Goal: Transaction & Acquisition: Purchase product/service

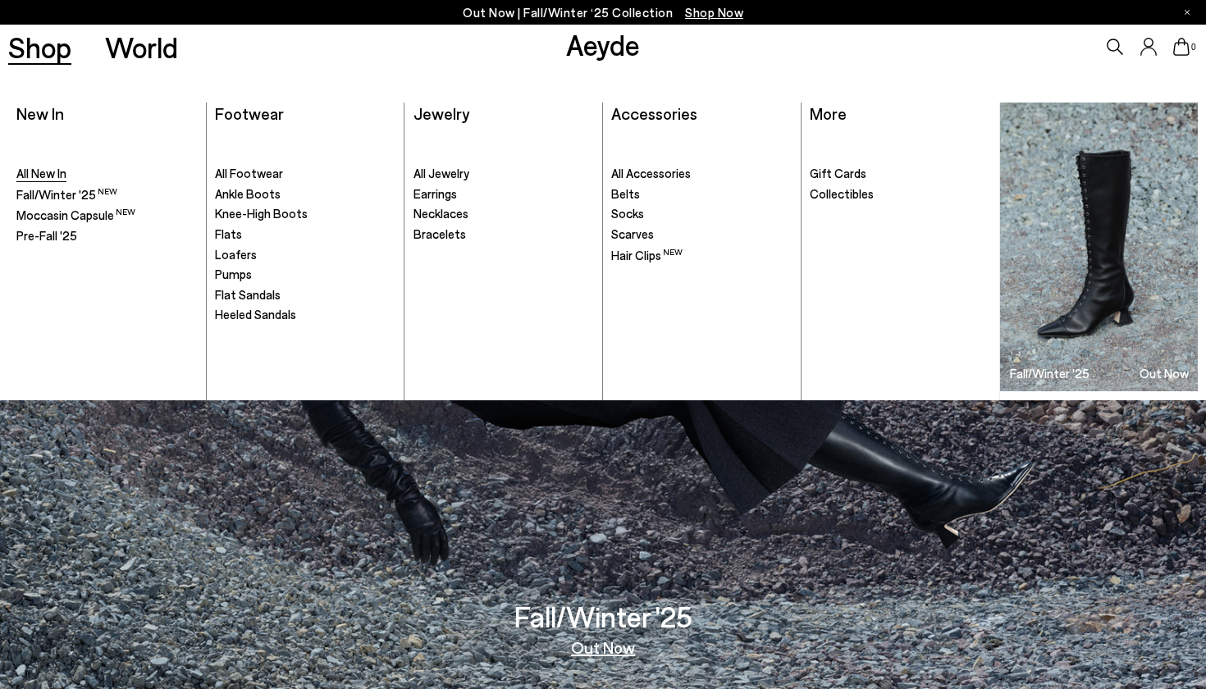
click at [45, 166] on span "All New In" at bounding box center [41, 173] width 50 height 15
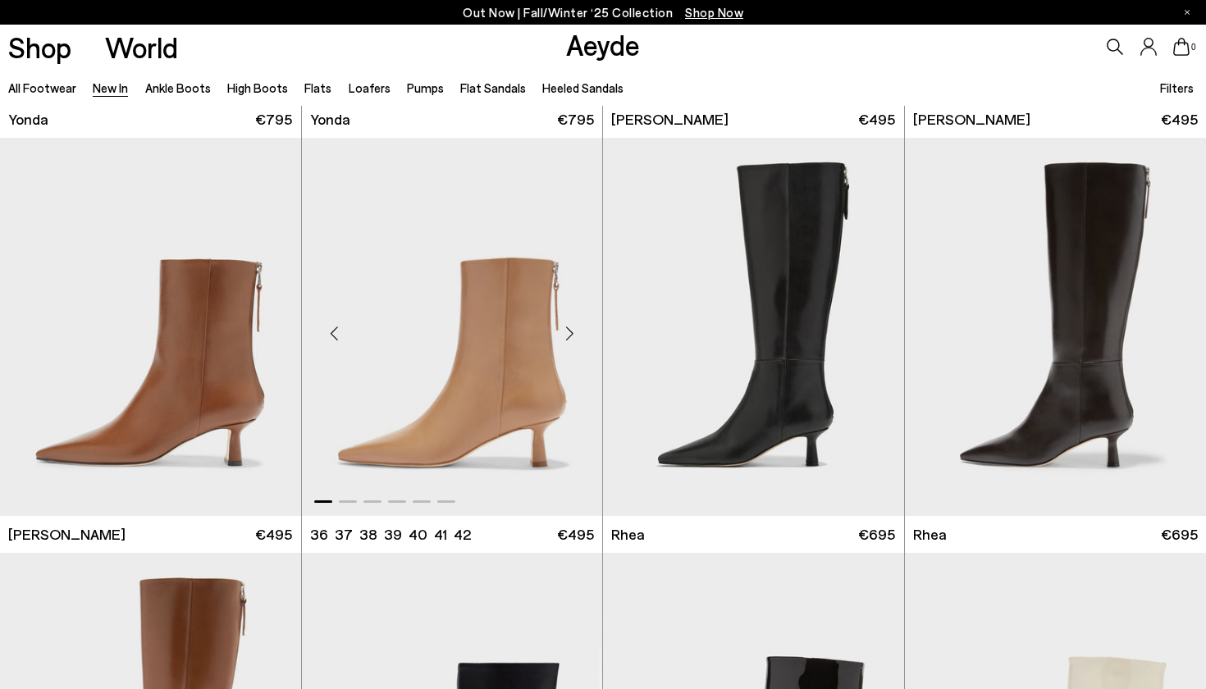
scroll to position [2878, 0]
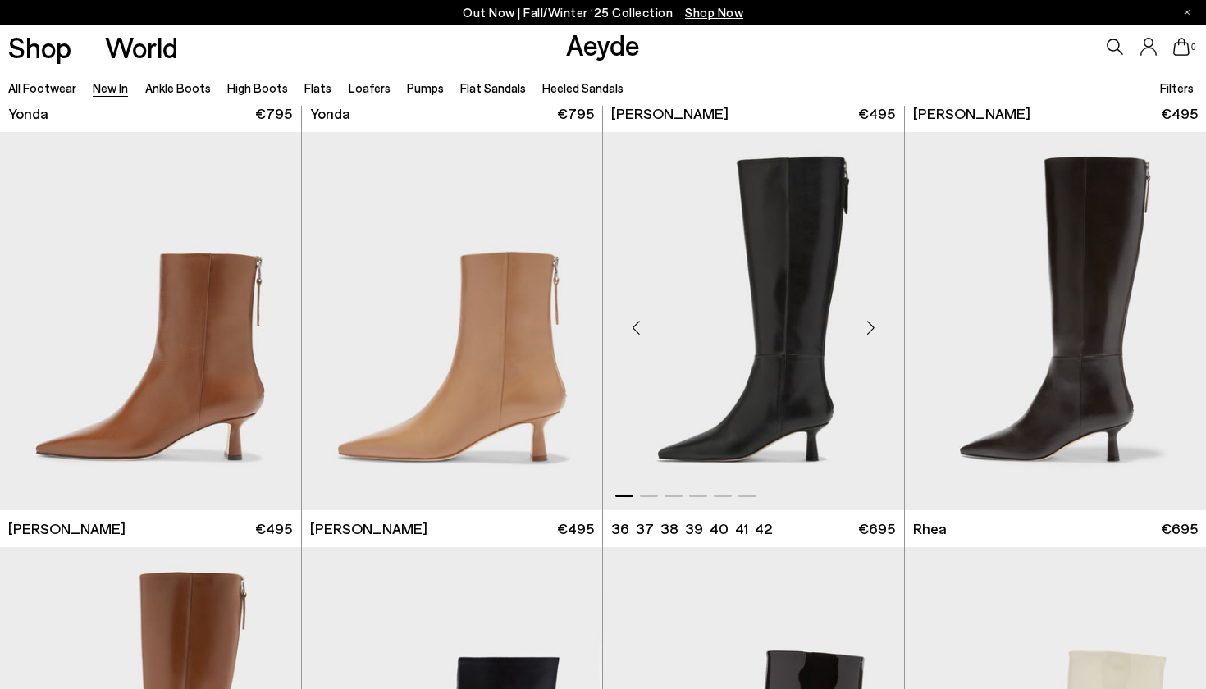
click at [864, 326] on div "Next slide" at bounding box center [870, 327] width 49 height 49
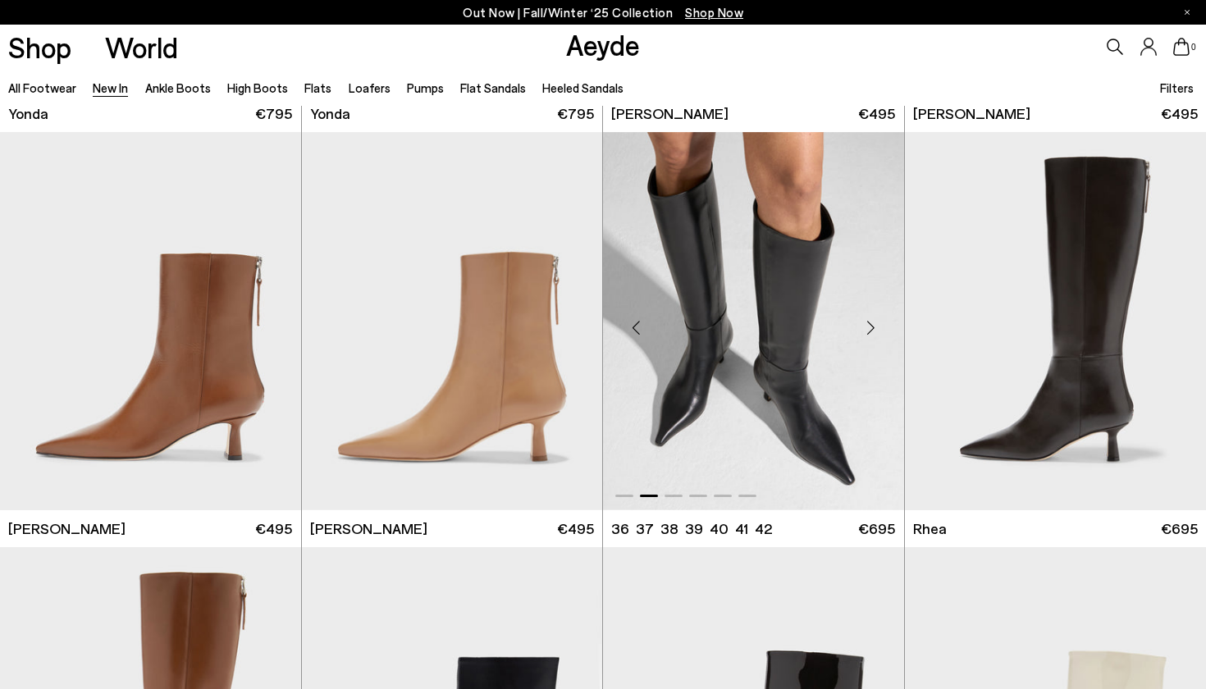
click at [864, 326] on div "Next slide" at bounding box center [870, 327] width 49 height 49
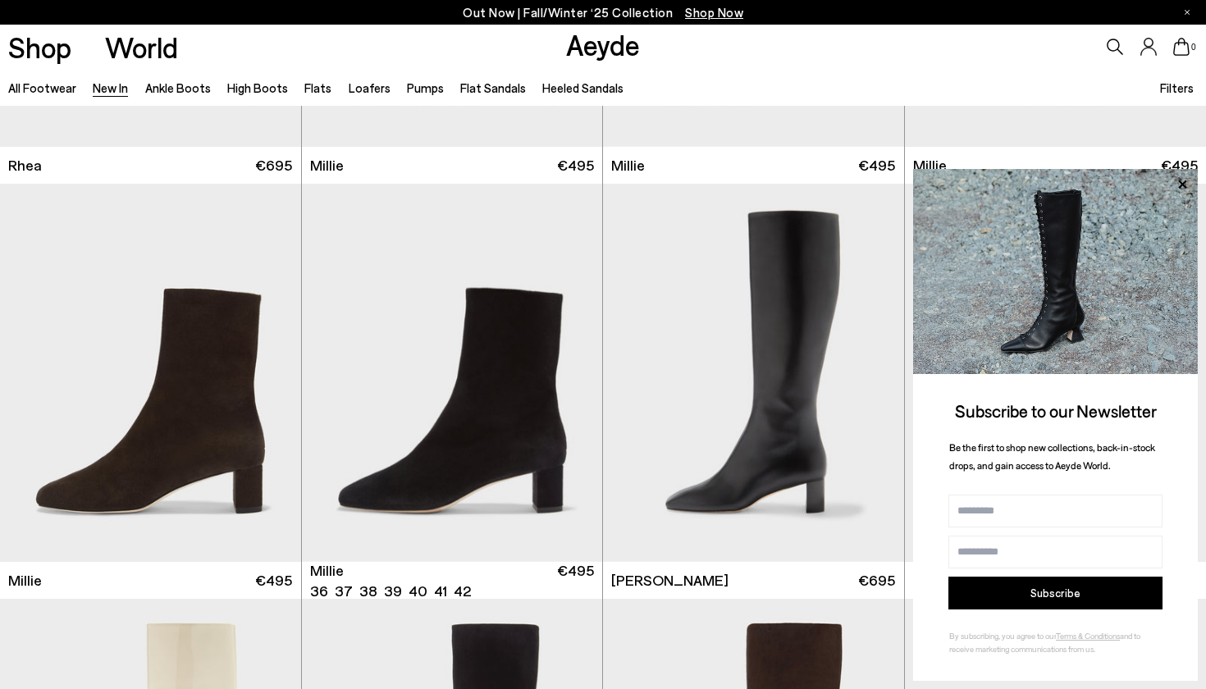
scroll to position [3659, 0]
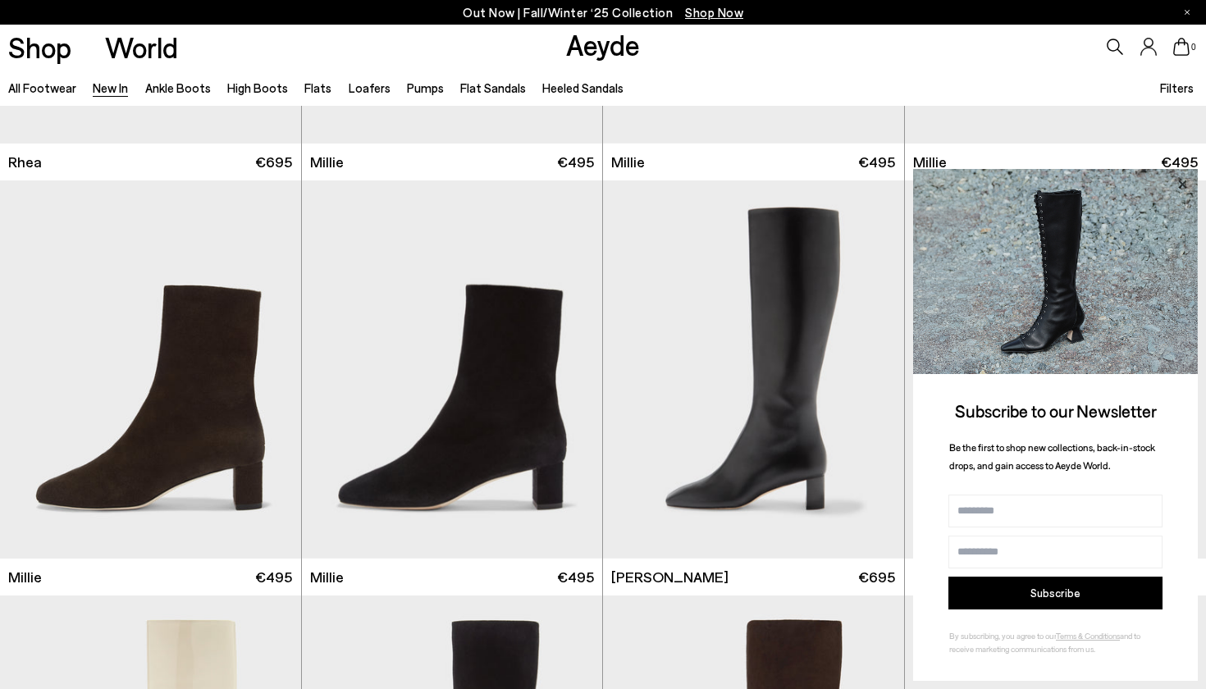
click at [1182, 179] on icon at bounding box center [1181, 184] width 21 height 21
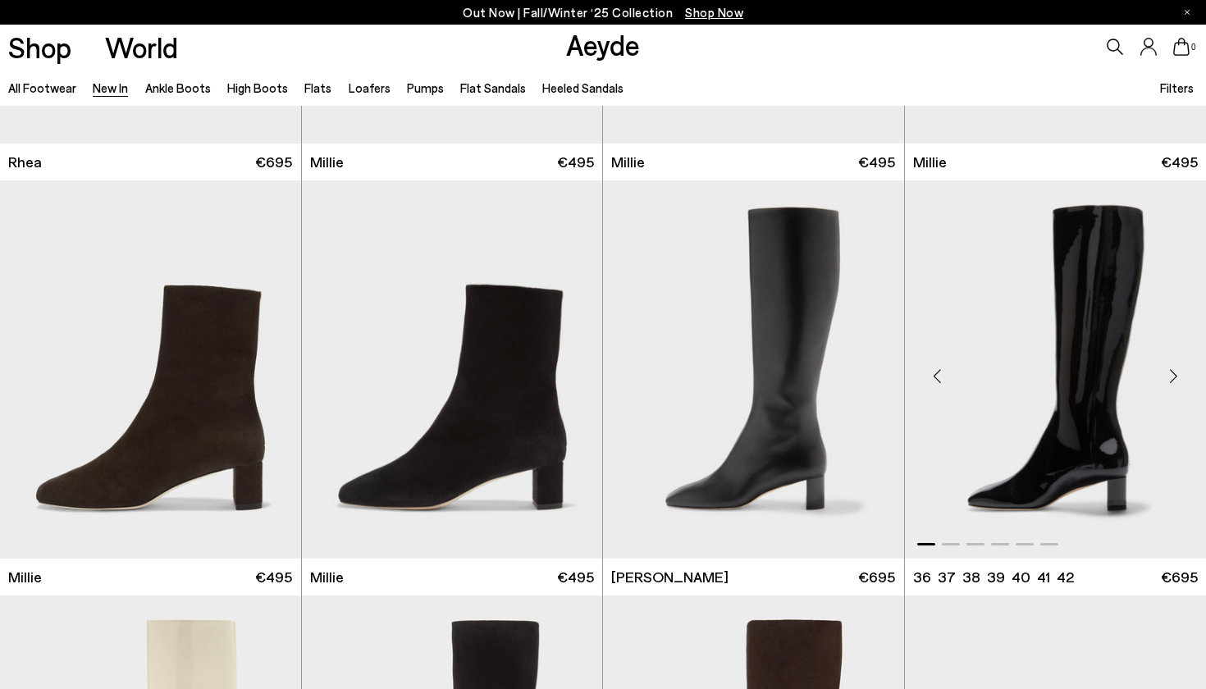
click at [1173, 362] on div "Next slide" at bounding box center [1172, 376] width 49 height 49
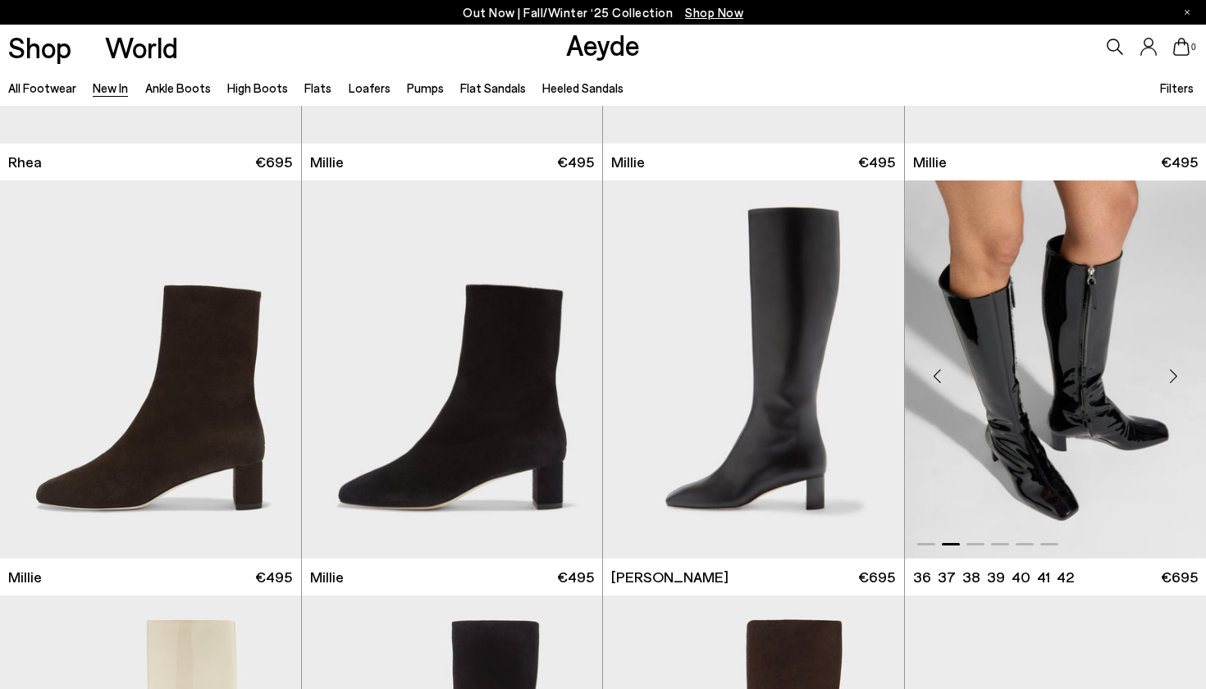
click at [1173, 362] on div "Next slide" at bounding box center [1172, 376] width 49 height 49
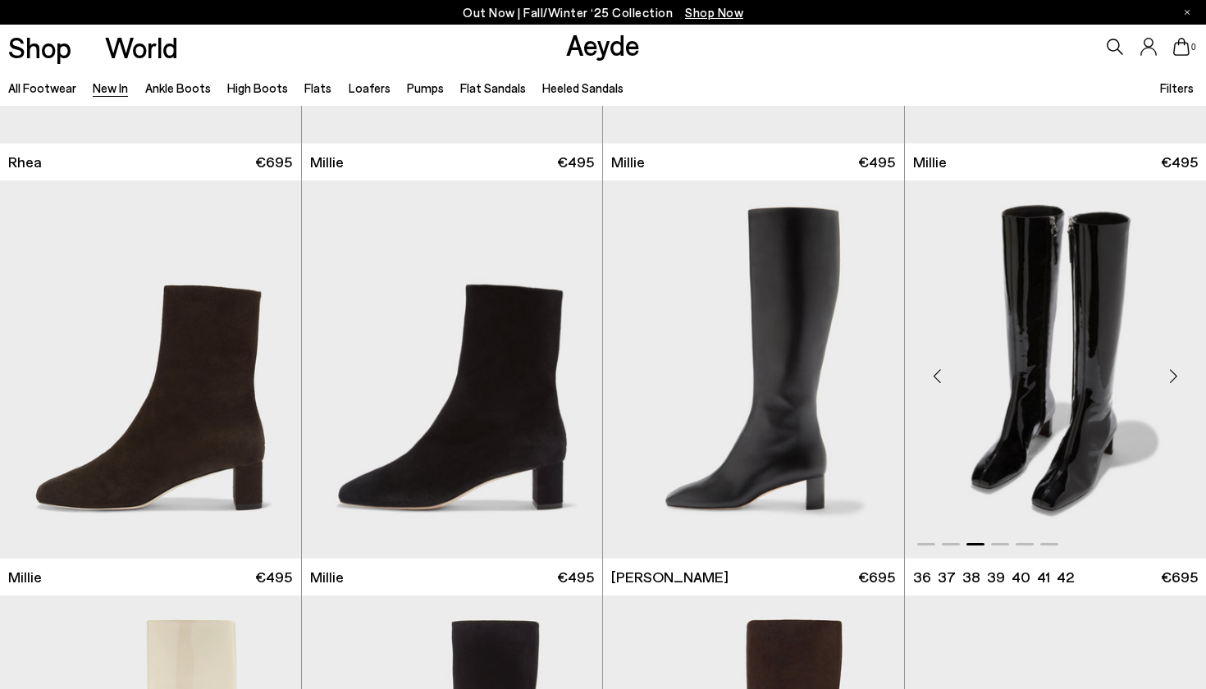
click at [1173, 362] on div "Next slide" at bounding box center [1172, 376] width 49 height 49
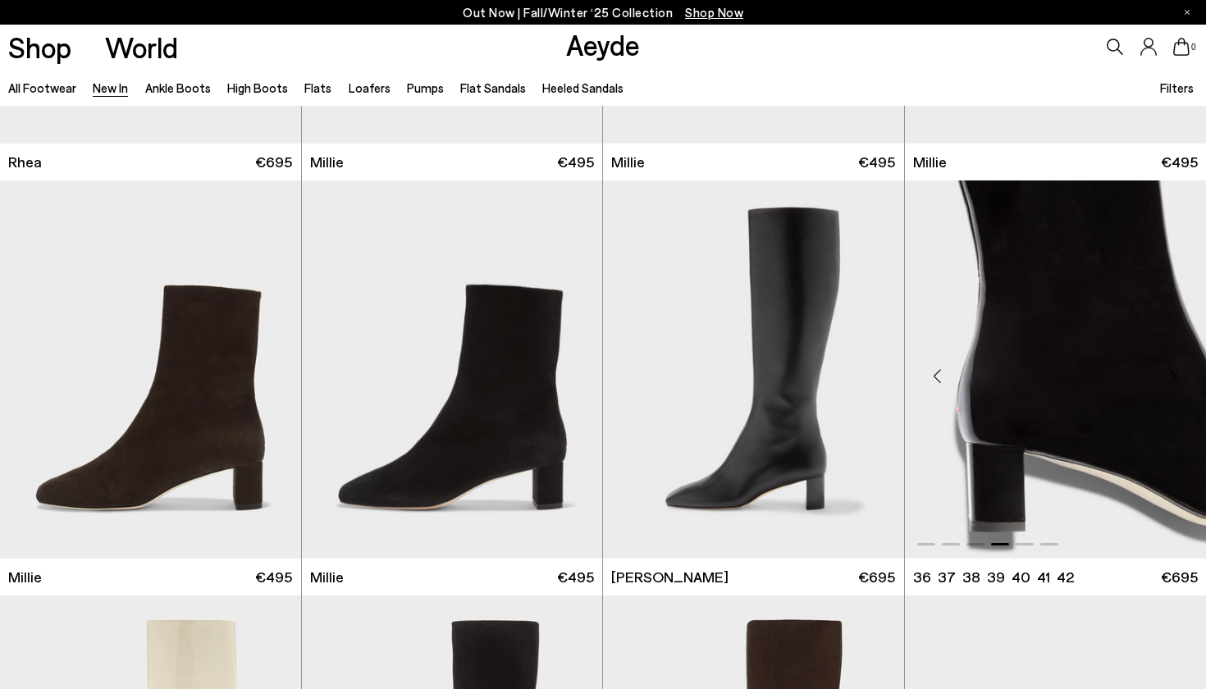
click at [1173, 362] on div "Next slide" at bounding box center [1172, 376] width 49 height 49
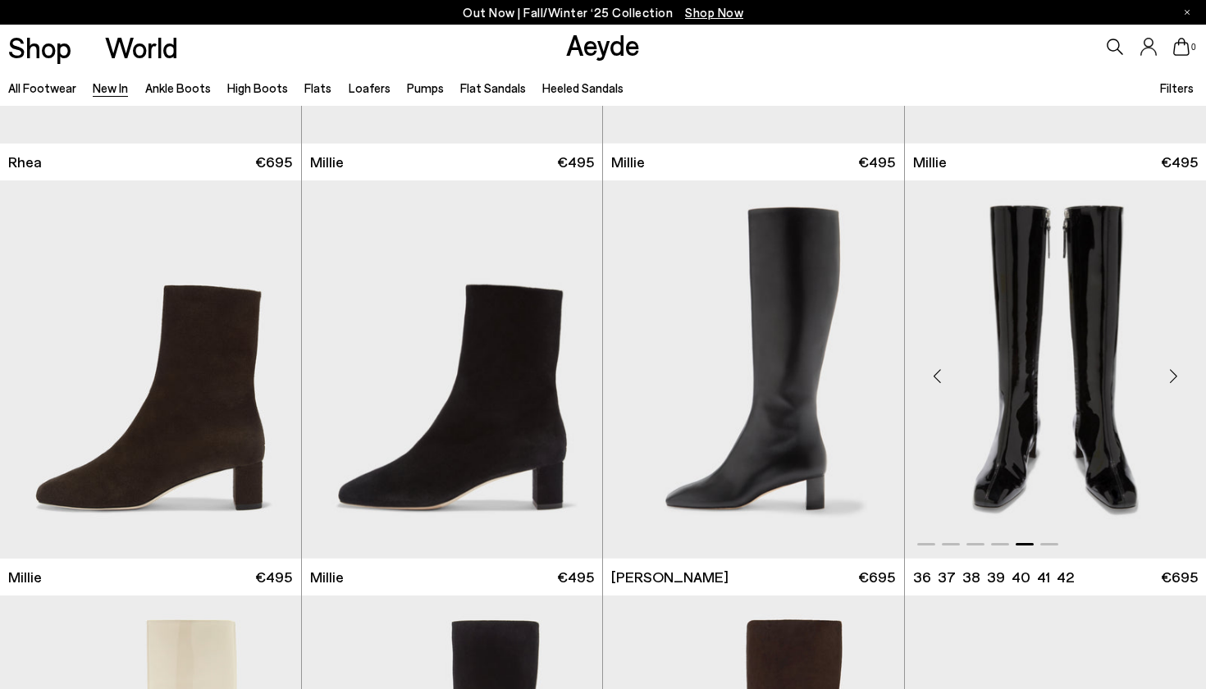
click at [1173, 362] on div "Next slide" at bounding box center [1172, 376] width 49 height 49
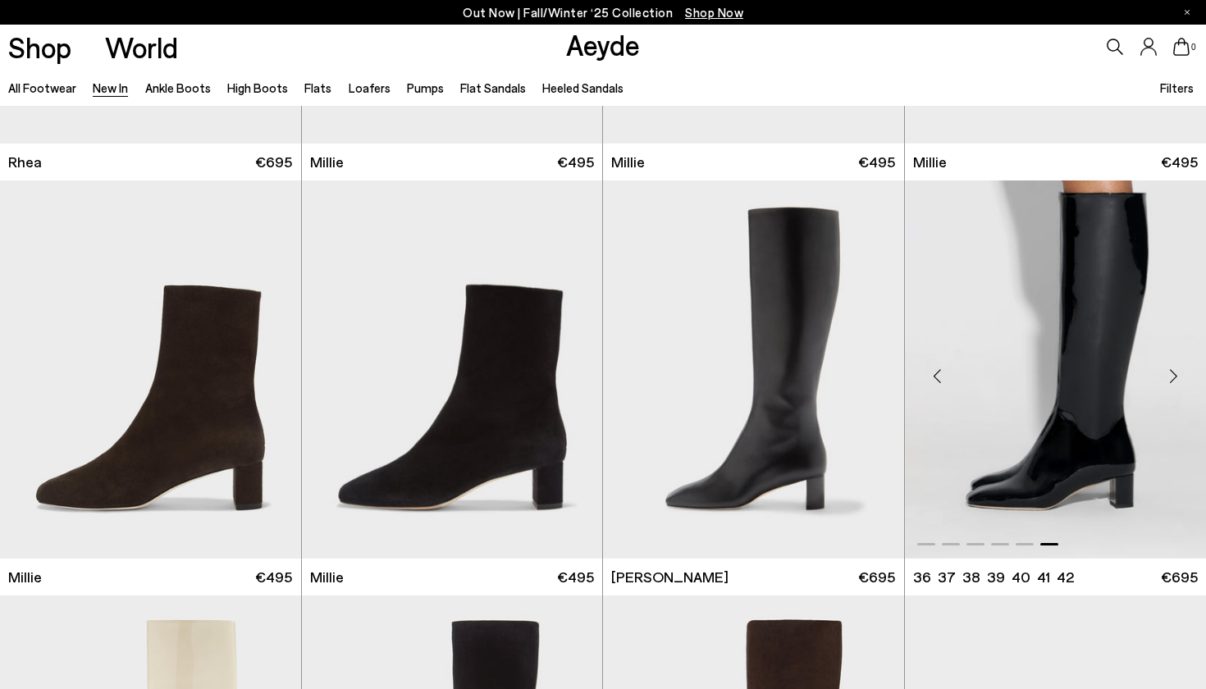
click at [1069, 360] on img "6 / 6" at bounding box center [1056, 369] width 302 height 378
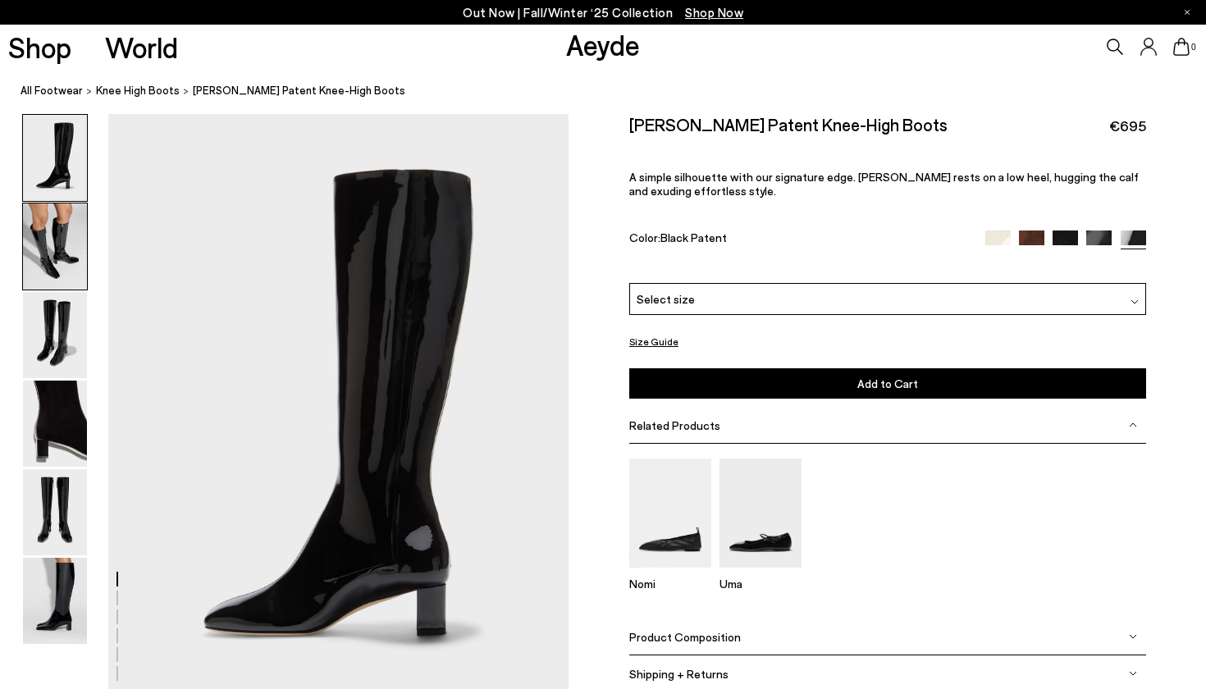
click at [53, 244] on img at bounding box center [55, 246] width 64 height 86
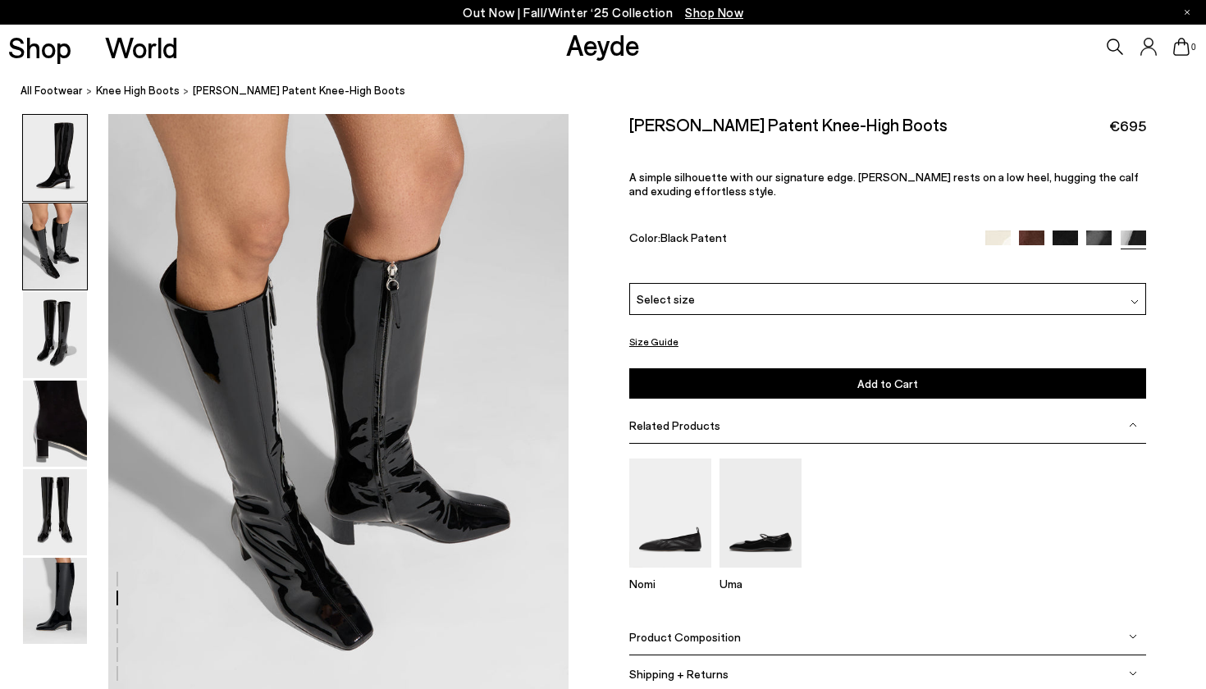
click at [43, 176] on img at bounding box center [55, 158] width 64 height 86
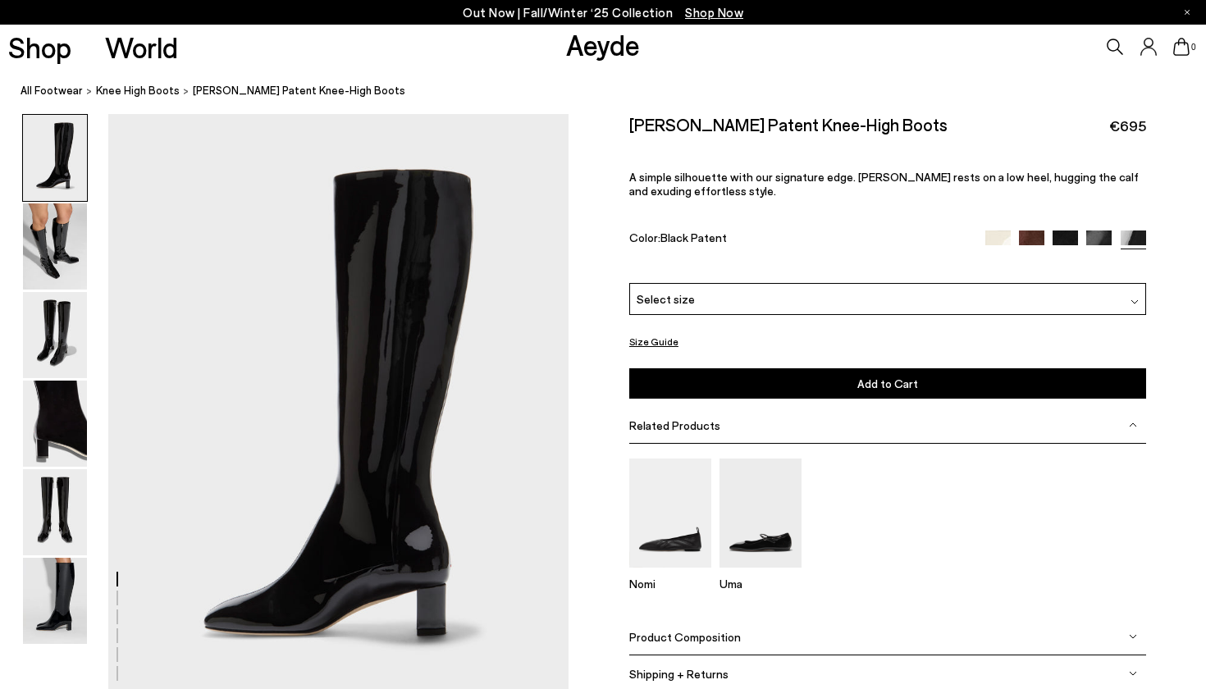
click at [727, 308] on div "Select size" at bounding box center [887, 299] width 517 height 32
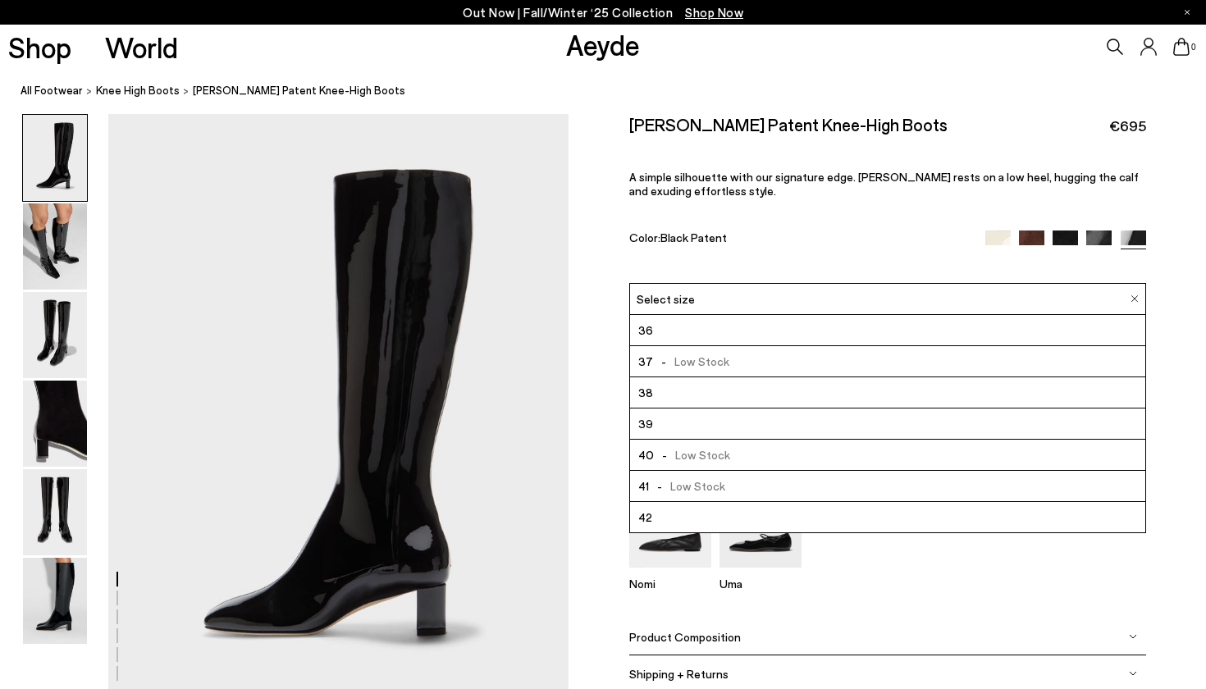
click at [666, 417] on li "39" at bounding box center [887, 423] width 515 height 31
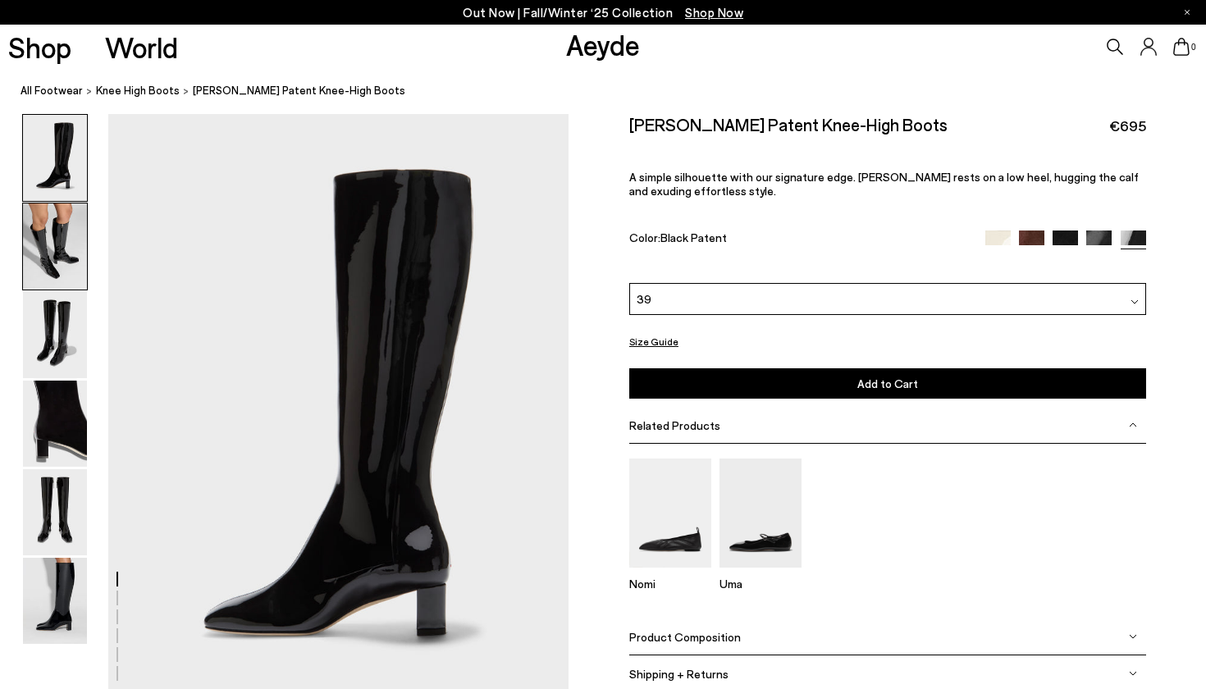
click at [58, 228] on img at bounding box center [55, 246] width 64 height 86
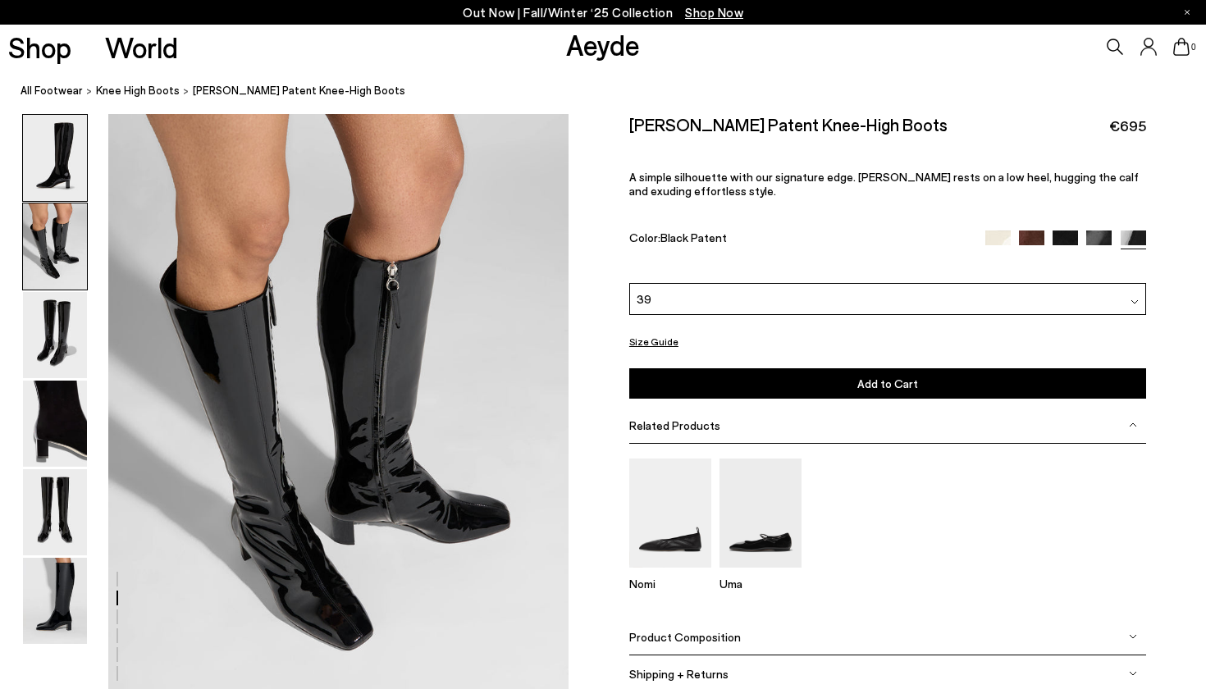
click at [54, 171] on img at bounding box center [55, 158] width 64 height 86
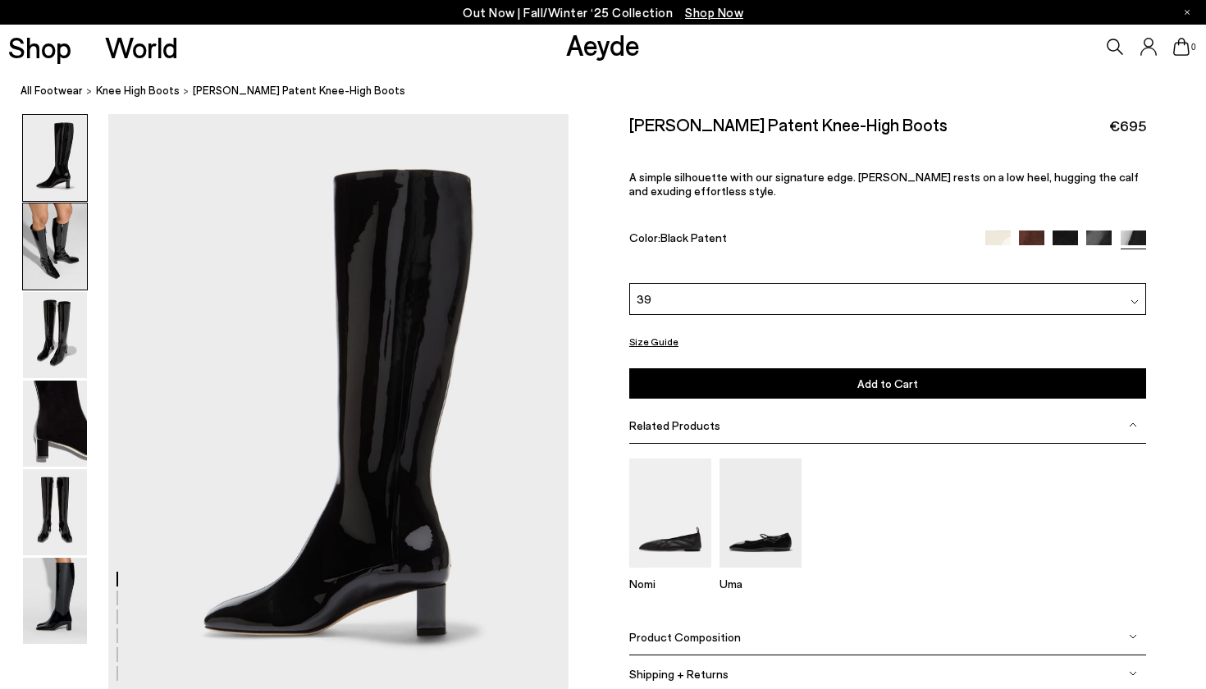
click at [51, 234] on img at bounding box center [55, 246] width 64 height 86
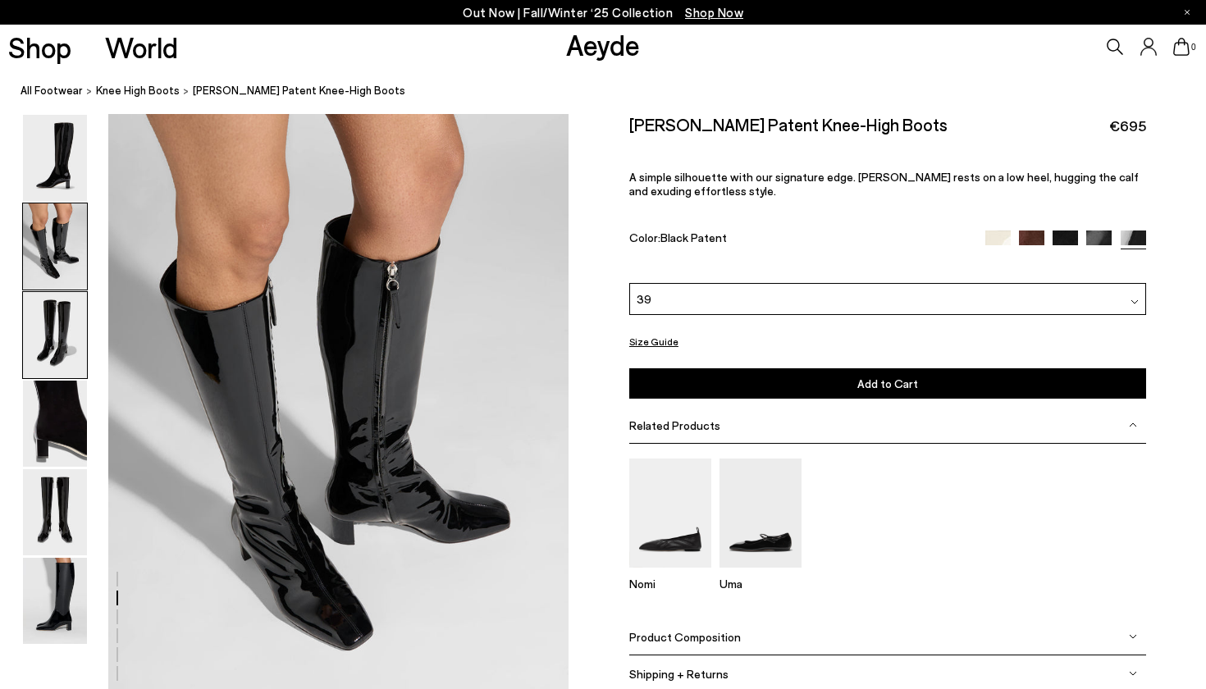
click at [59, 306] on img at bounding box center [55, 335] width 64 height 86
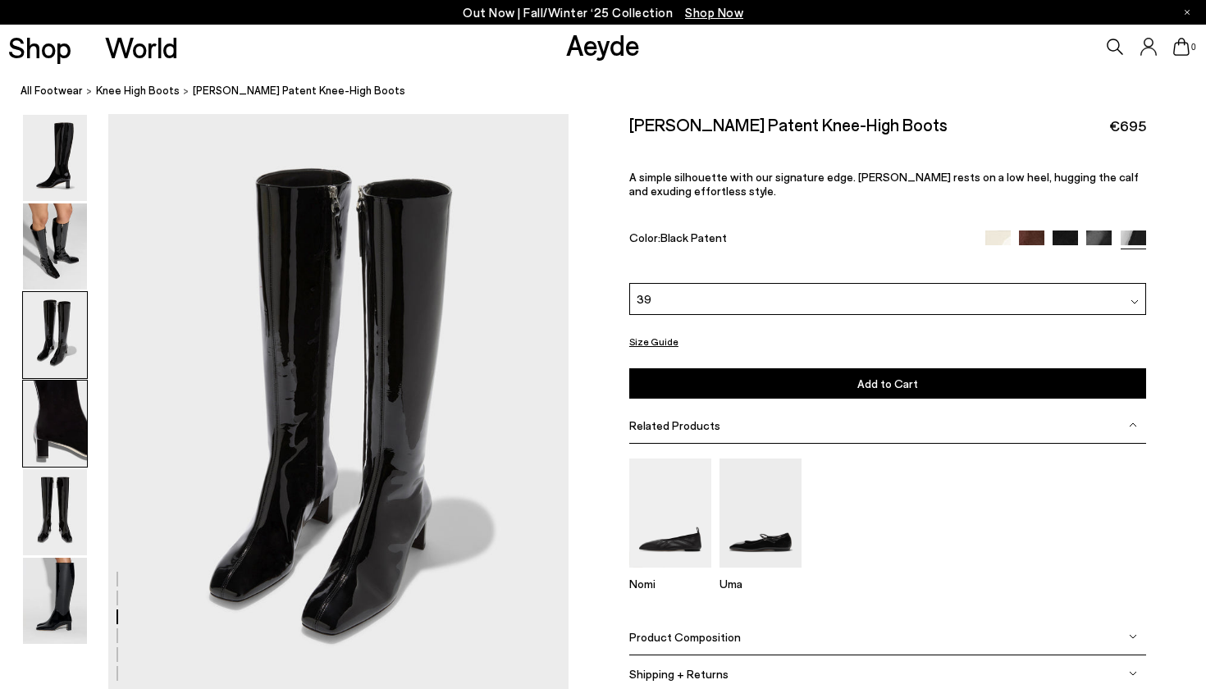
click at [62, 384] on img at bounding box center [55, 424] width 64 height 86
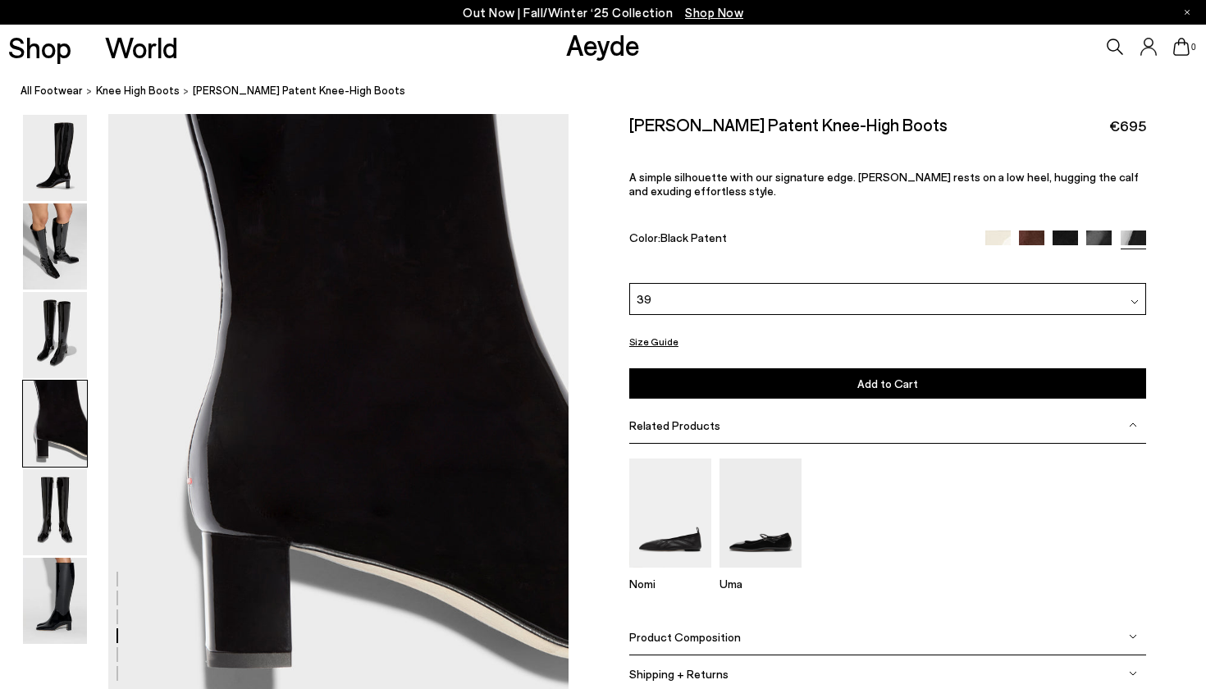
click at [843, 385] on button "Add to Cart Select a Size First" at bounding box center [887, 383] width 517 height 30
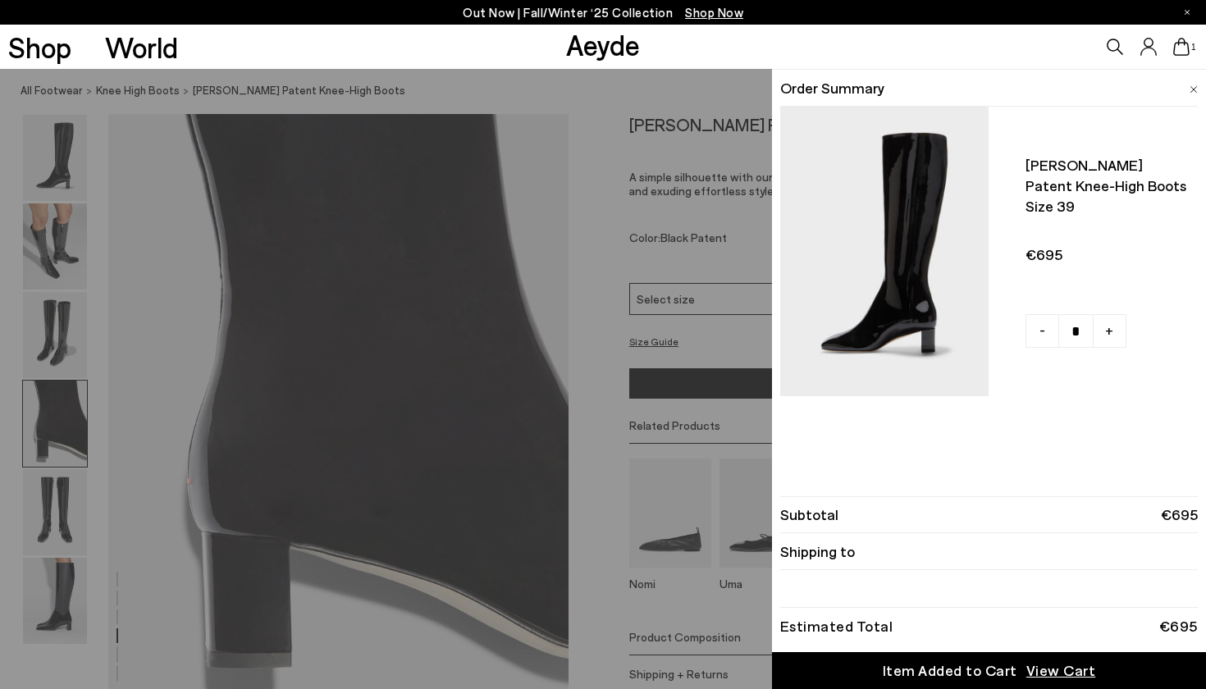
click at [1192, 89] on img at bounding box center [1193, 89] width 8 height 7
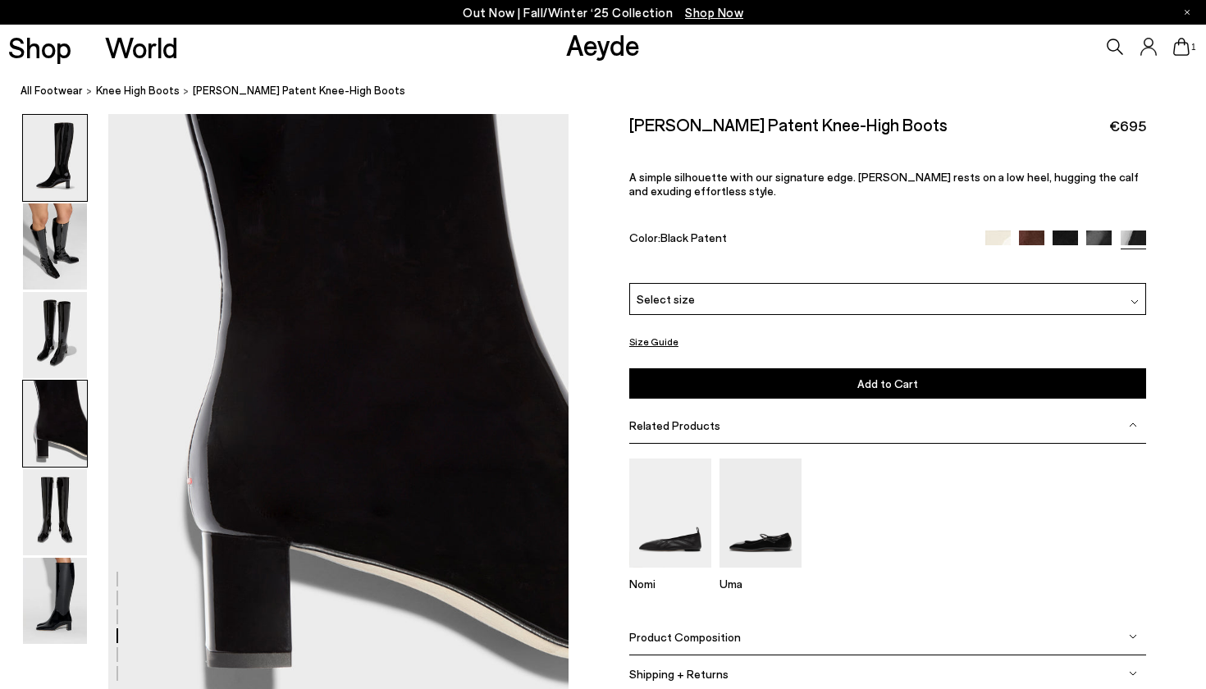
click at [48, 149] on img at bounding box center [55, 158] width 64 height 86
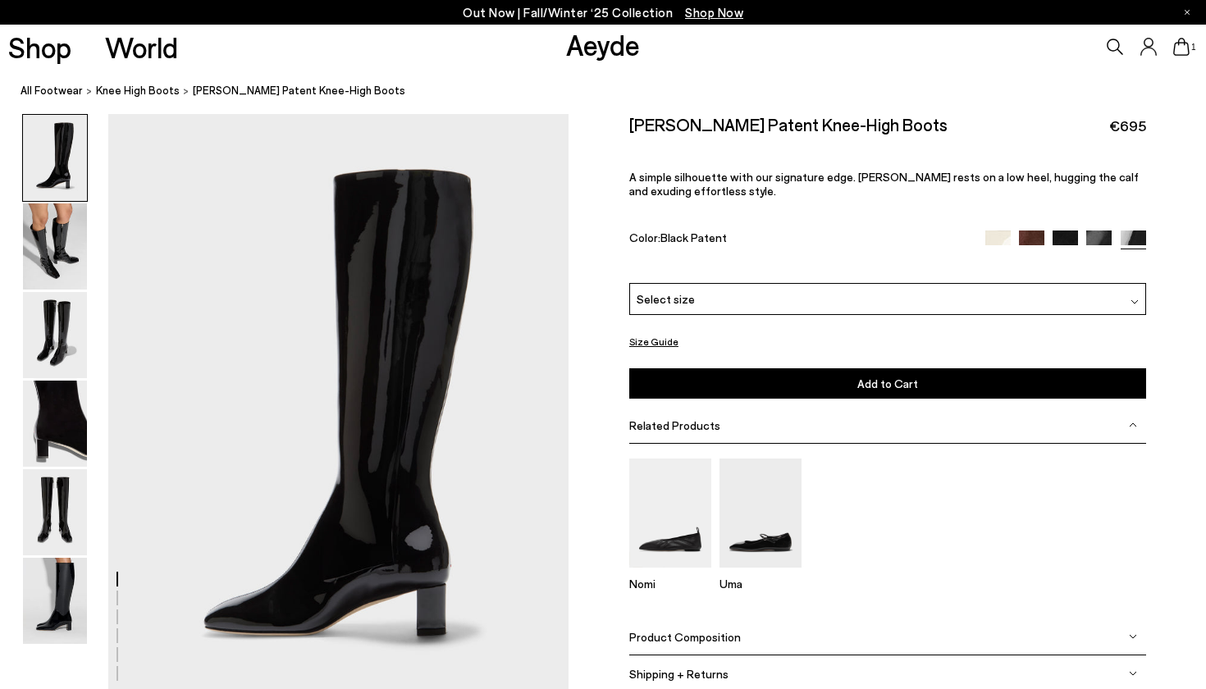
scroll to position [0, 0]
click at [70, 171] on img at bounding box center [55, 158] width 64 height 86
click at [66, 244] on img at bounding box center [55, 246] width 64 height 86
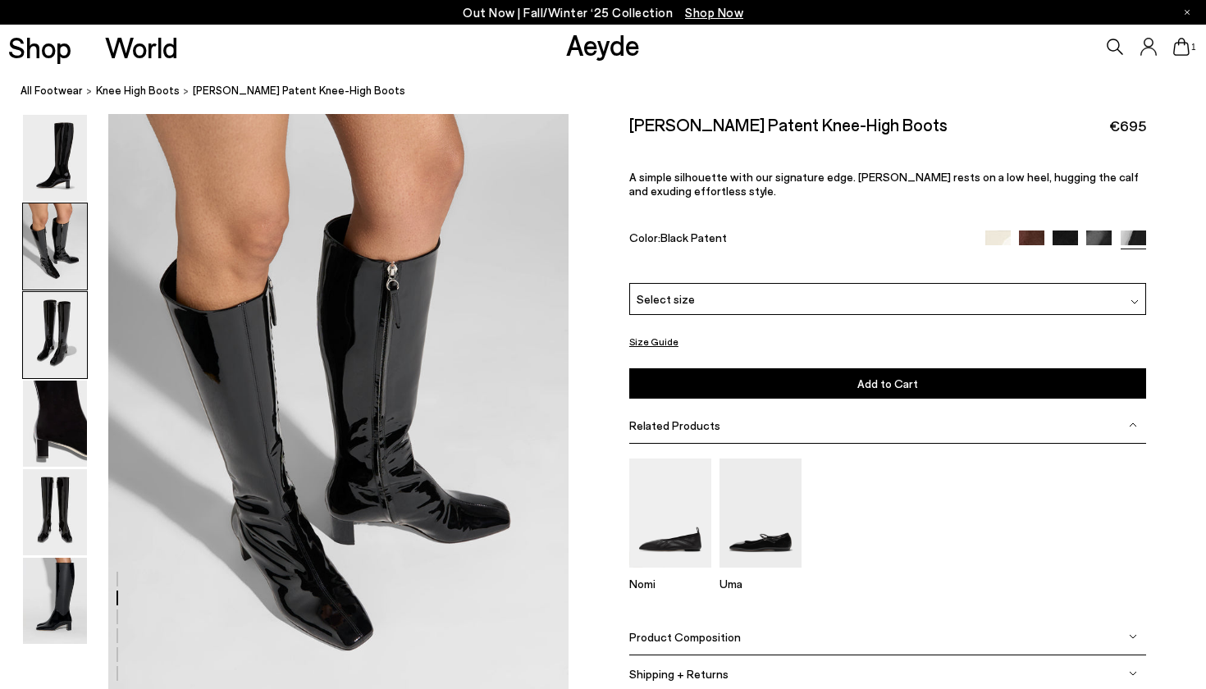
click at [57, 342] on img at bounding box center [55, 335] width 64 height 86
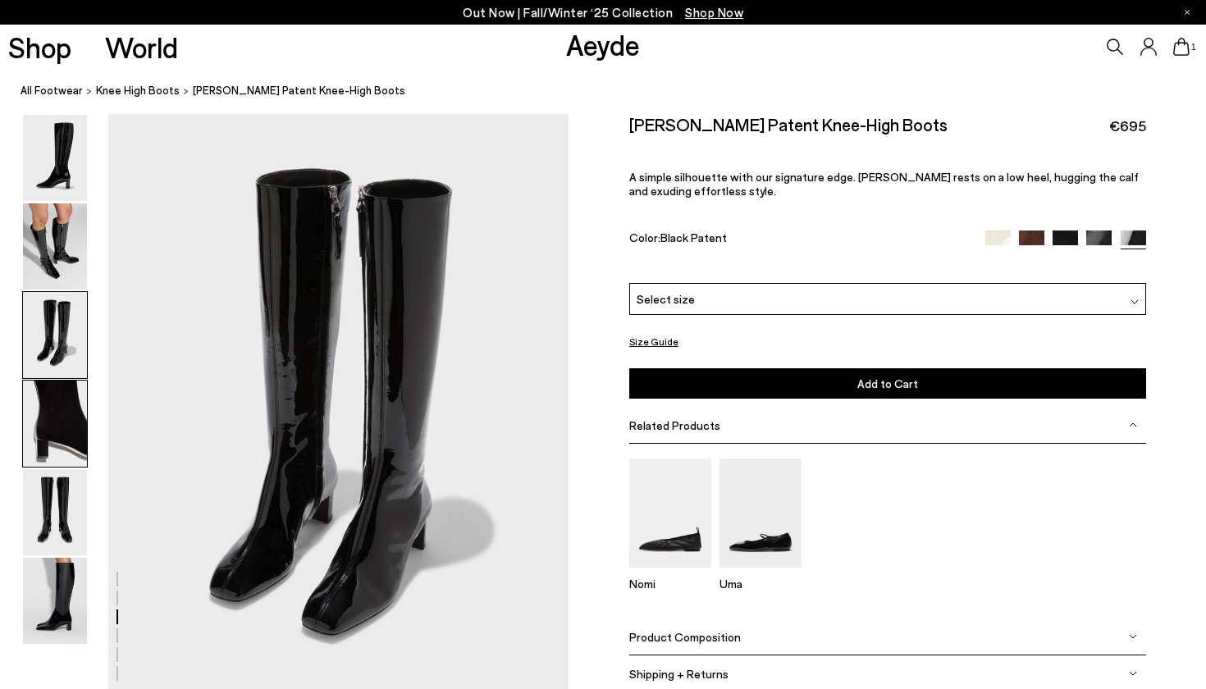
click at [82, 432] on img at bounding box center [55, 424] width 64 height 86
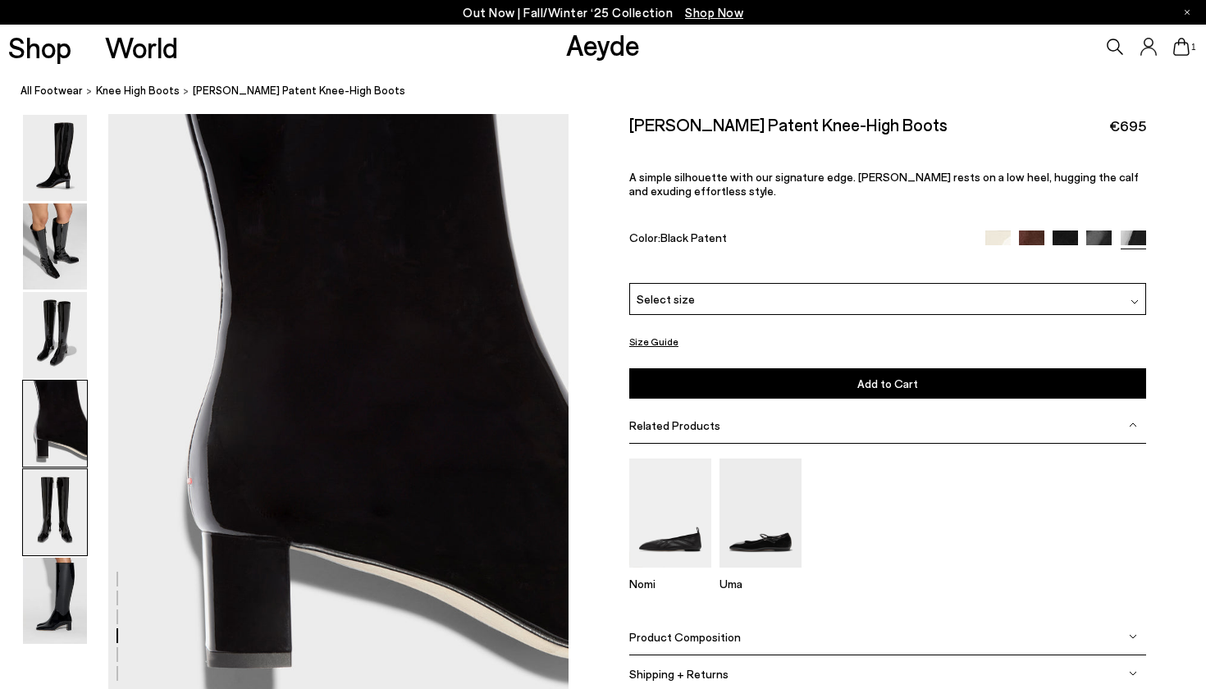
click at [65, 508] on img at bounding box center [55, 512] width 64 height 86
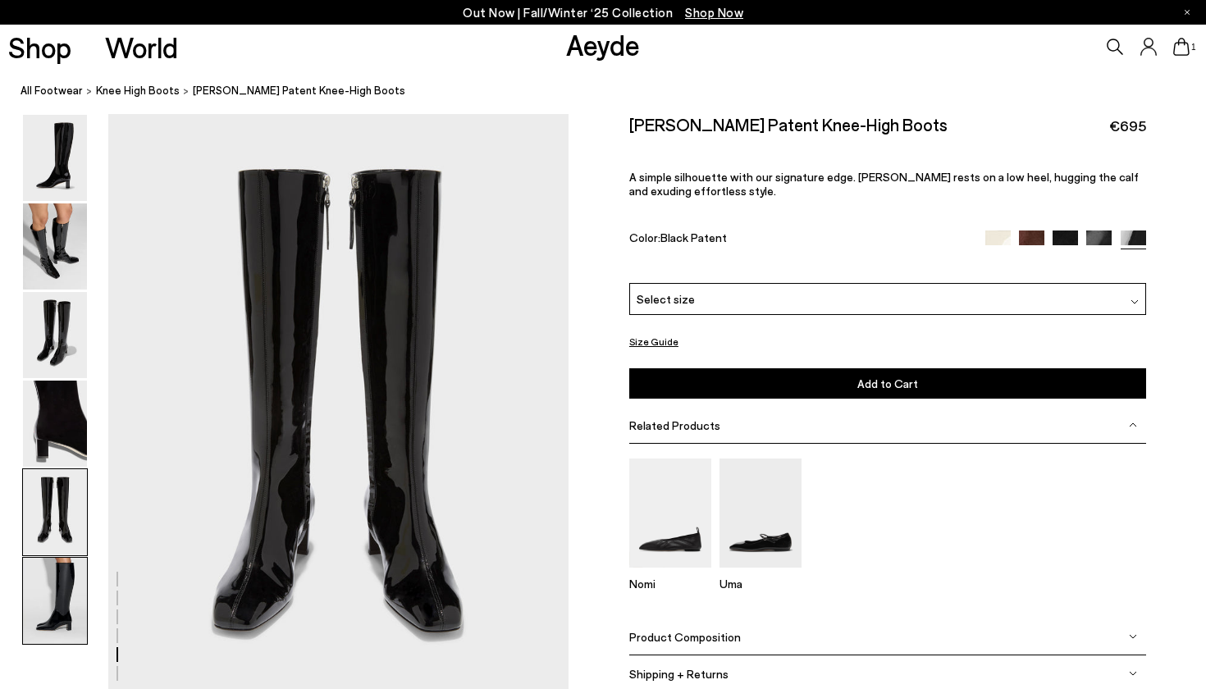
click at [52, 566] on img at bounding box center [55, 601] width 64 height 86
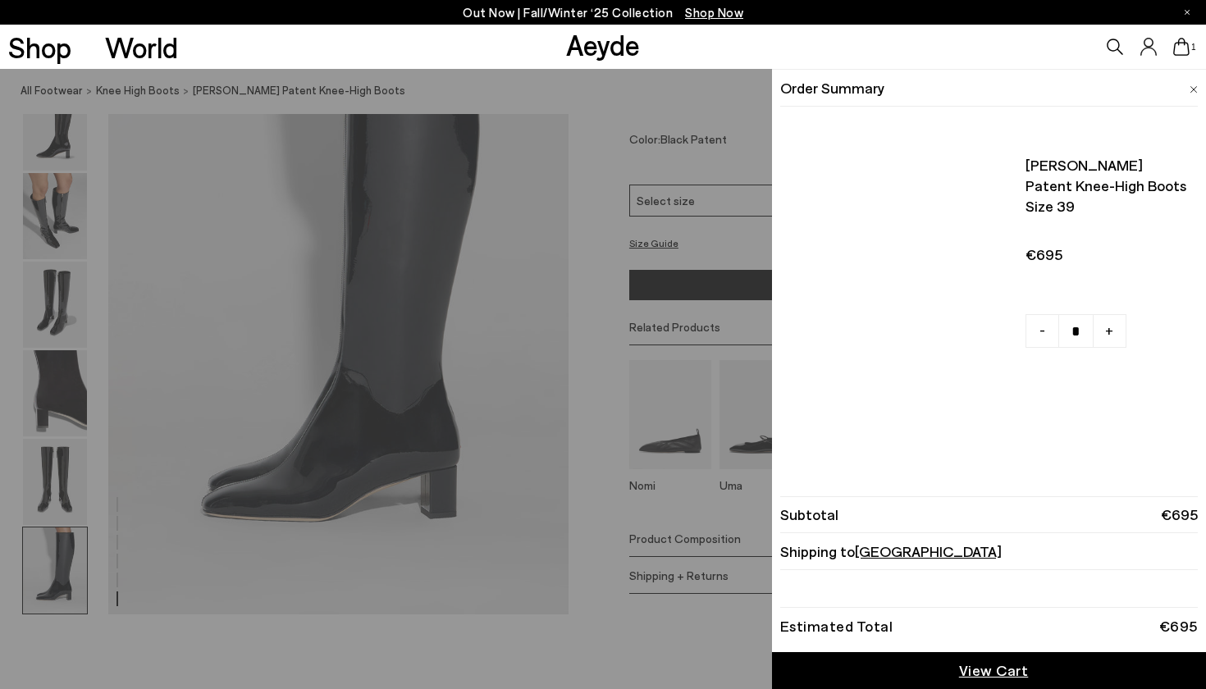
click at [1181, 44] on icon at bounding box center [1181, 47] width 16 height 18
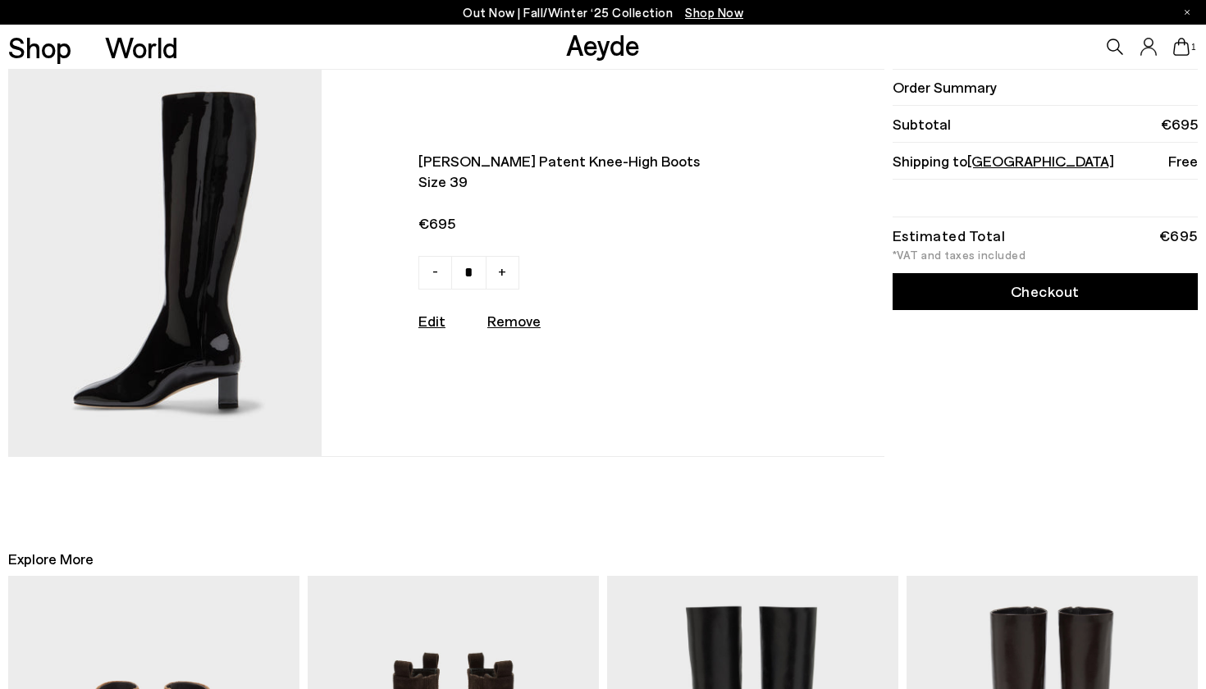
click at [1115, 41] on icon at bounding box center [1114, 47] width 16 height 16
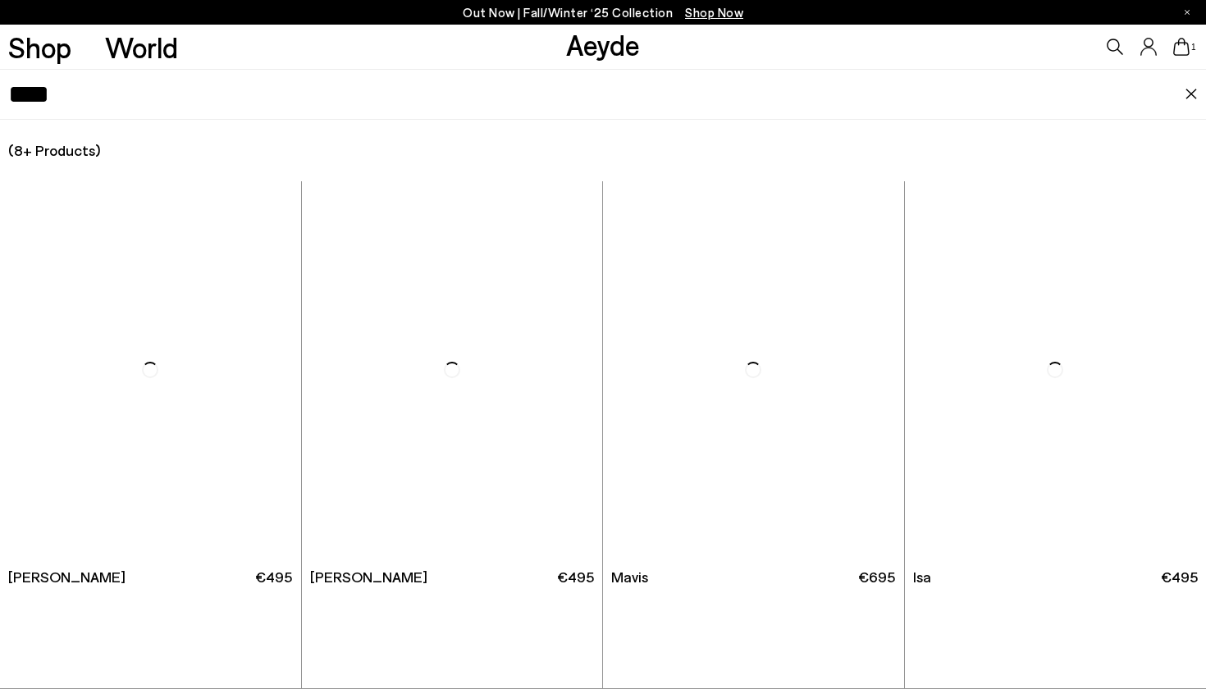
type input "****"
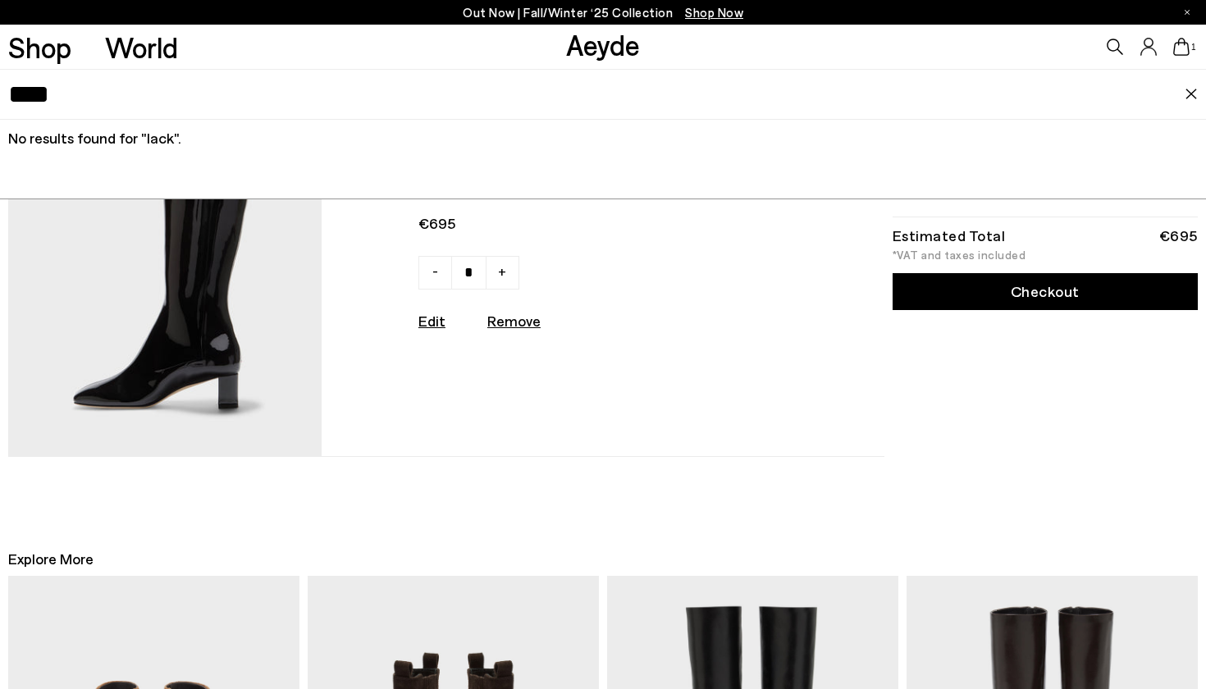
click at [656, 510] on div "Marty patent knee-high boots Size 39 €695 - + No More Available" at bounding box center [603, 319] width 1206 height 500
click at [1185, 97] on img at bounding box center [1190, 94] width 13 height 11
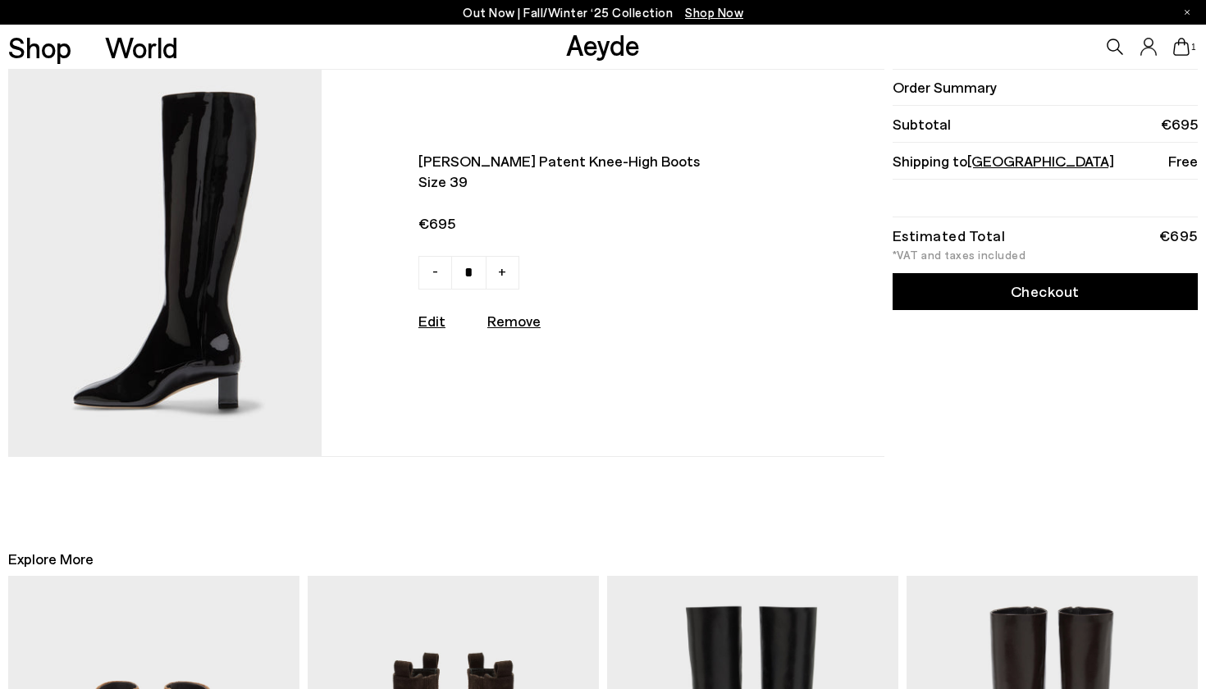
click at [261, 218] on img at bounding box center [164, 262] width 313 height 385
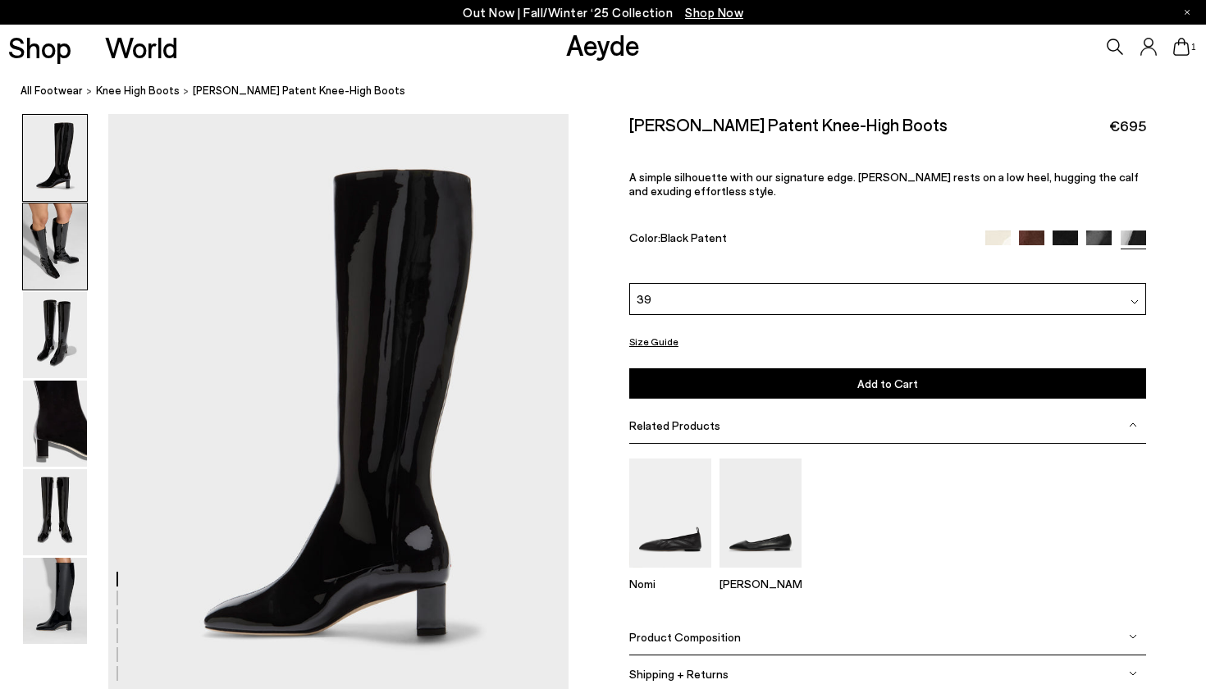
click at [54, 224] on img at bounding box center [55, 246] width 64 height 86
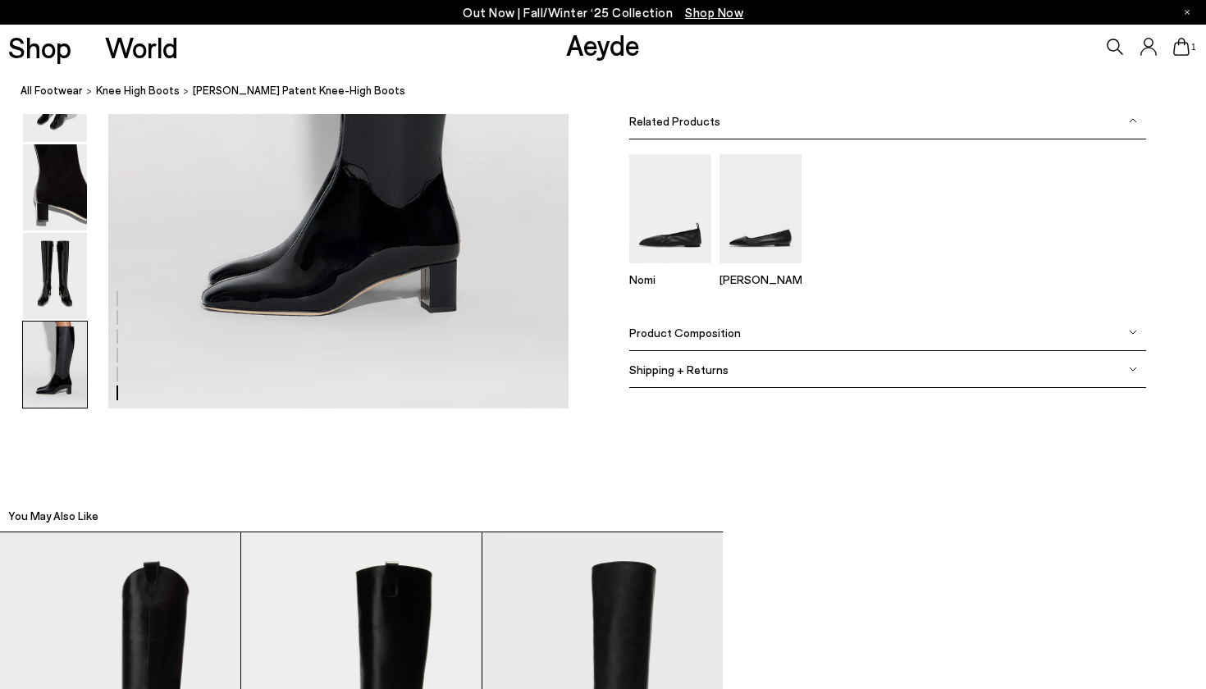
scroll to position [3331, 0]
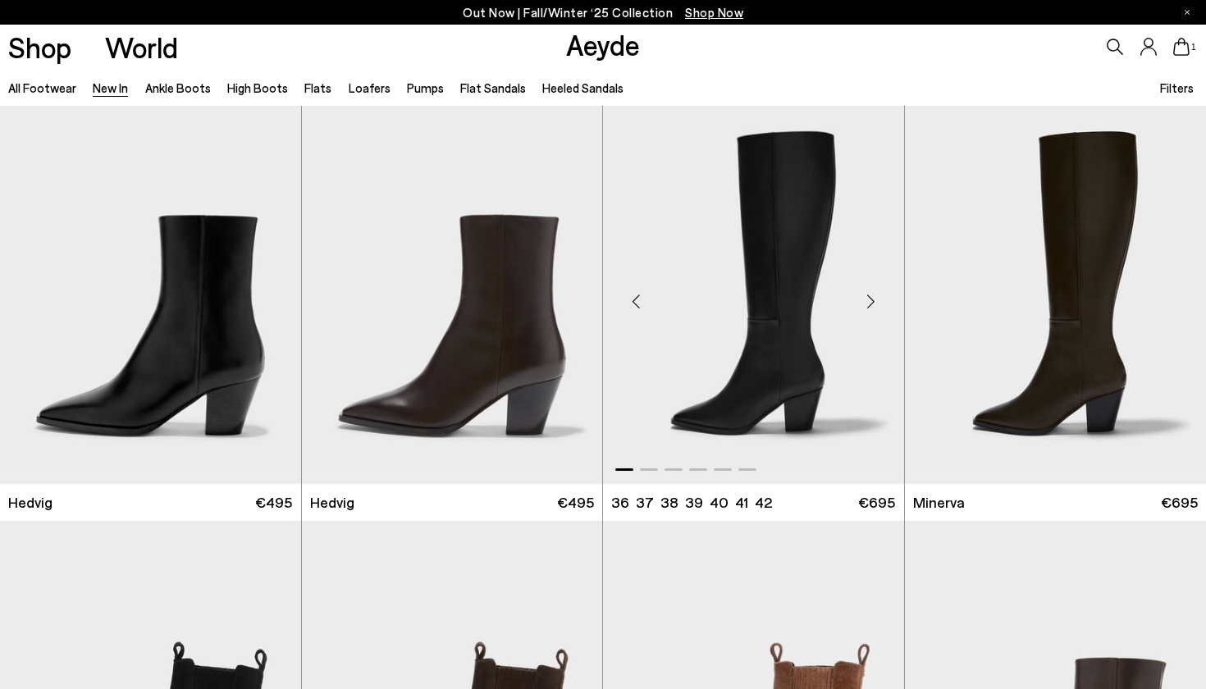
scroll to position [2441, 0]
click at [103, 89] on link "New In" at bounding box center [110, 87] width 35 height 15
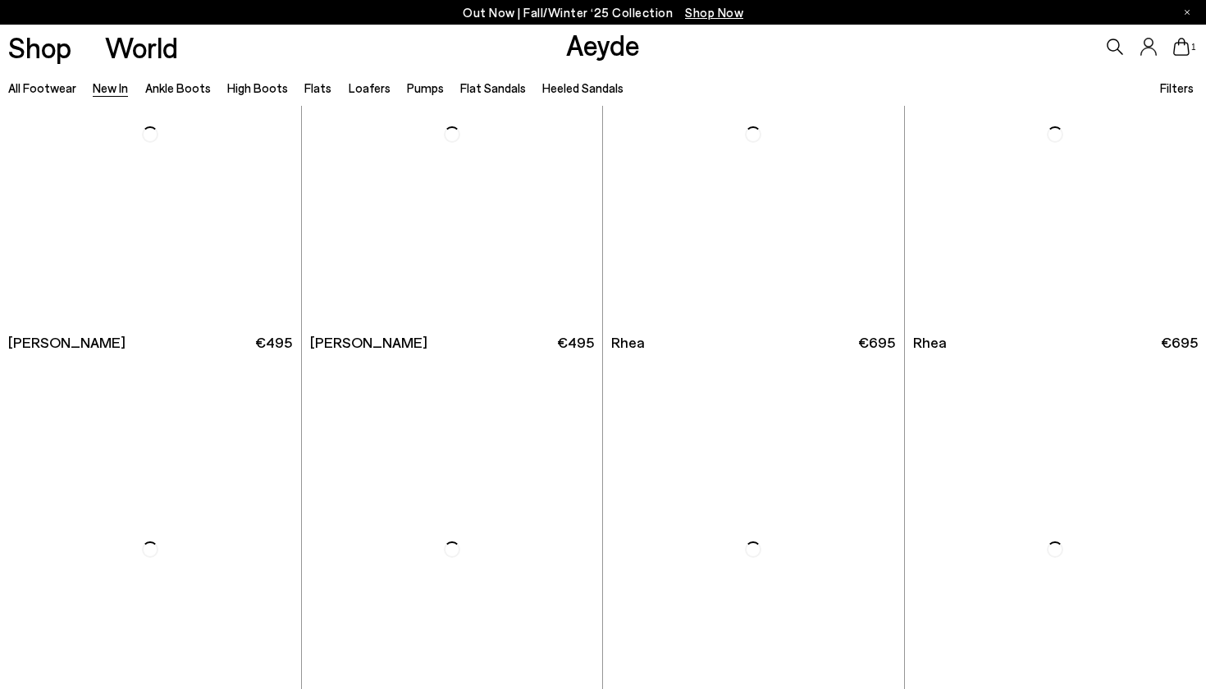
scroll to position [3063, 0]
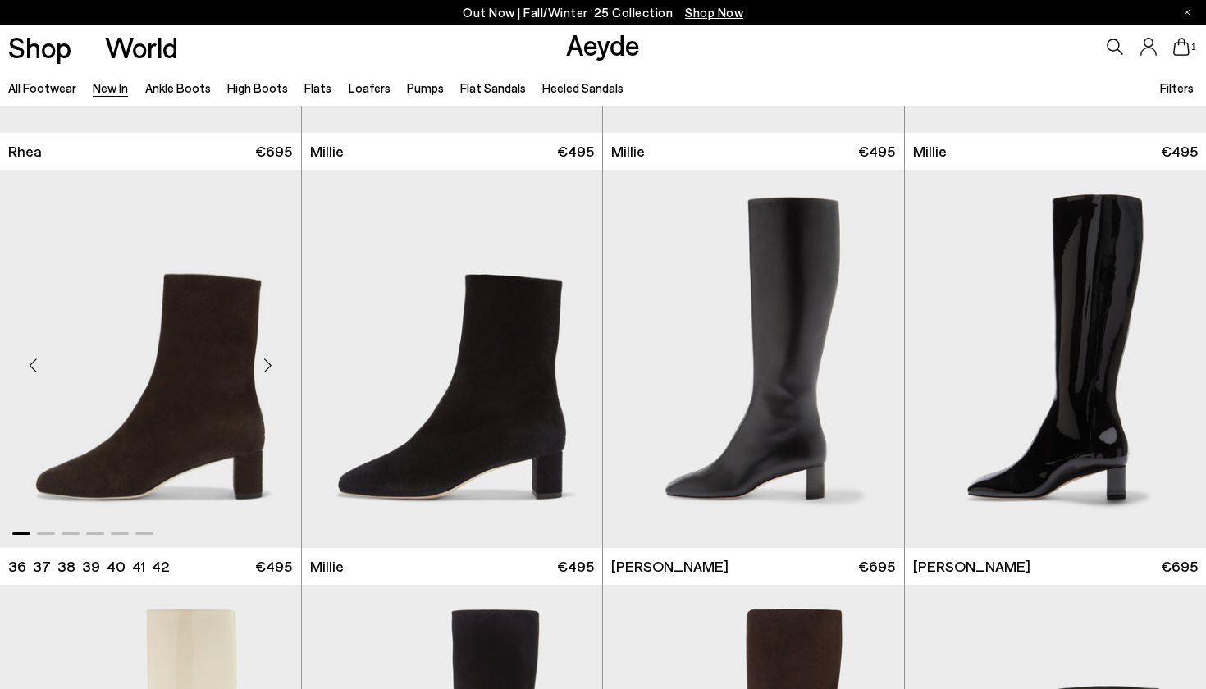
scroll to position [3690, 0]
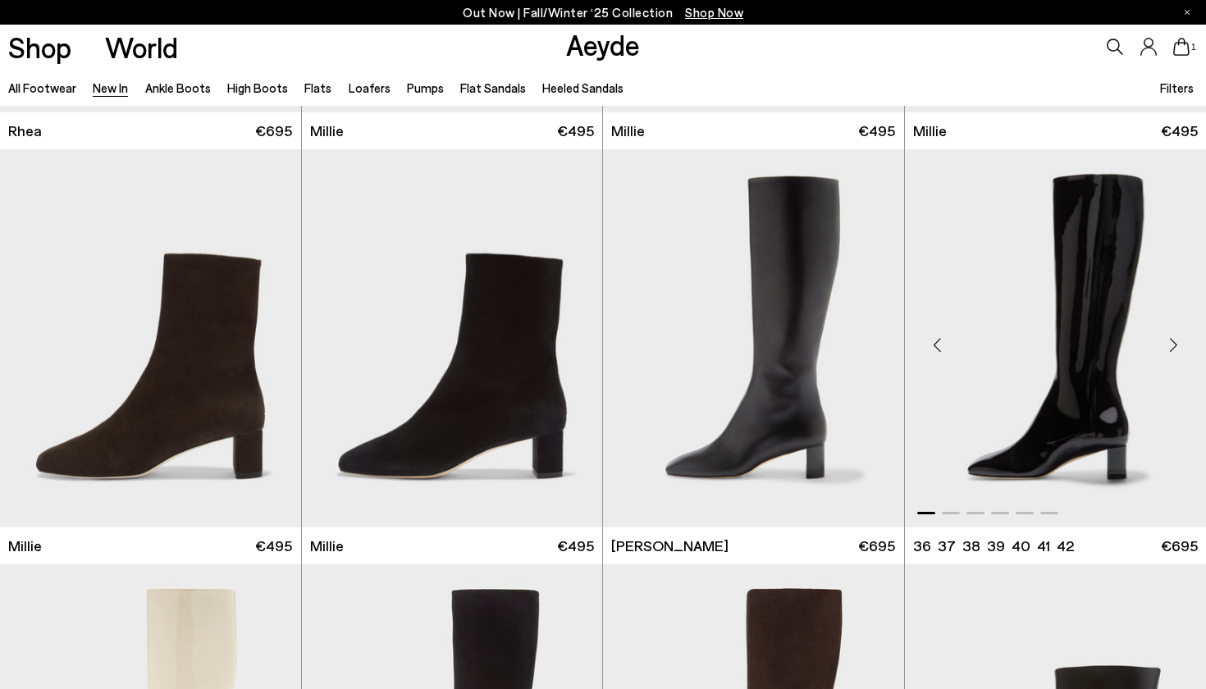
click at [1175, 336] on div "Next slide" at bounding box center [1172, 345] width 49 height 49
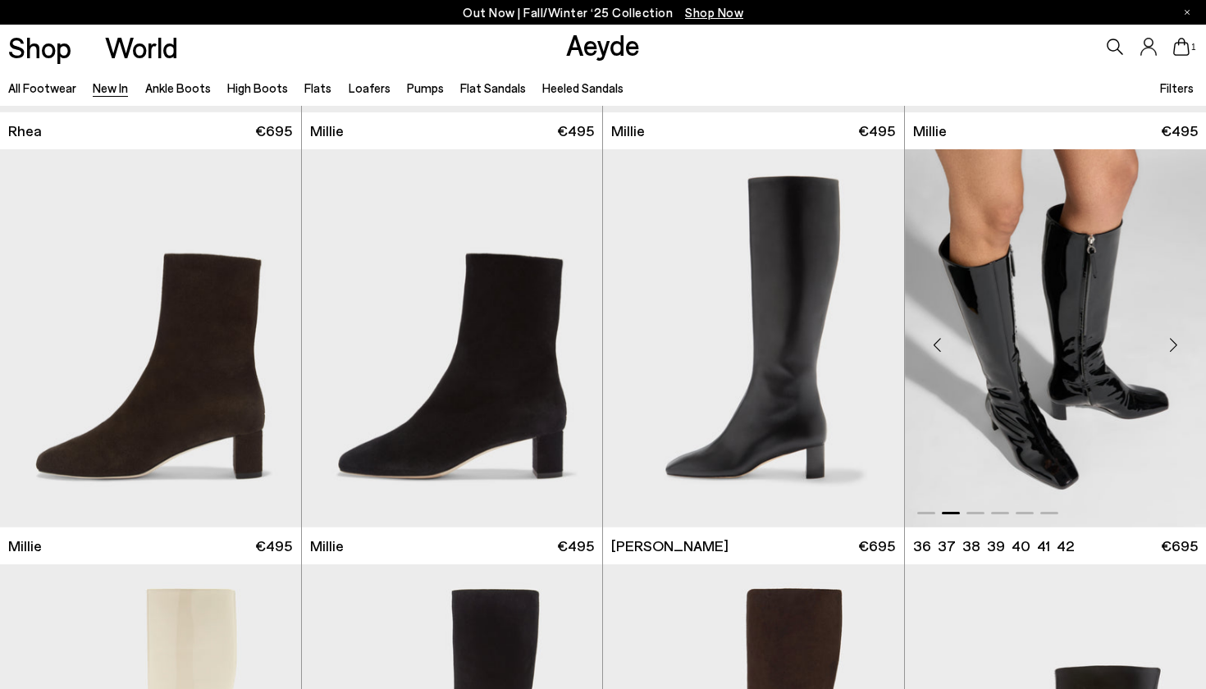
click at [1175, 336] on div "Next slide" at bounding box center [1172, 345] width 49 height 49
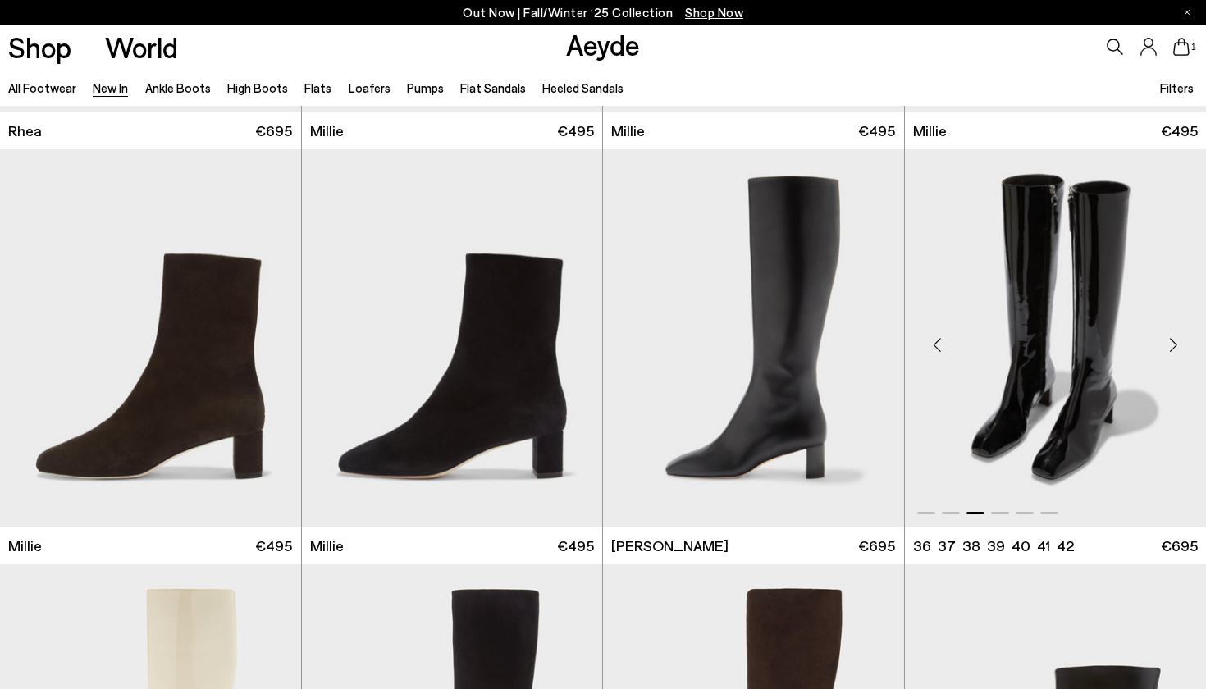
click at [1175, 336] on div "Next slide" at bounding box center [1172, 345] width 49 height 49
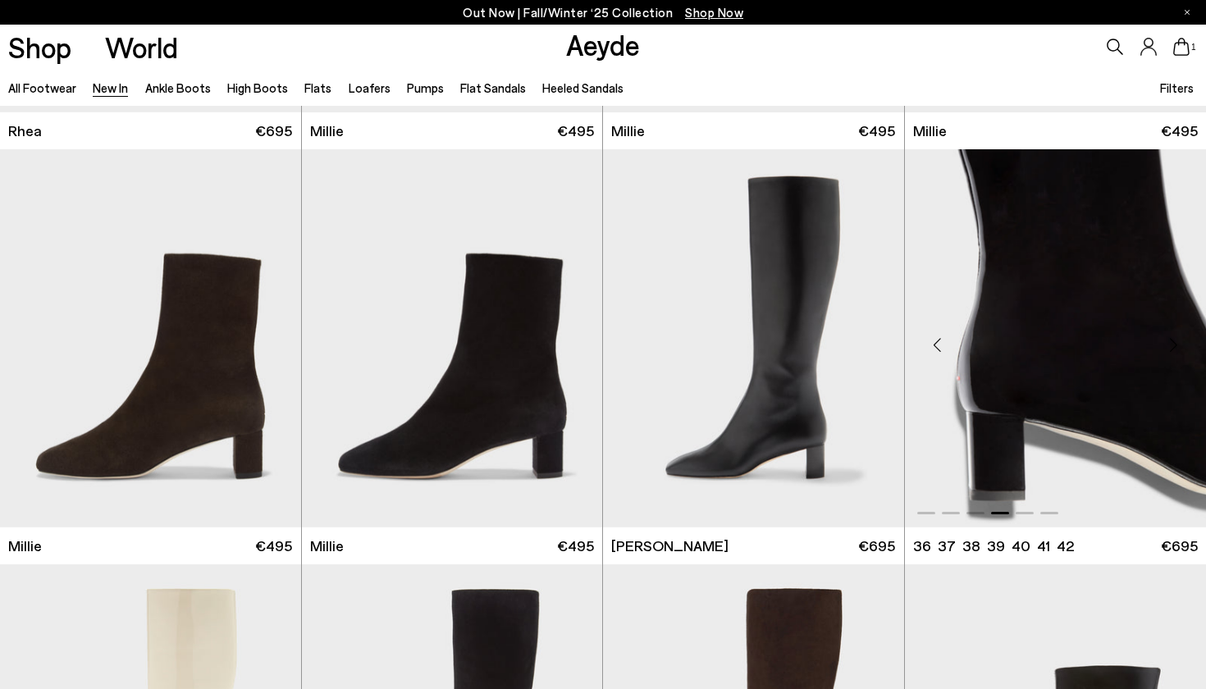
click at [1175, 336] on div "Next slide" at bounding box center [1172, 345] width 49 height 49
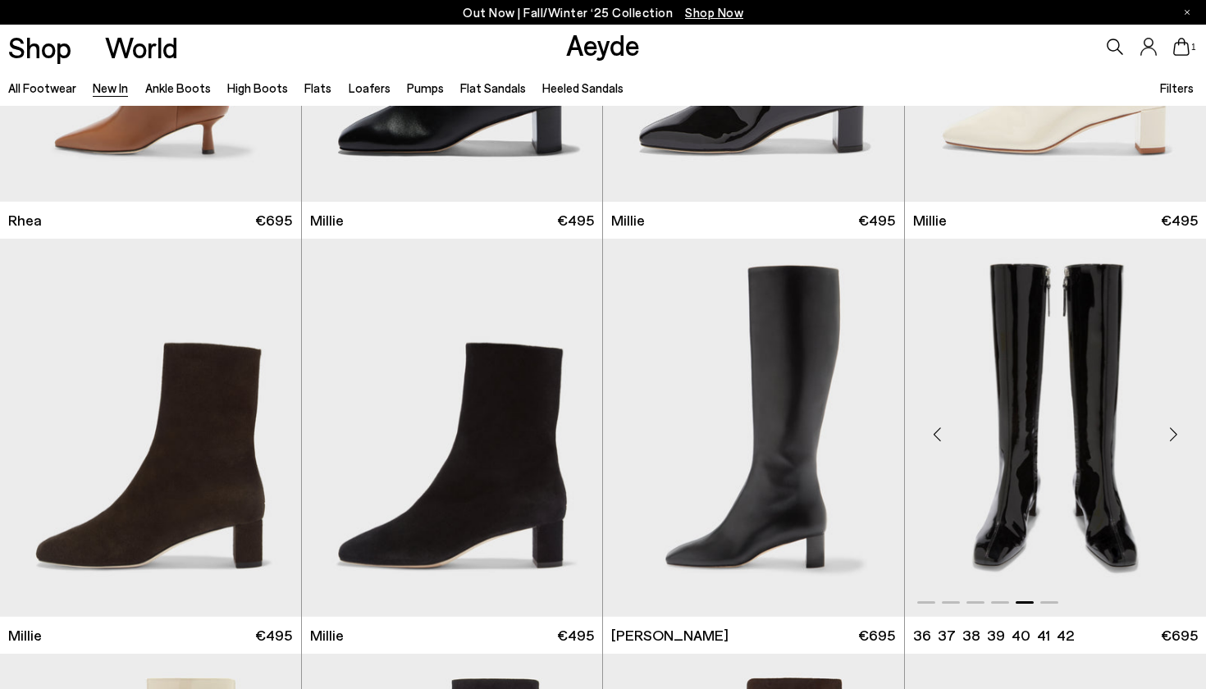
scroll to position [3596, 0]
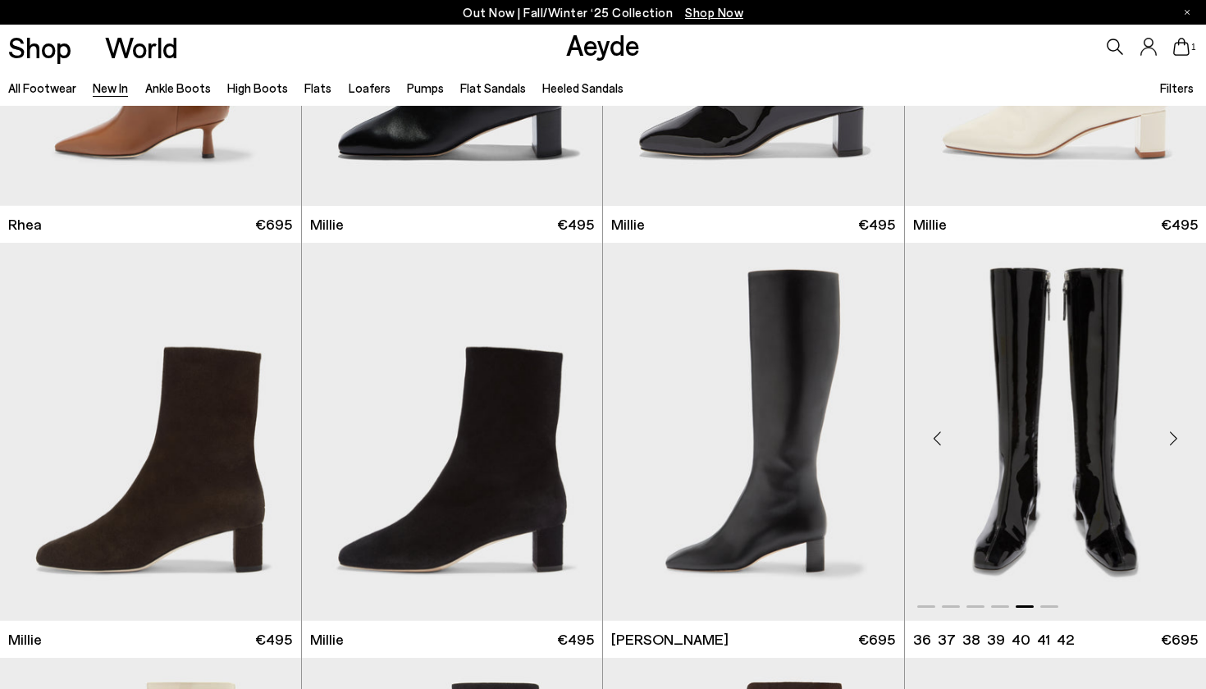
click at [1053, 355] on img "5 / 6" at bounding box center [1056, 432] width 302 height 378
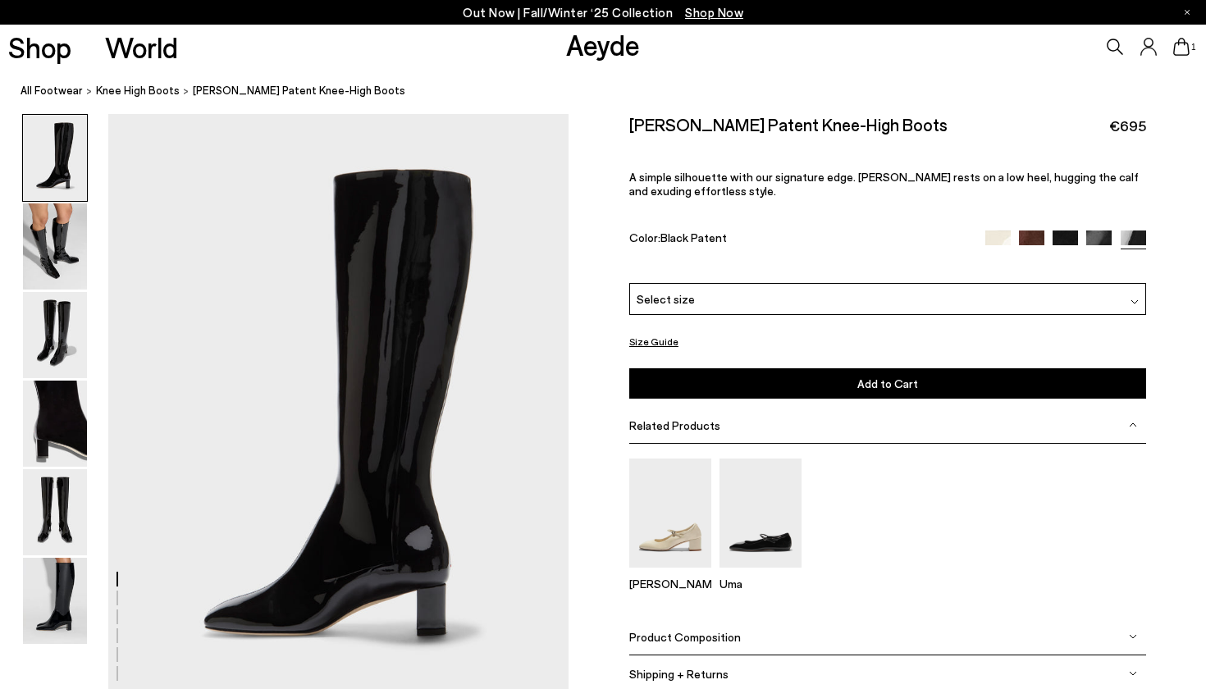
click at [1184, 44] on icon at bounding box center [1181, 47] width 16 height 18
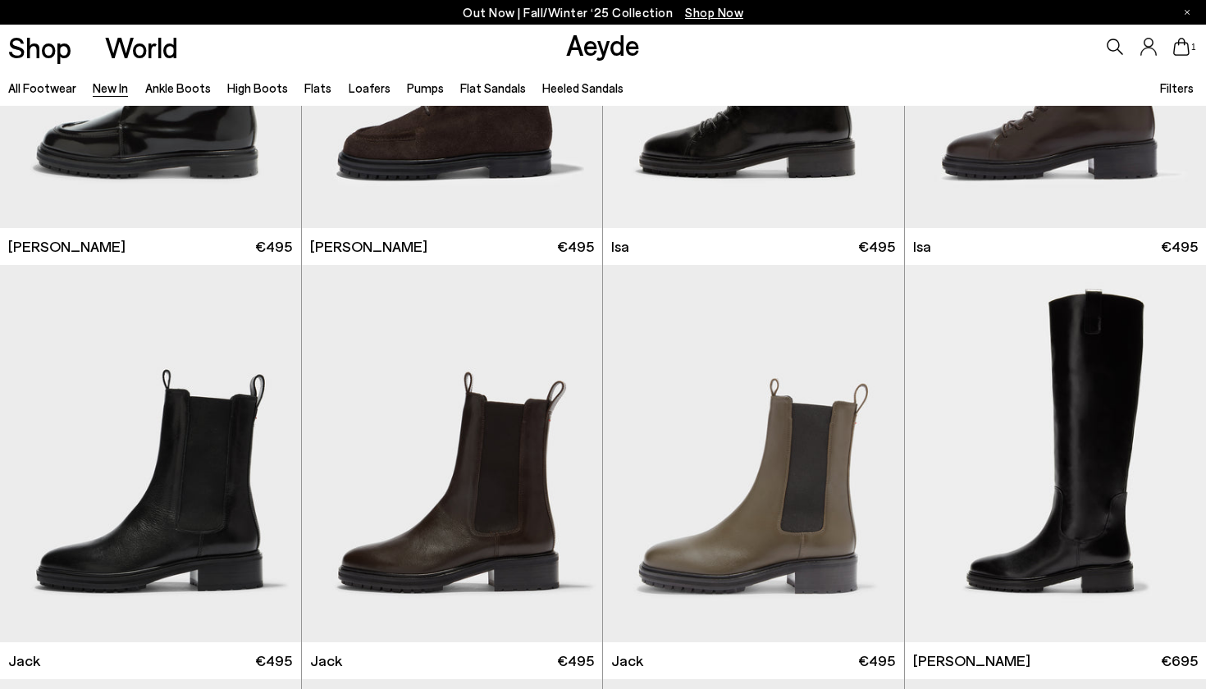
scroll to position [3238, 1]
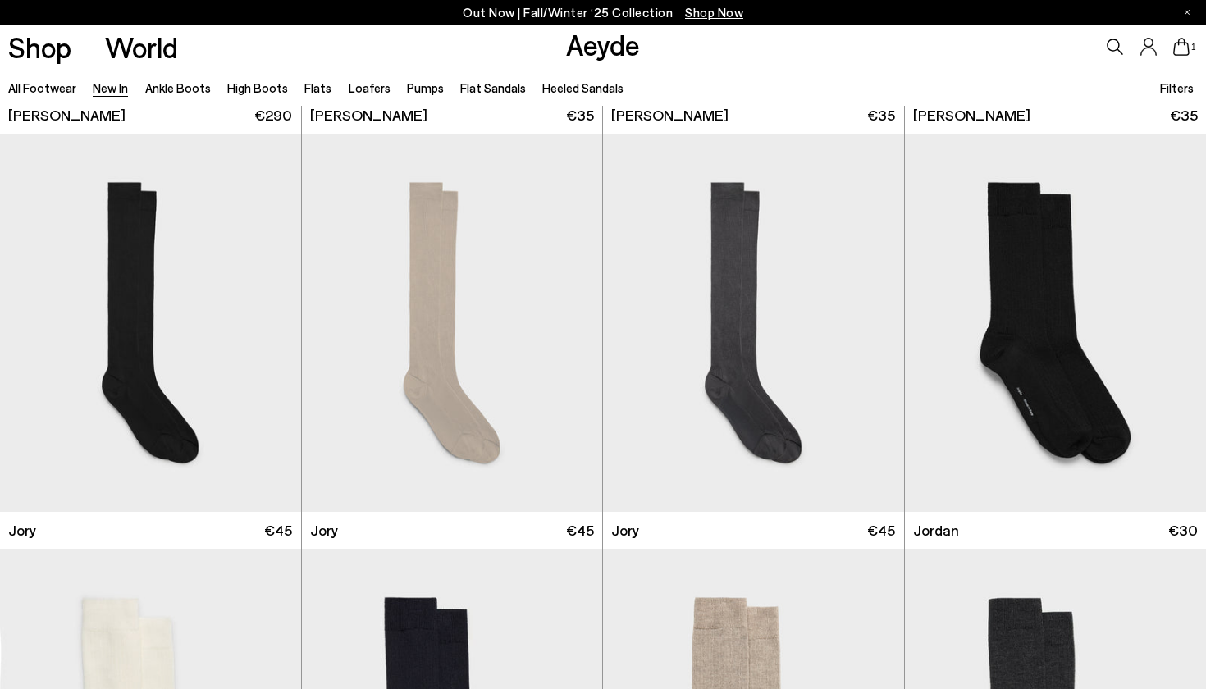
scroll to position [6043, 0]
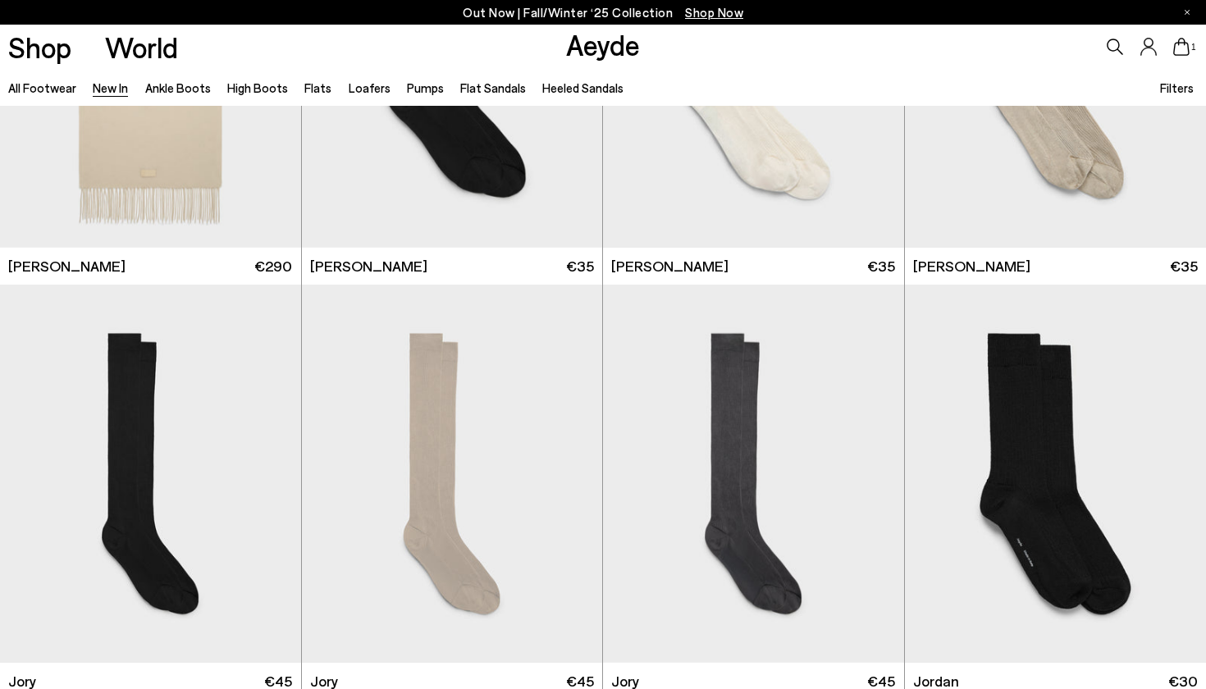
click at [105, 88] on link "New In" at bounding box center [110, 87] width 35 height 15
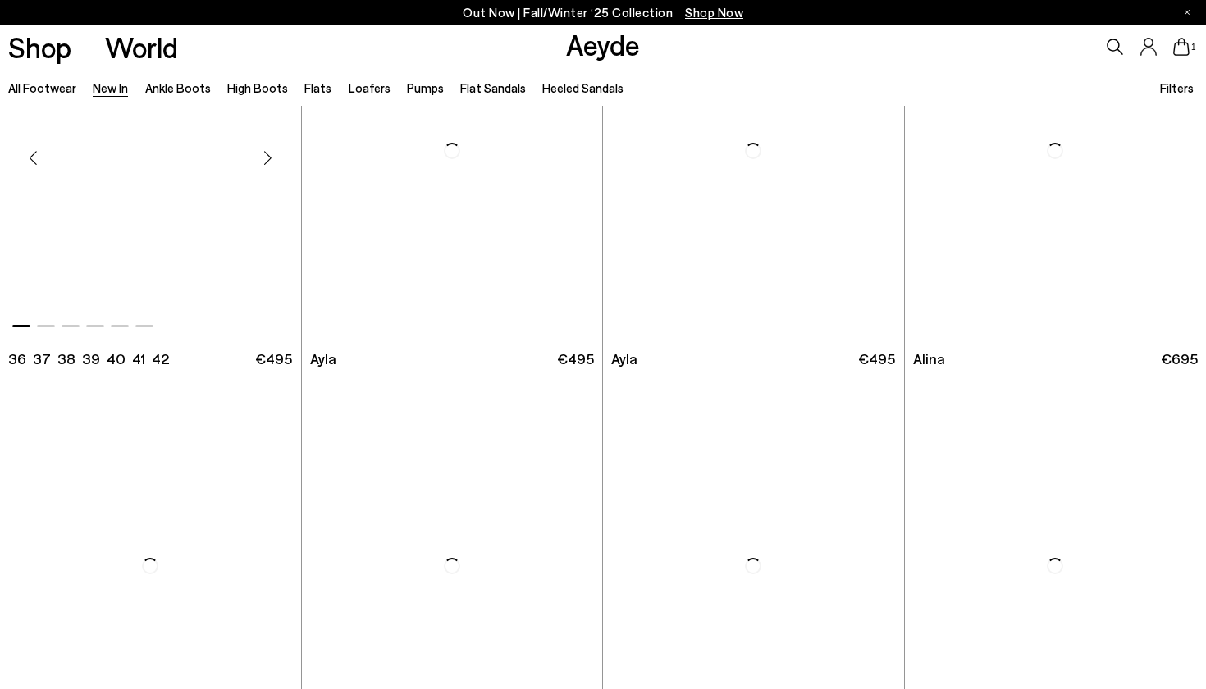
scroll to position [4574, 0]
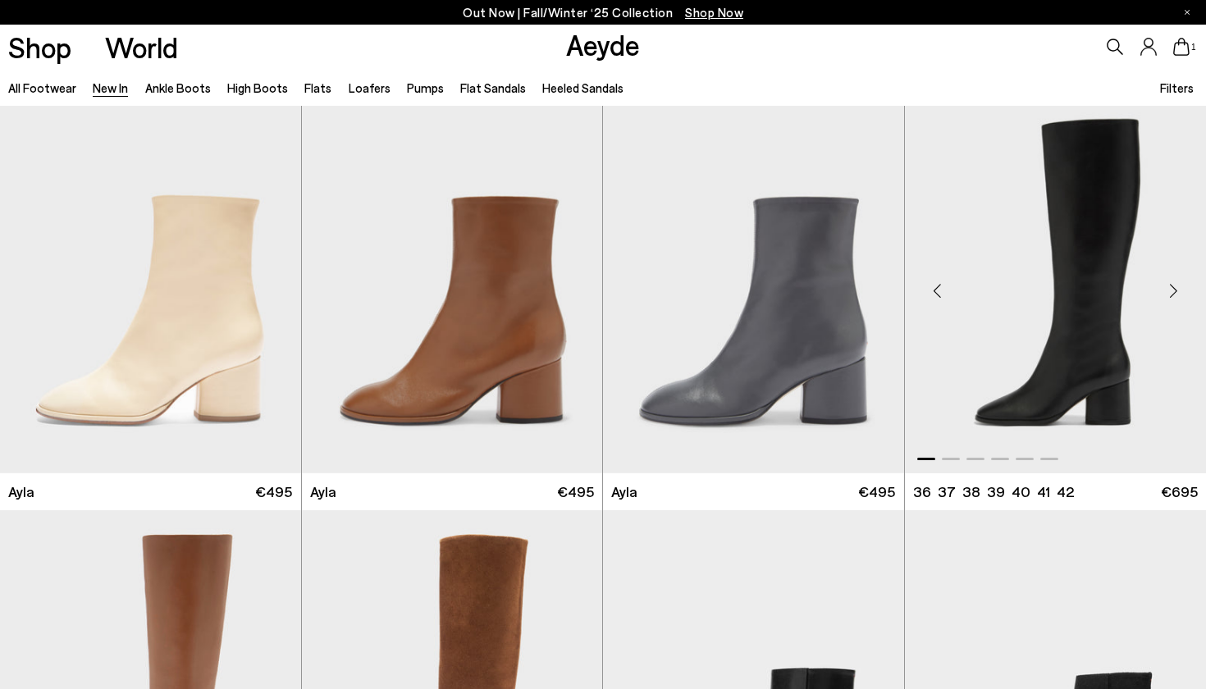
click at [1167, 281] on div "Next slide" at bounding box center [1172, 290] width 49 height 49
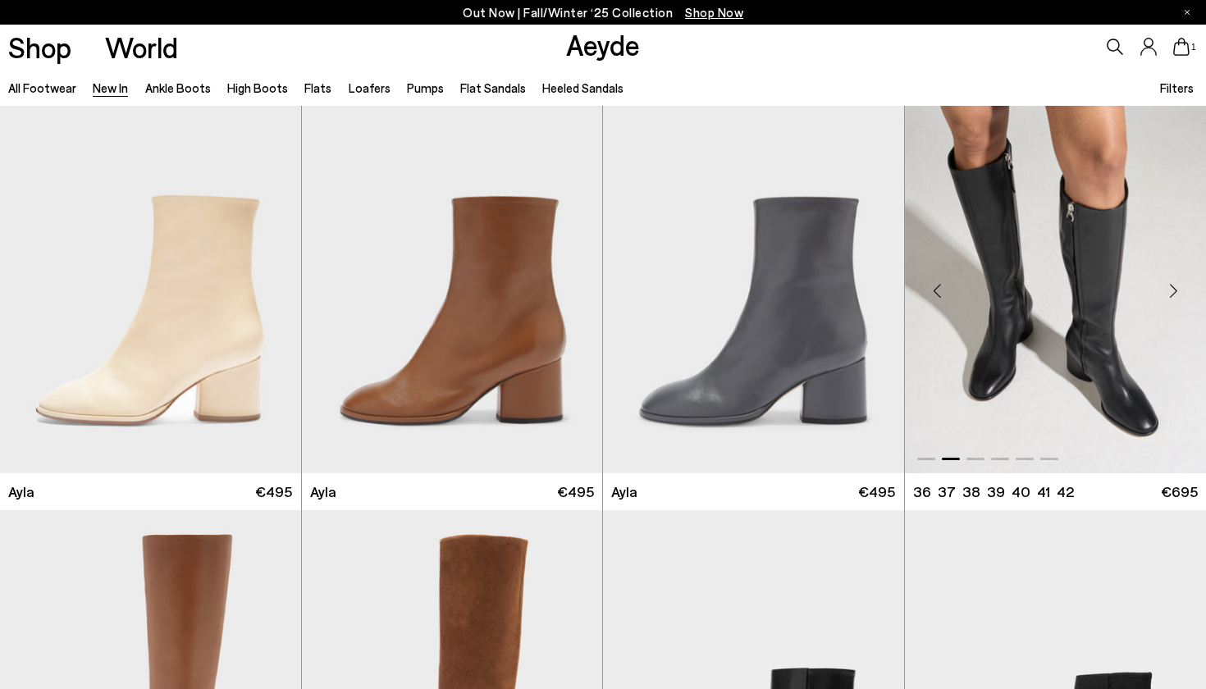
click at [1167, 281] on div "Next slide" at bounding box center [1172, 290] width 49 height 49
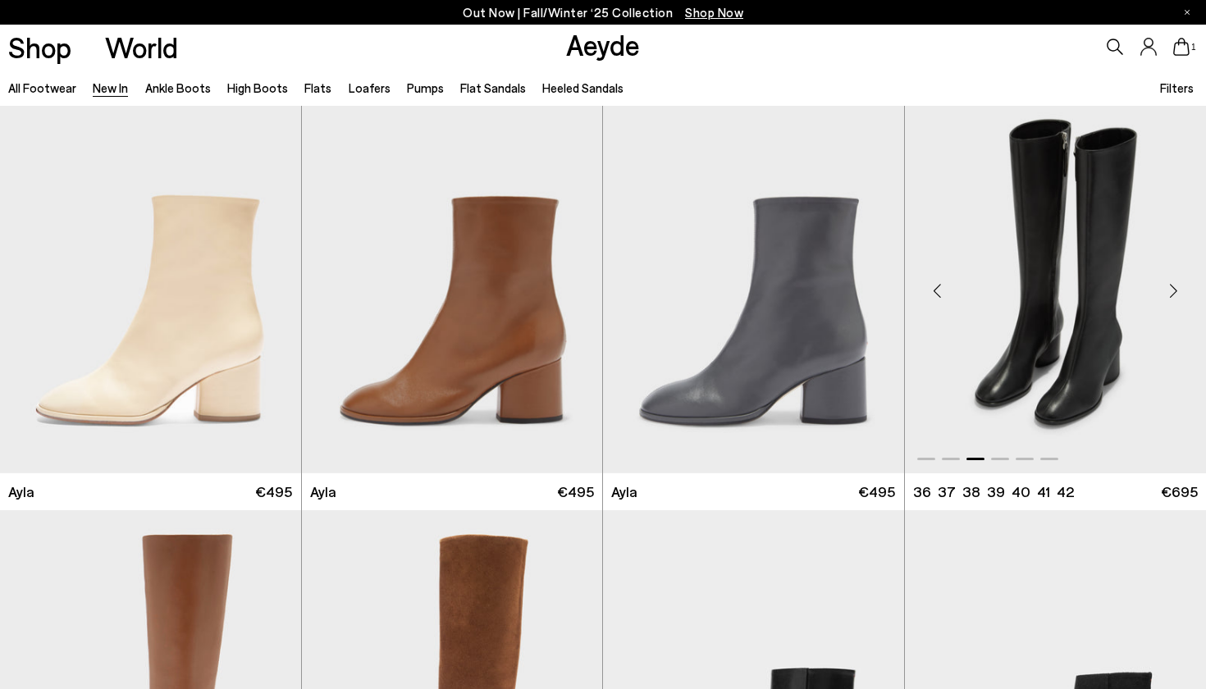
click at [1167, 281] on div "Next slide" at bounding box center [1172, 290] width 49 height 49
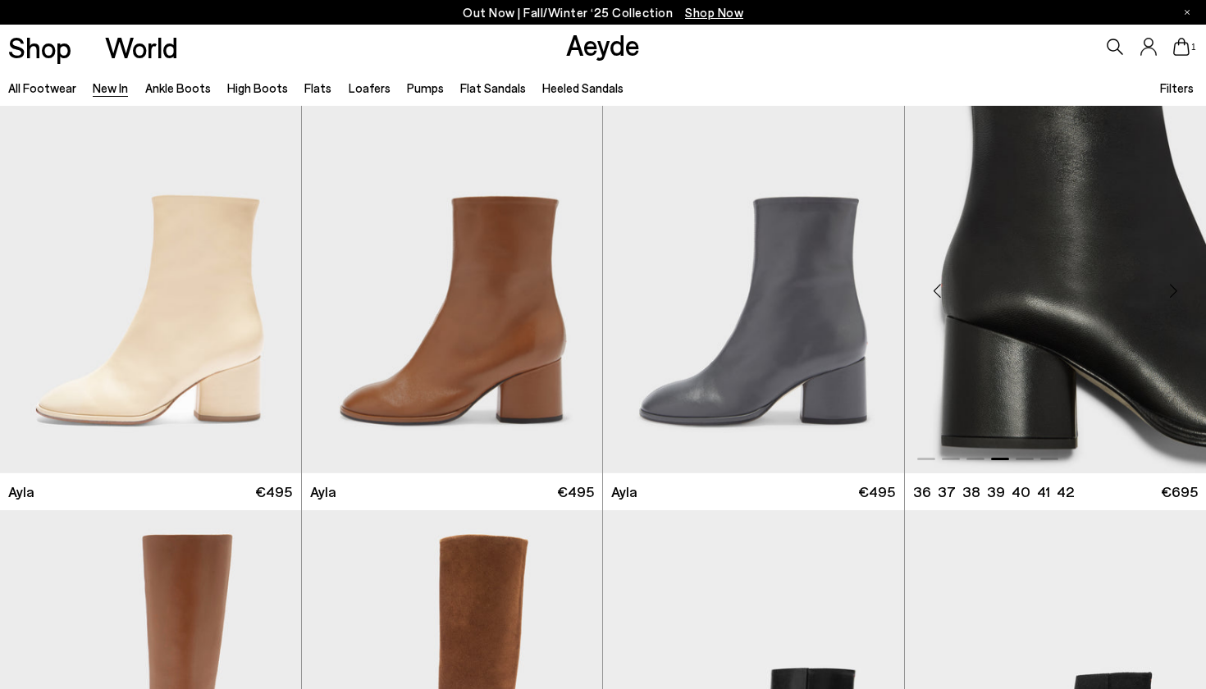
click at [1167, 281] on div "Next slide" at bounding box center [1172, 290] width 49 height 49
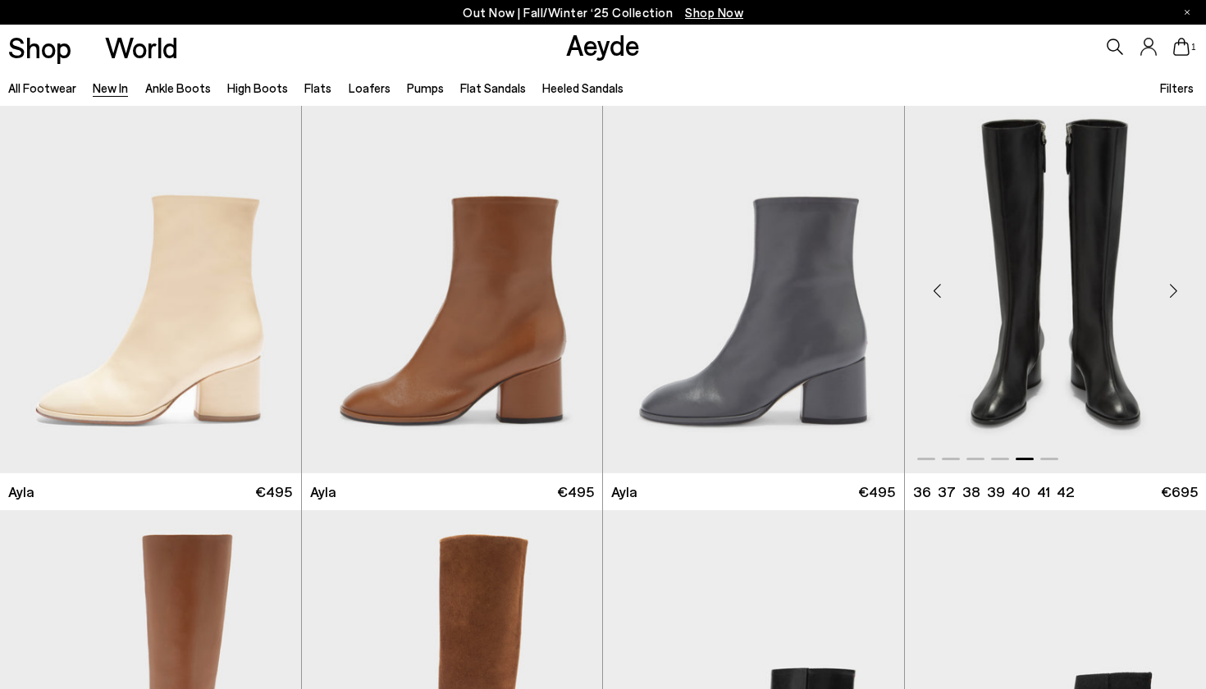
click at [941, 282] on div "Previous slide" at bounding box center [937, 290] width 49 height 49
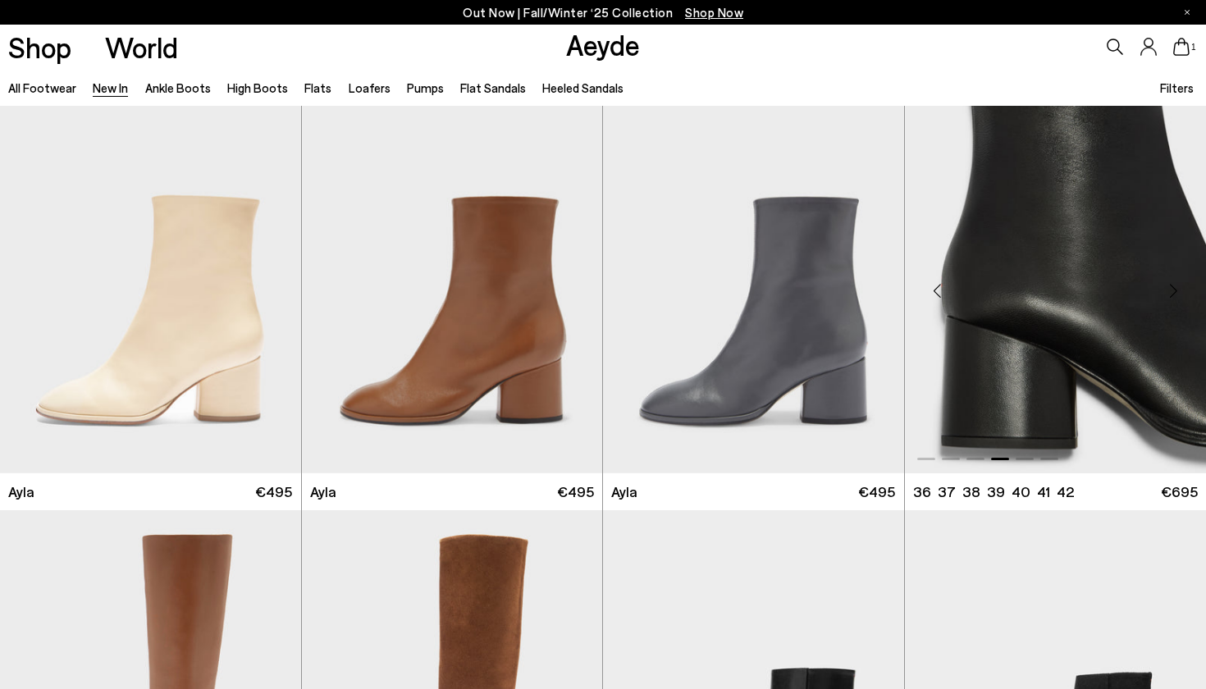
click at [941, 282] on div "Previous slide" at bounding box center [937, 290] width 49 height 49
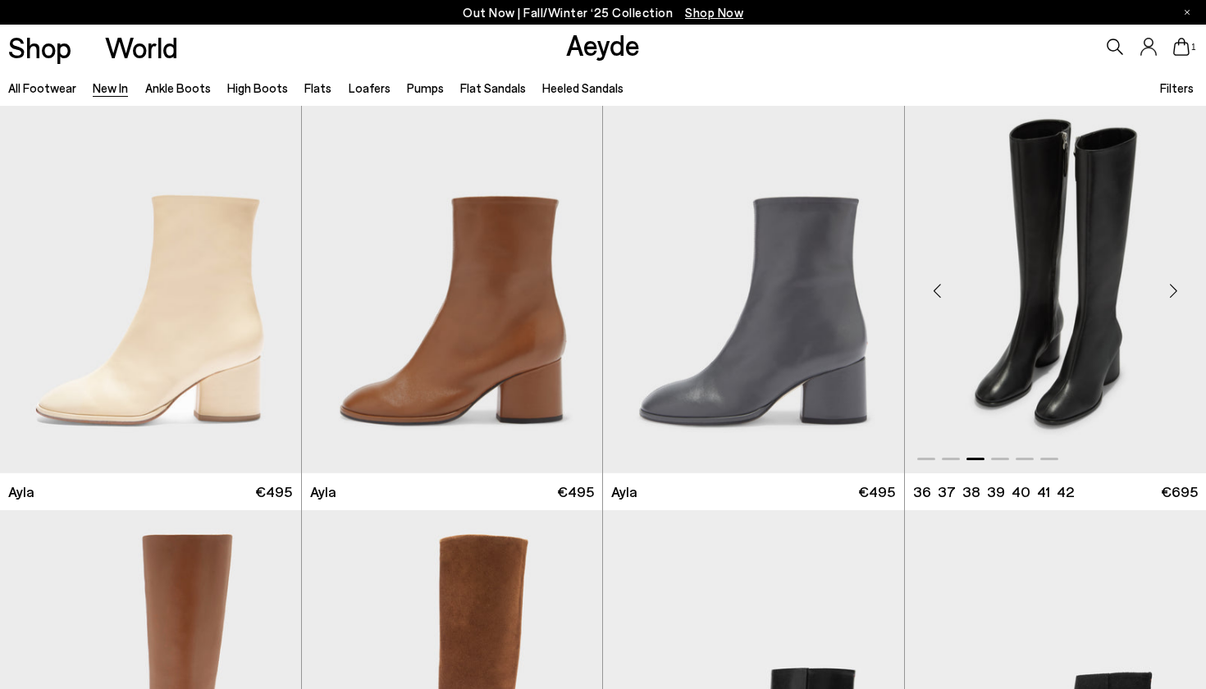
click at [941, 282] on div "Previous slide" at bounding box center [937, 290] width 49 height 49
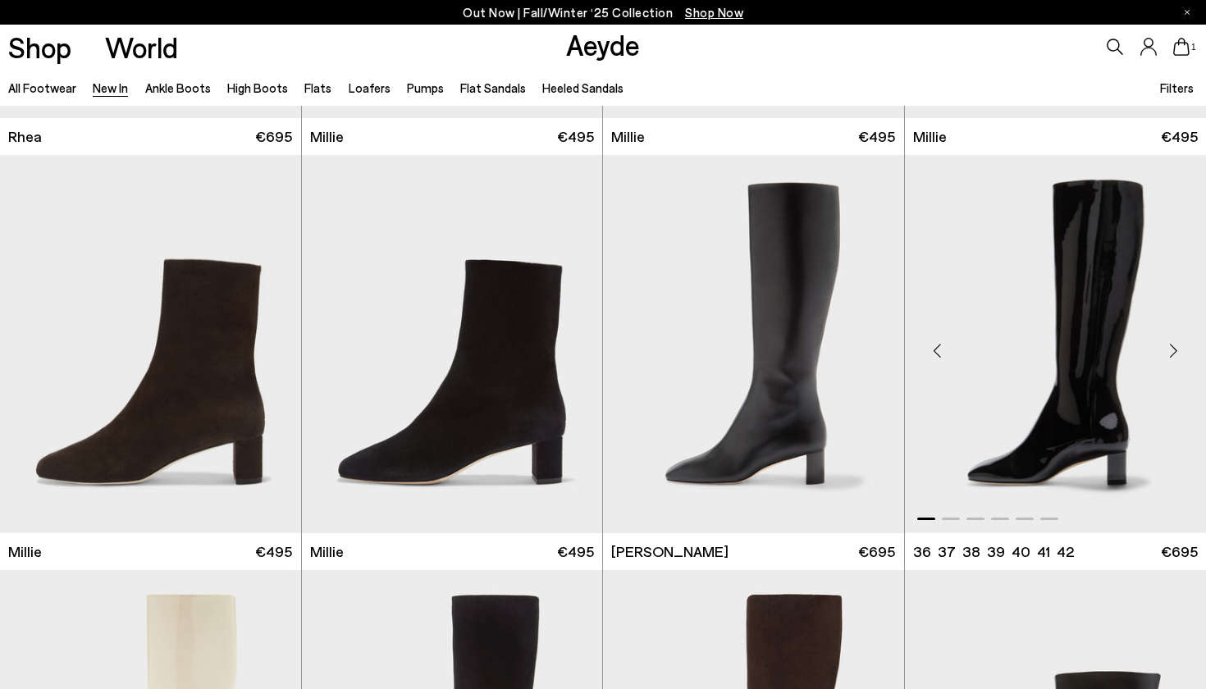
scroll to position [3690, 0]
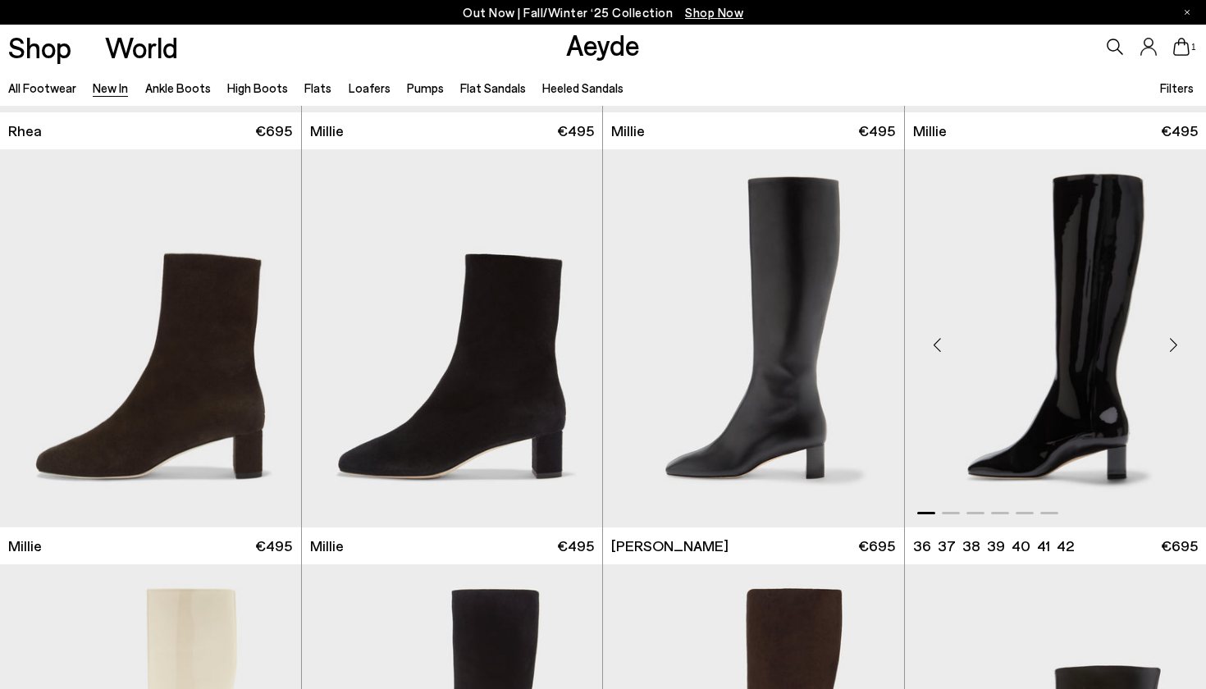
click at [1172, 335] on div "Next slide" at bounding box center [1172, 345] width 49 height 49
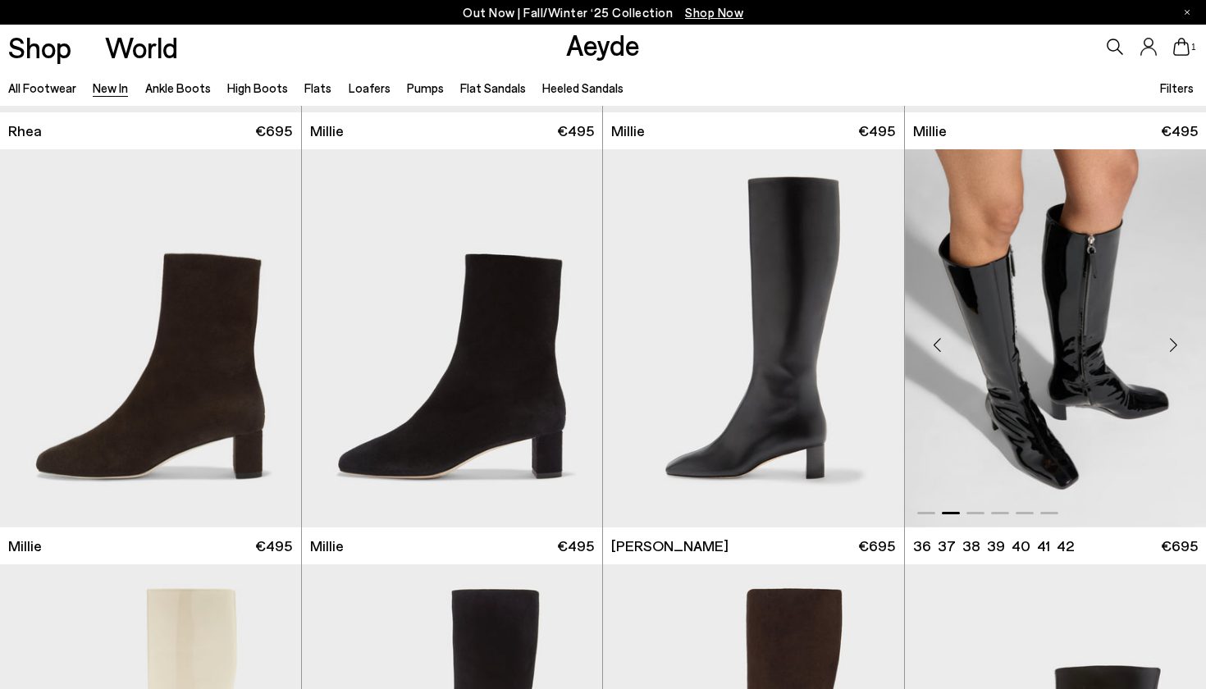
click at [1172, 335] on div "Next slide" at bounding box center [1172, 345] width 49 height 49
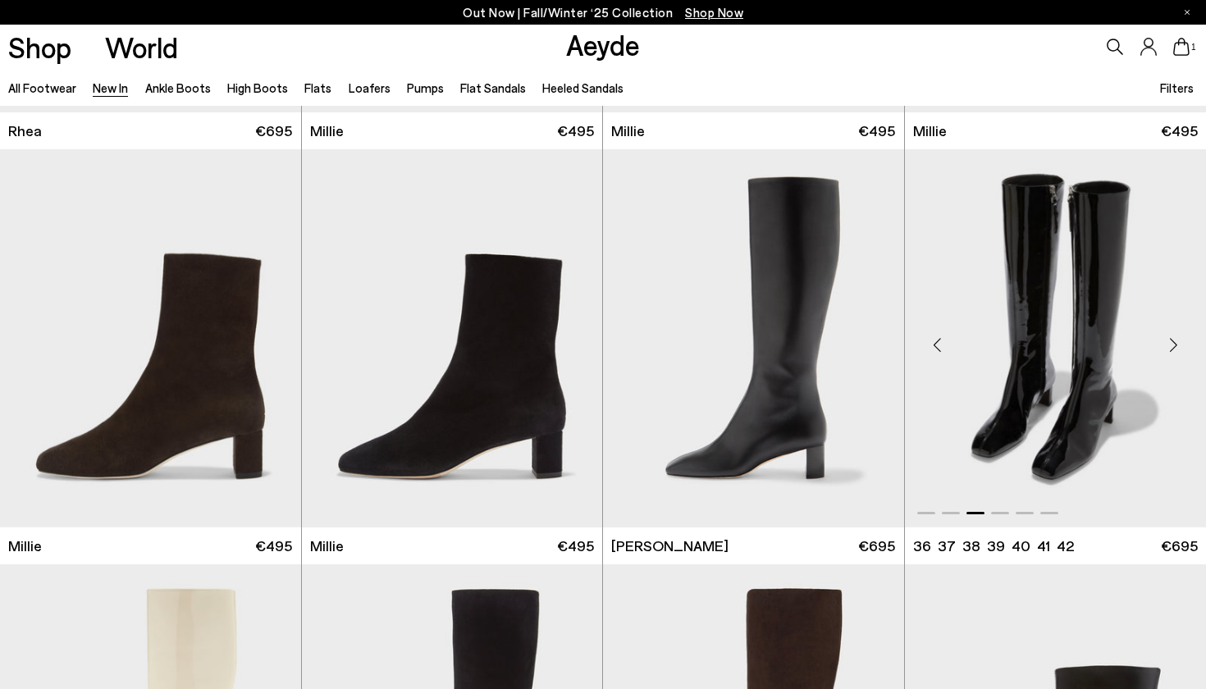
click at [1172, 335] on div "Next slide" at bounding box center [1172, 345] width 49 height 49
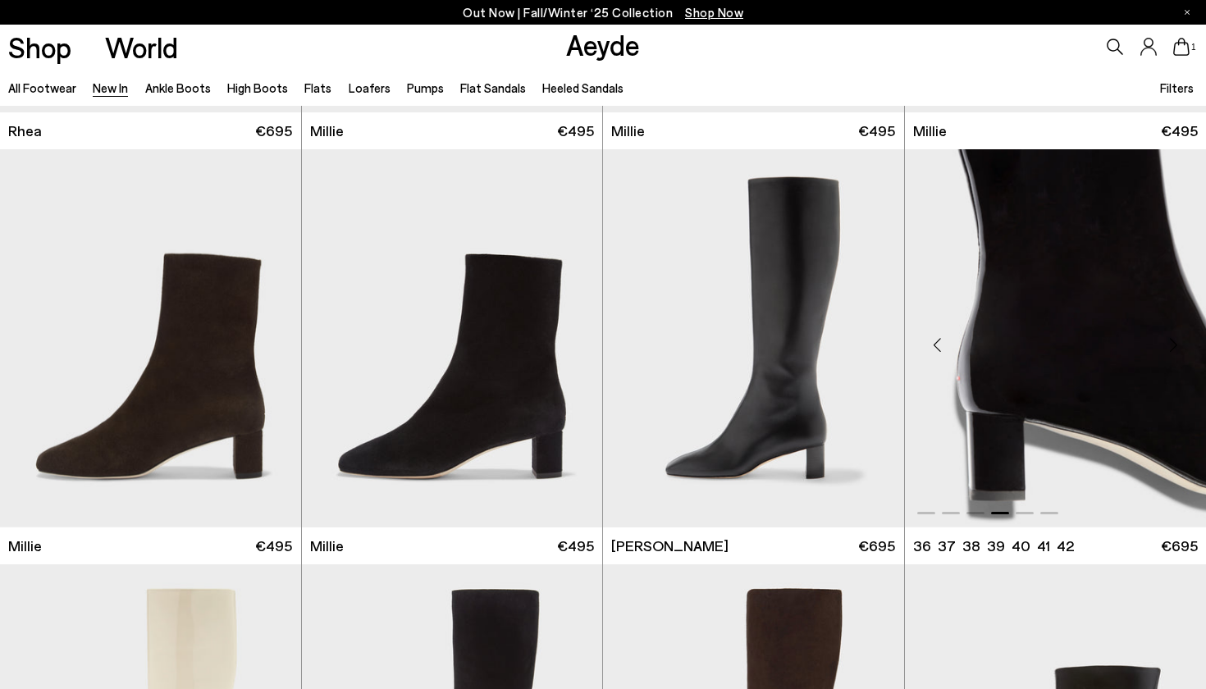
click at [1172, 335] on div "Next slide" at bounding box center [1172, 345] width 49 height 49
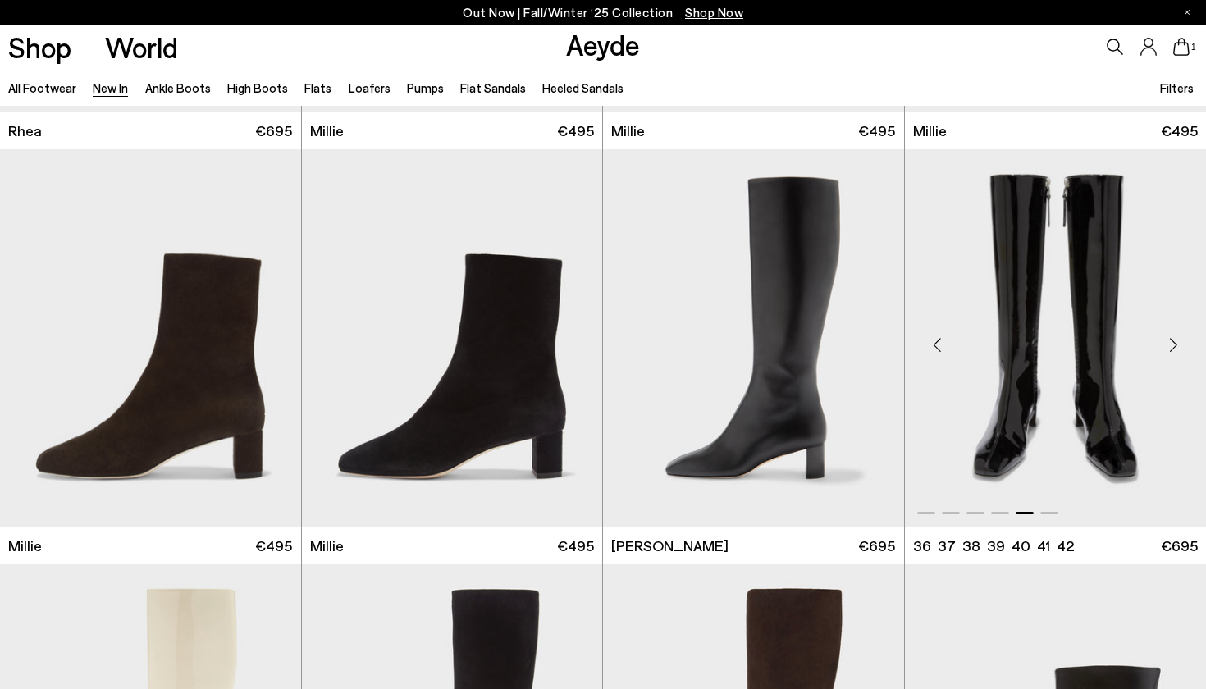
click at [1172, 335] on div "Next slide" at bounding box center [1172, 345] width 49 height 49
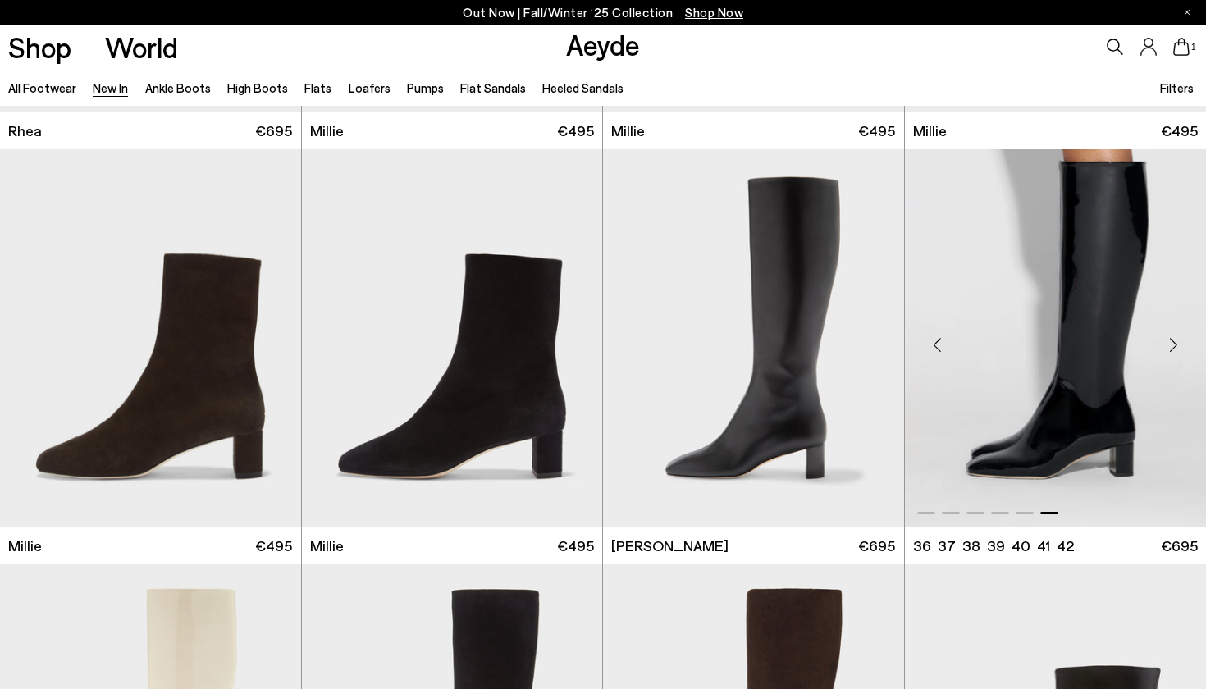
click at [1172, 335] on div "Next slide" at bounding box center [1172, 345] width 49 height 49
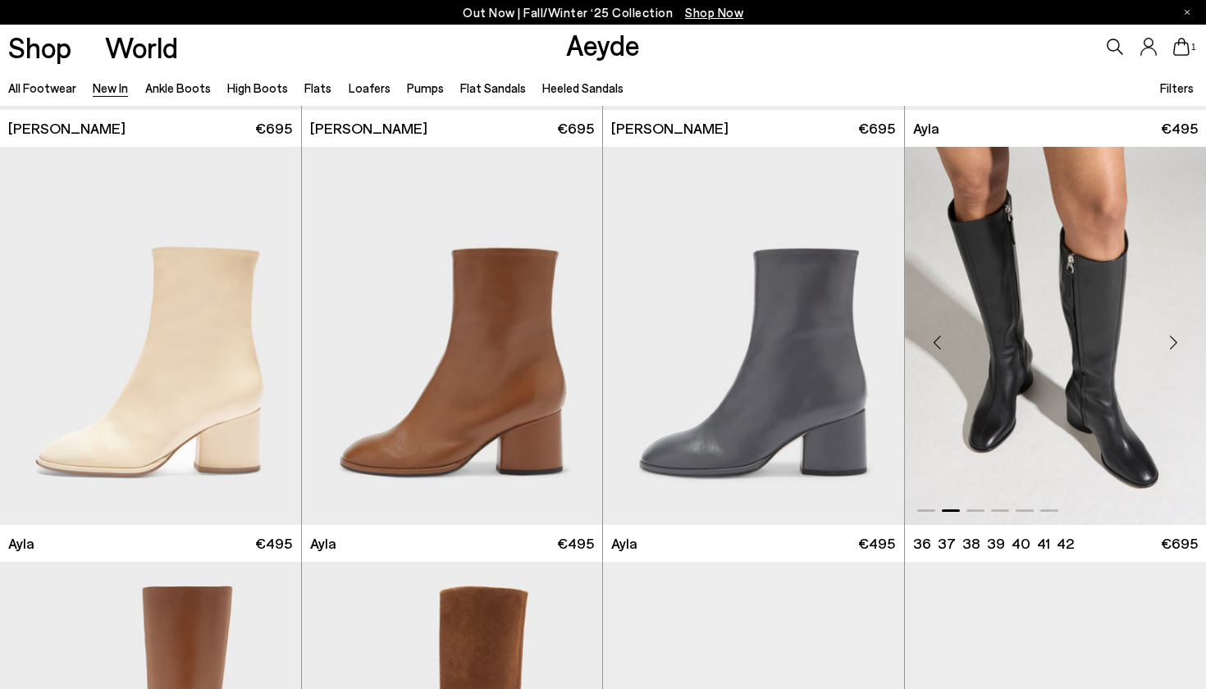
scroll to position [4522, 0]
click at [1167, 332] on div "Next slide" at bounding box center [1172, 341] width 49 height 49
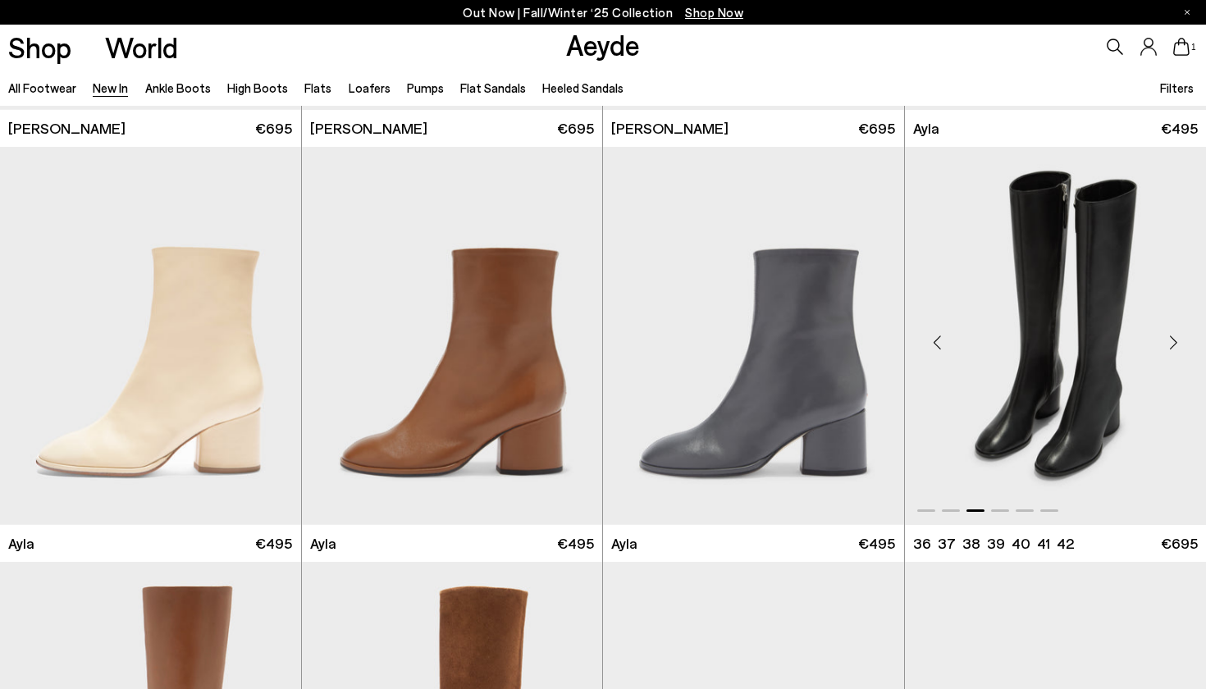
click at [1167, 332] on div "Next slide" at bounding box center [1172, 341] width 49 height 49
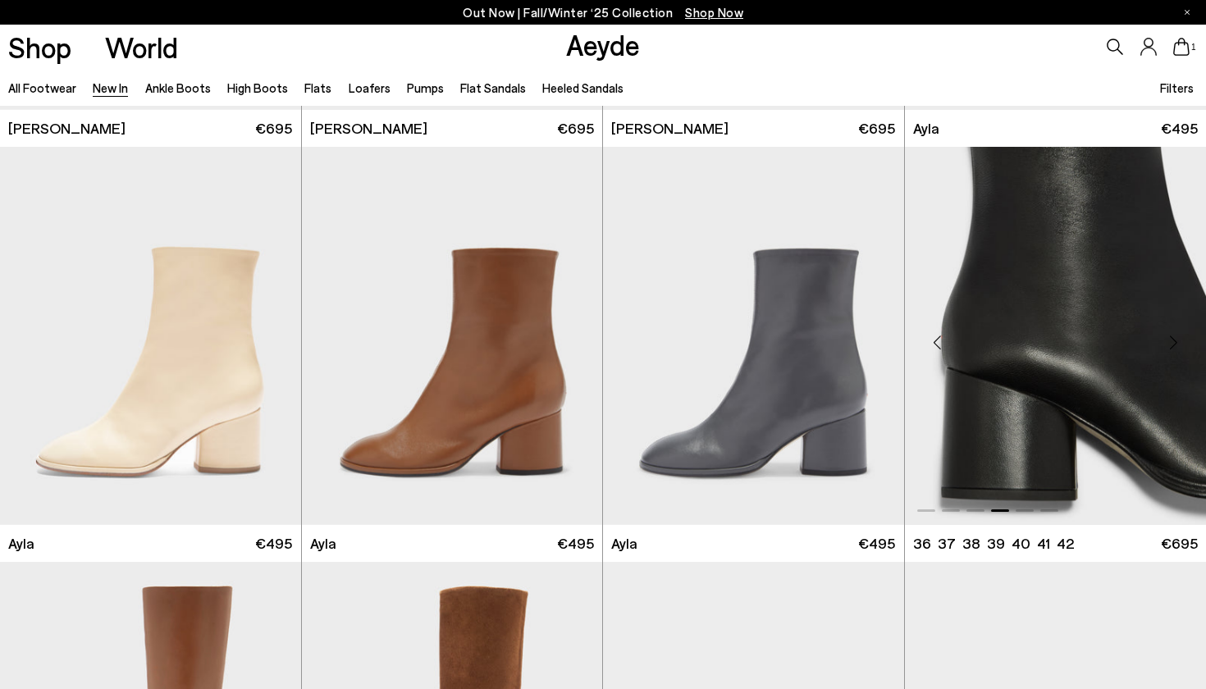
click at [1167, 332] on div "Next slide" at bounding box center [1172, 341] width 49 height 49
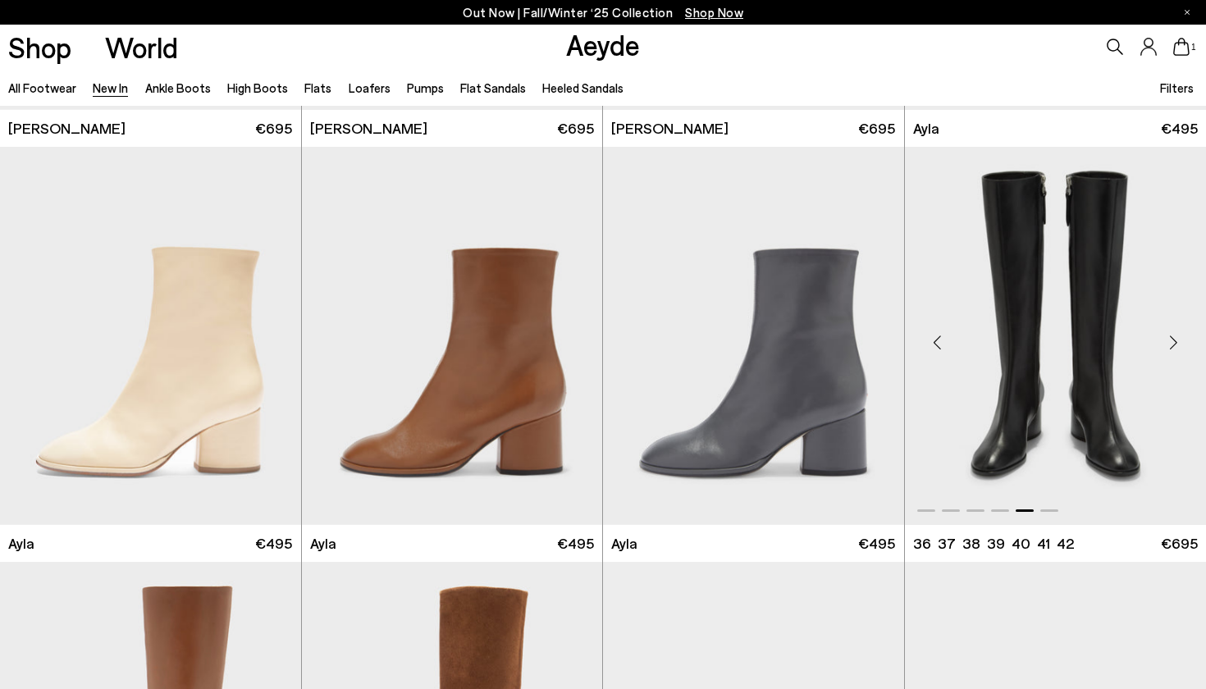
click at [1167, 332] on div "Next slide" at bounding box center [1172, 341] width 49 height 49
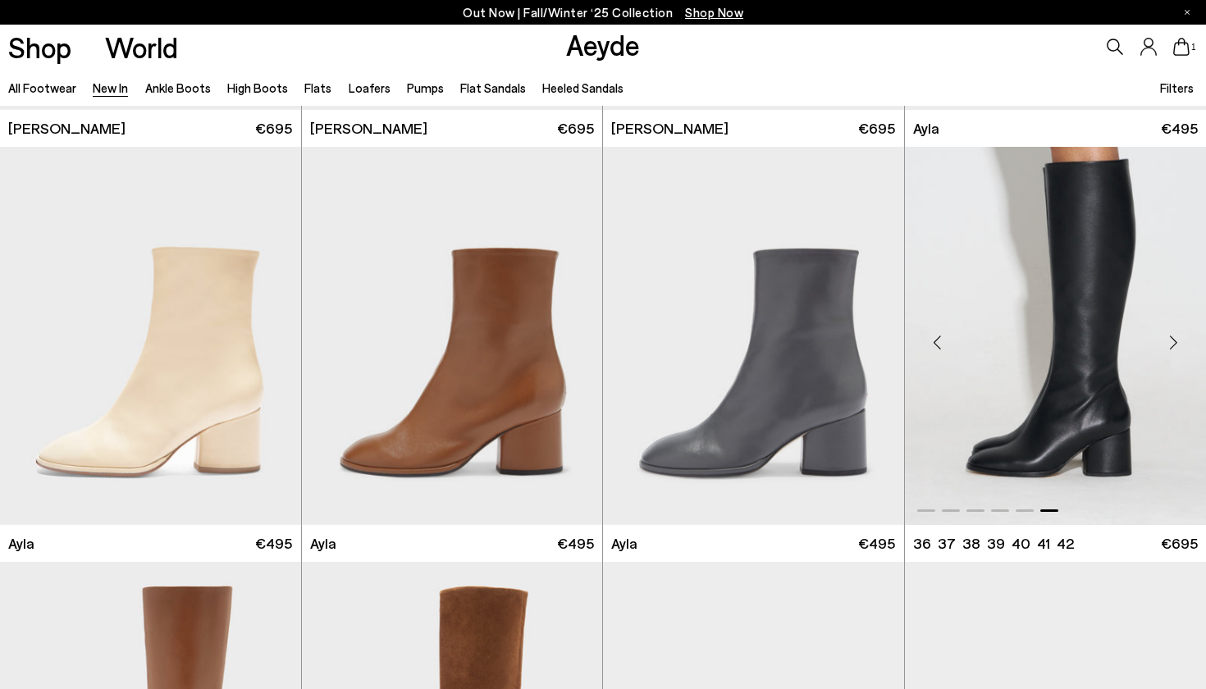
click at [1167, 332] on div "Next slide" at bounding box center [1172, 341] width 49 height 49
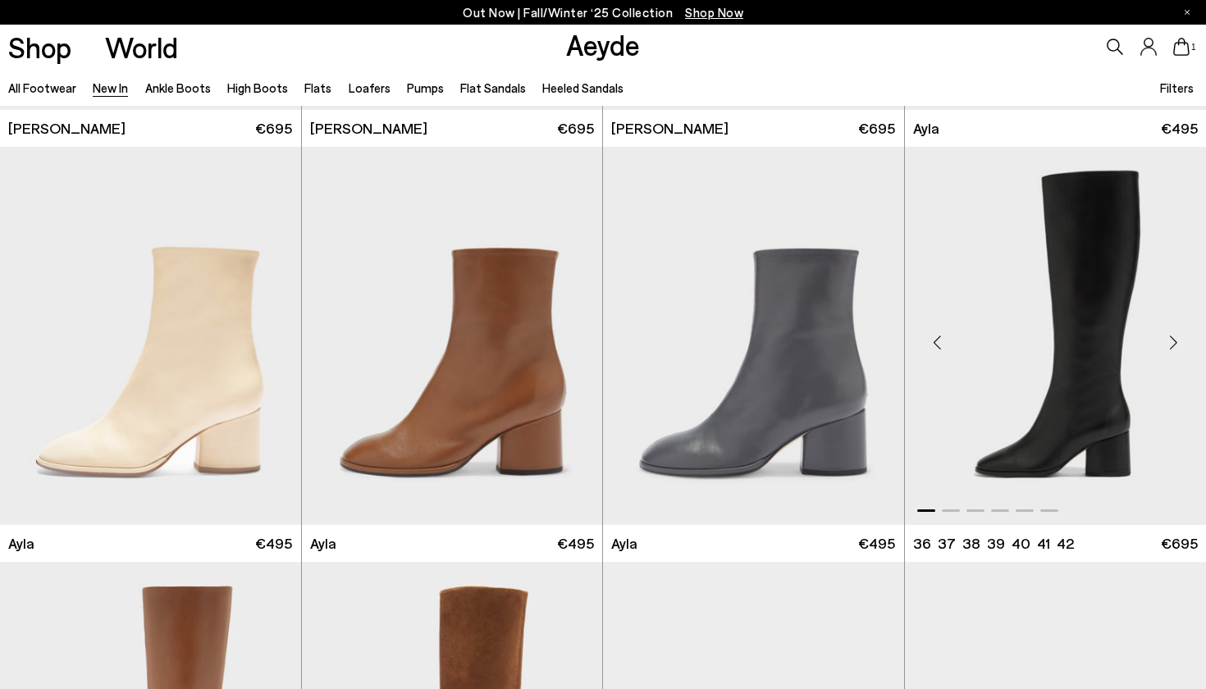
click at [1167, 332] on div "Next slide" at bounding box center [1172, 341] width 49 height 49
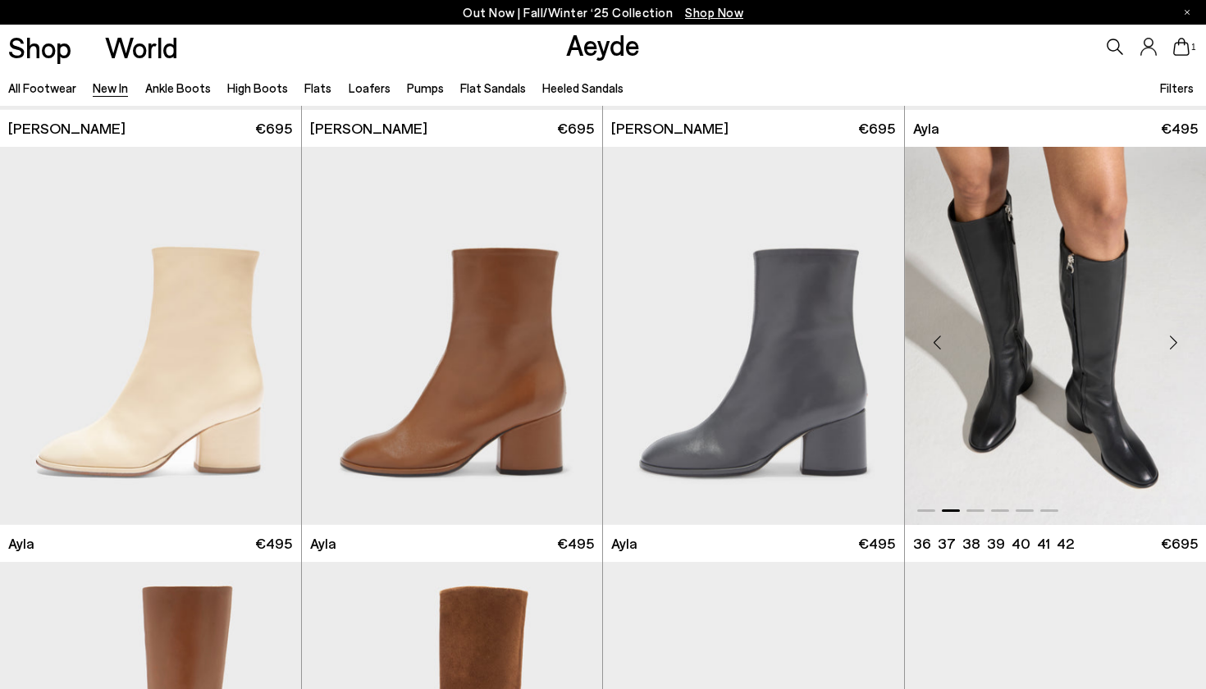
click at [1167, 332] on div "Next slide" at bounding box center [1172, 341] width 49 height 49
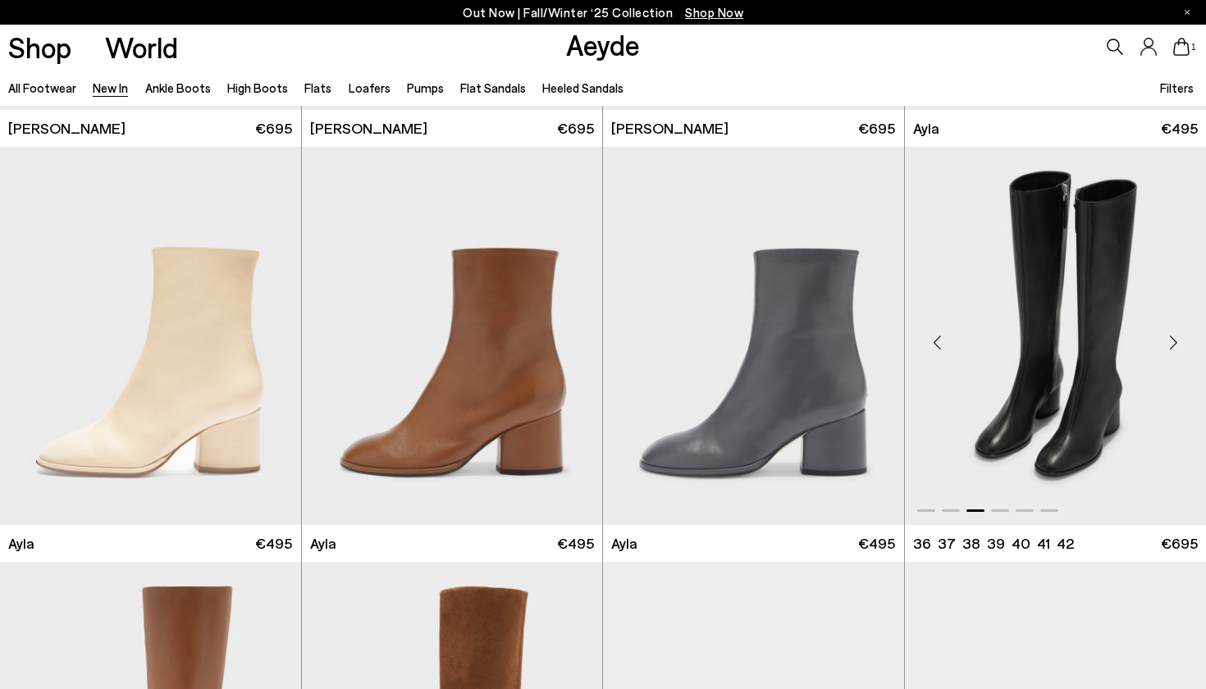
click at [1167, 332] on div "Next slide" at bounding box center [1172, 341] width 49 height 49
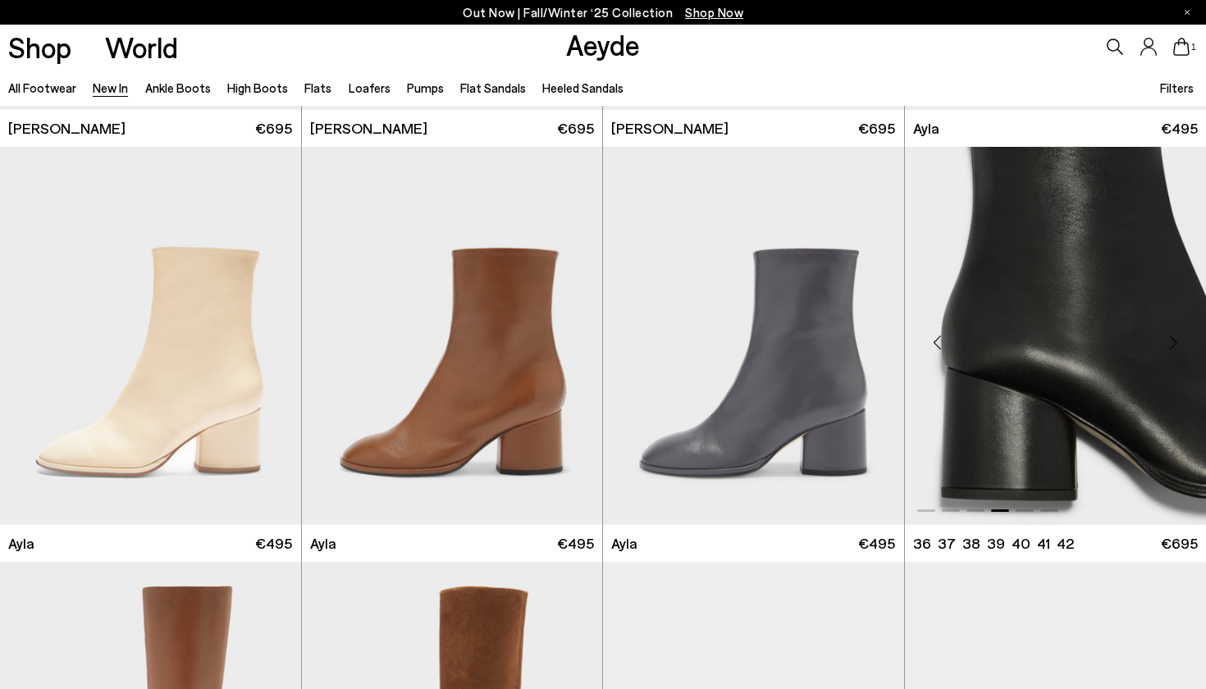
click at [1167, 332] on div "Next slide" at bounding box center [1172, 341] width 49 height 49
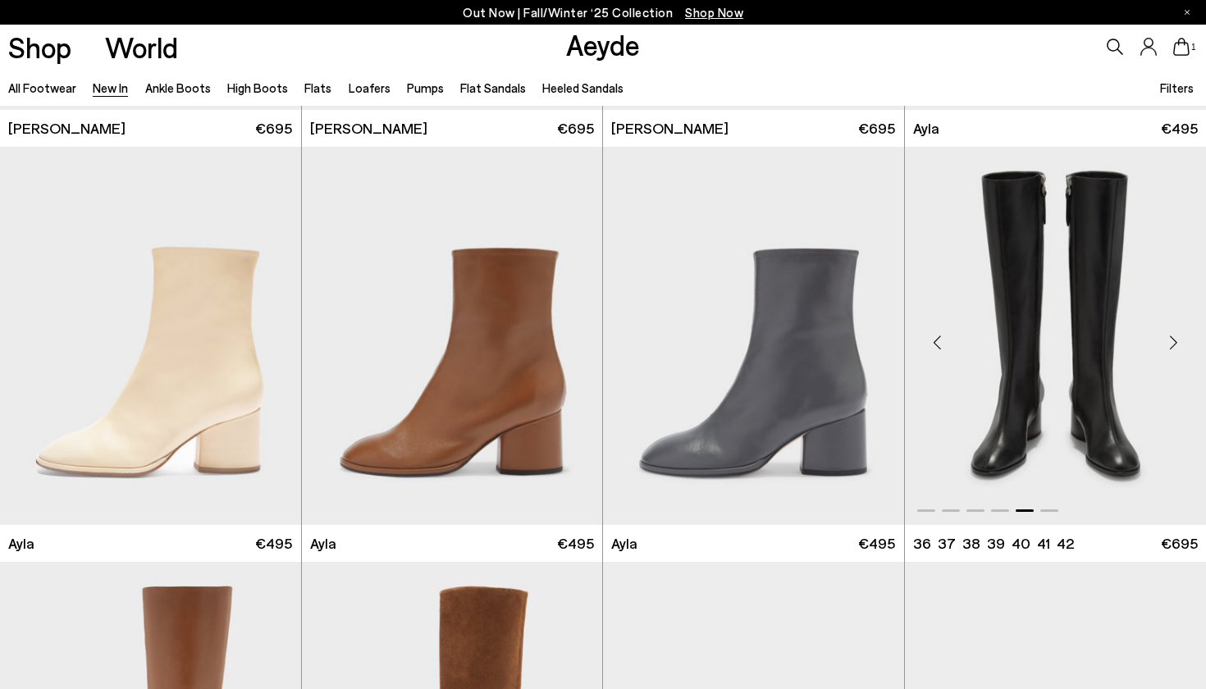
click at [1092, 353] on img "5 / 6" at bounding box center [1056, 336] width 302 height 378
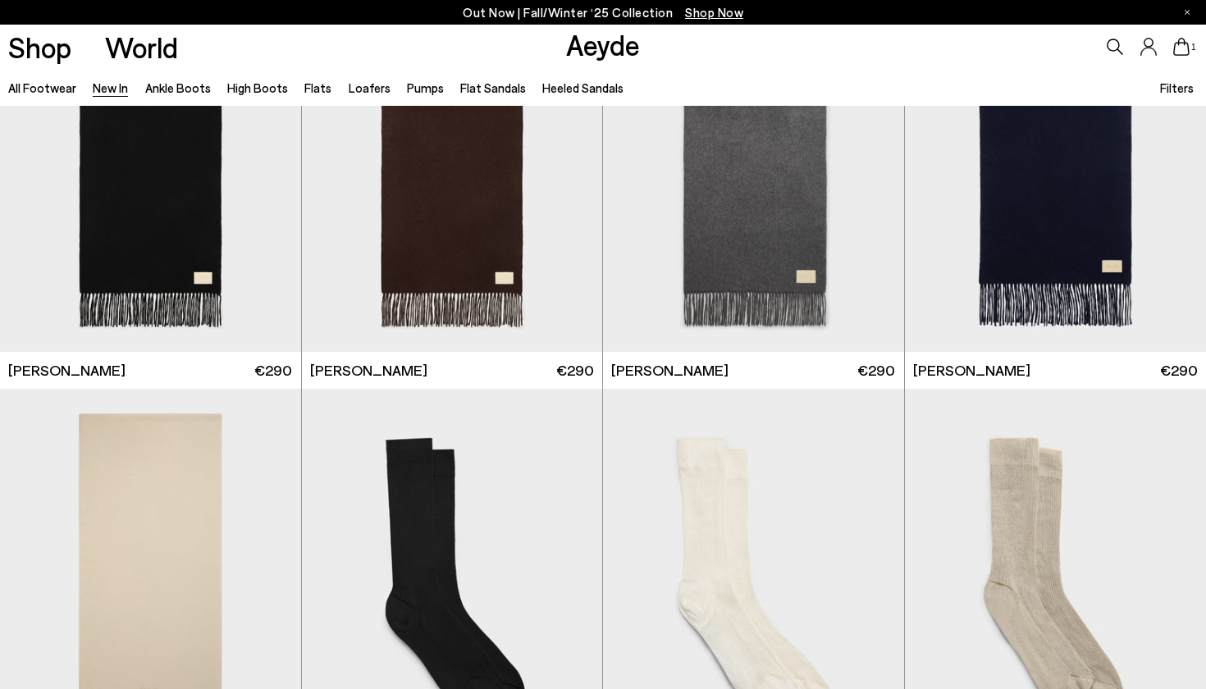
scroll to position [10504, 0]
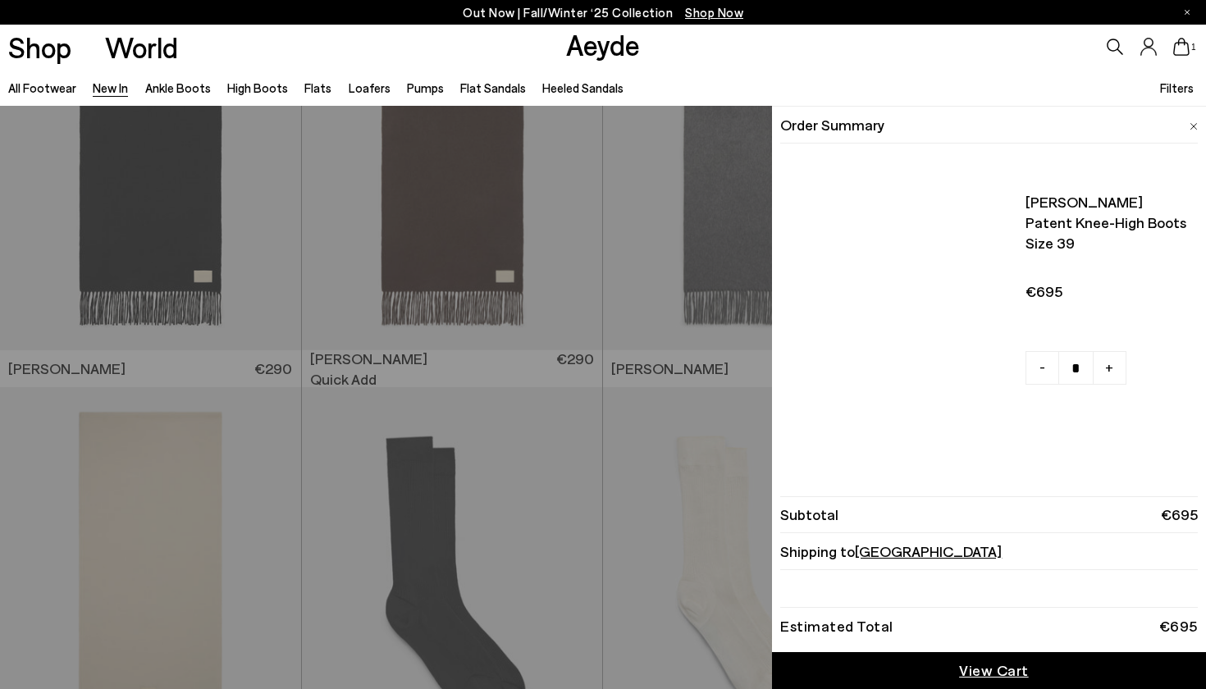
click at [1178, 49] on icon at bounding box center [1181, 47] width 16 height 18
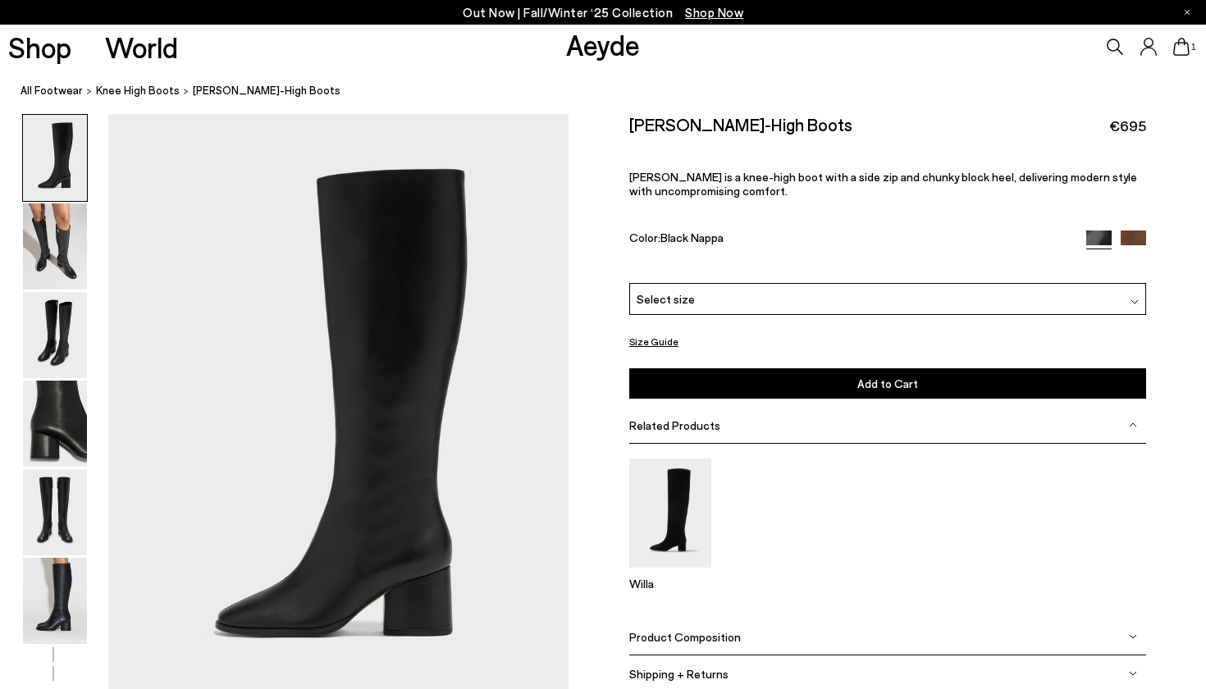
click at [955, 280] on div "[PERSON_NAME]-High Boots €695 Alina is a knee-high boot with a side zip and chu…" at bounding box center [887, 198] width 517 height 169
click at [951, 294] on div "Select size" at bounding box center [887, 299] width 517 height 32
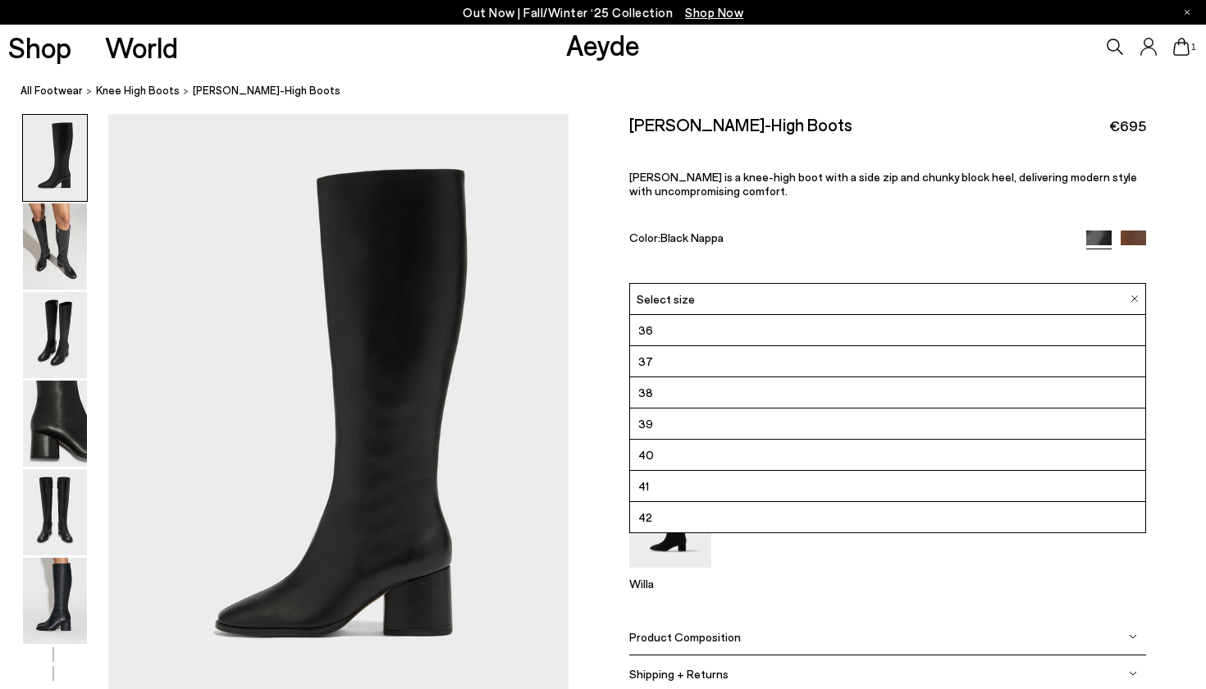
click at [858, 203] on div "[PERSON_NAME]-High Boots €695 Alina is a knee-high boot with a side zip and chu…" at bounding box center [887, 198] width 517 height 169
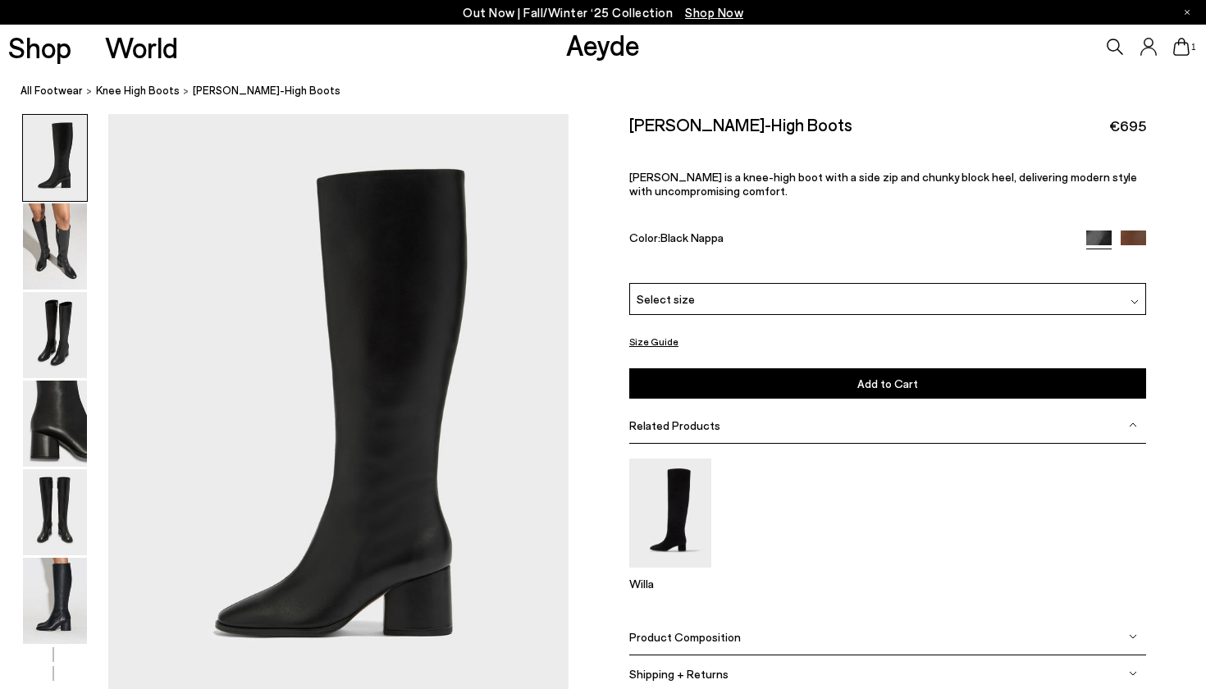
click at [48, 258] on img at bounding box center [55, 246] width 64 height 86
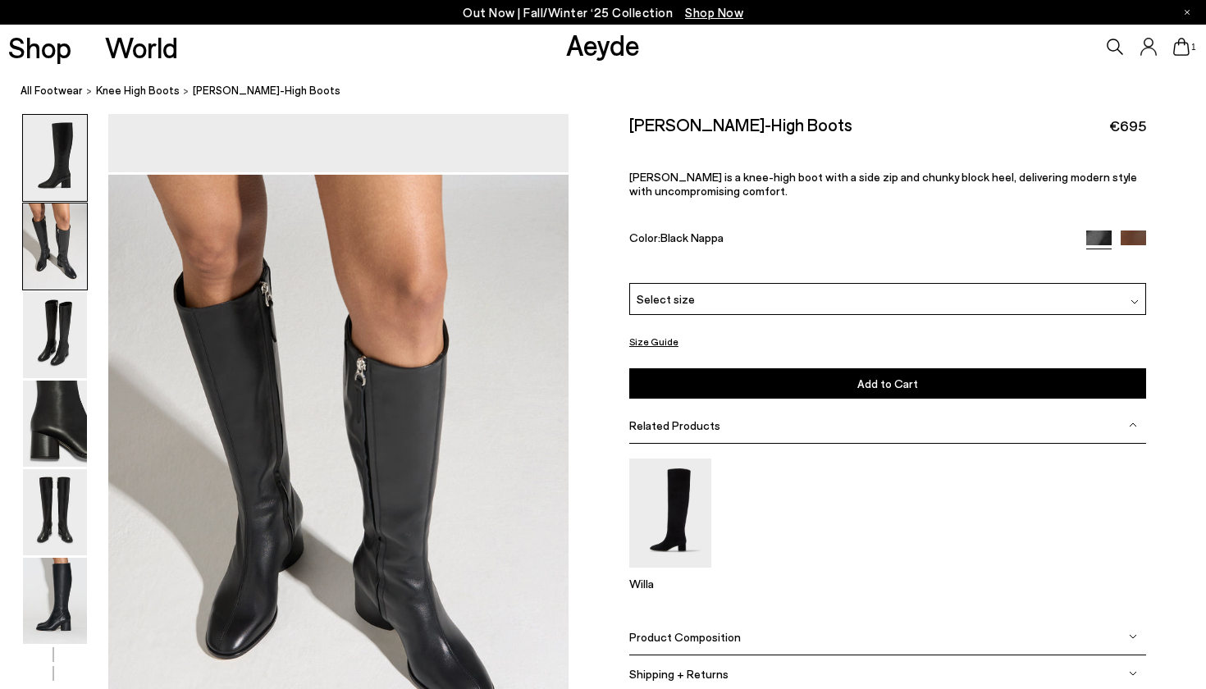
scroll to position [617, 0]
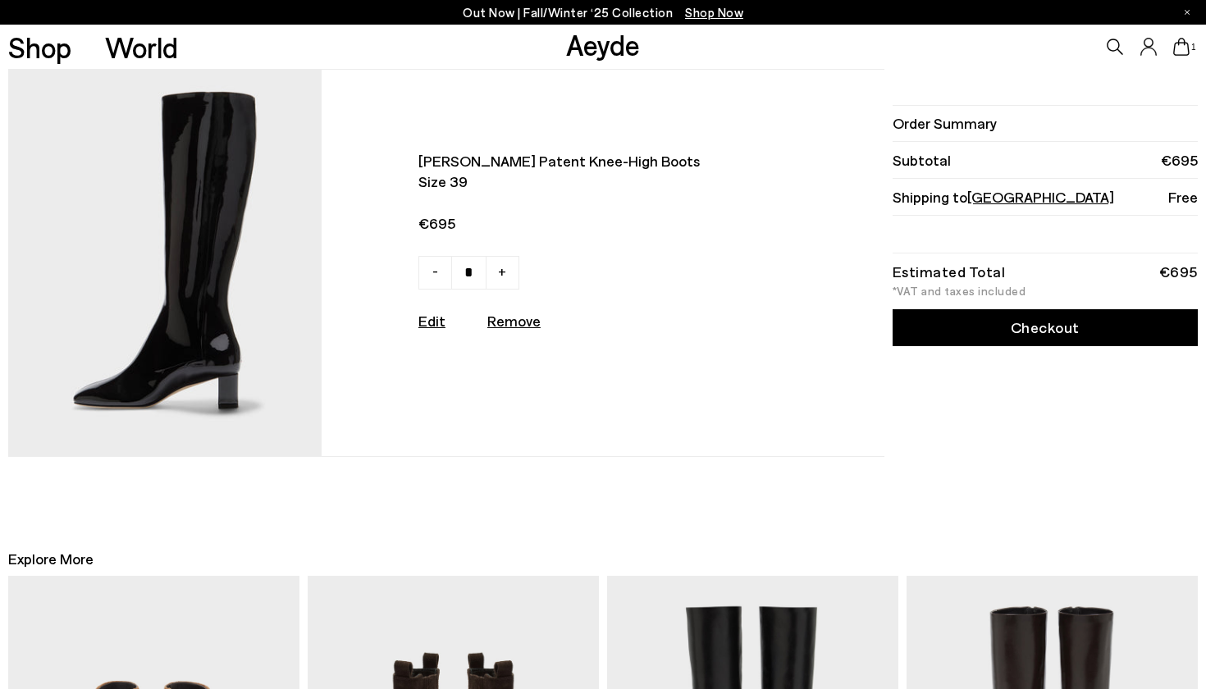
click at [262, 252] on img at bounding box center [164, 262] width 313 height 385
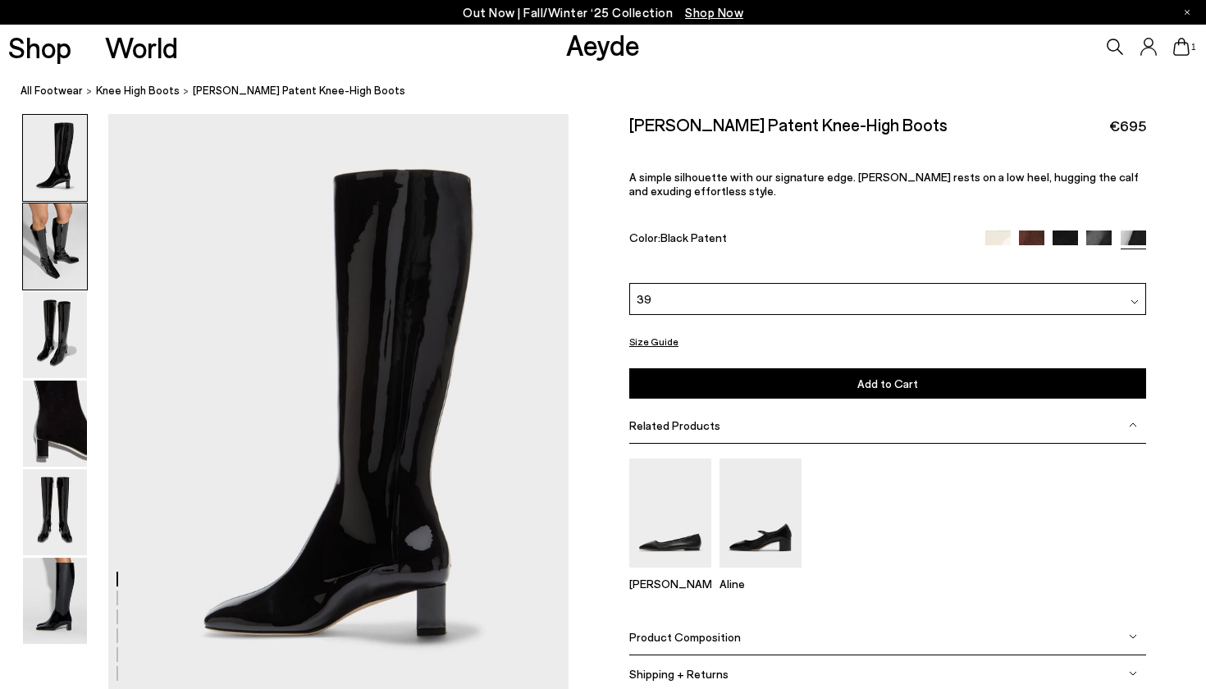
click at [57, 246] on img at bounding box center [55, 246] width 64 height 86
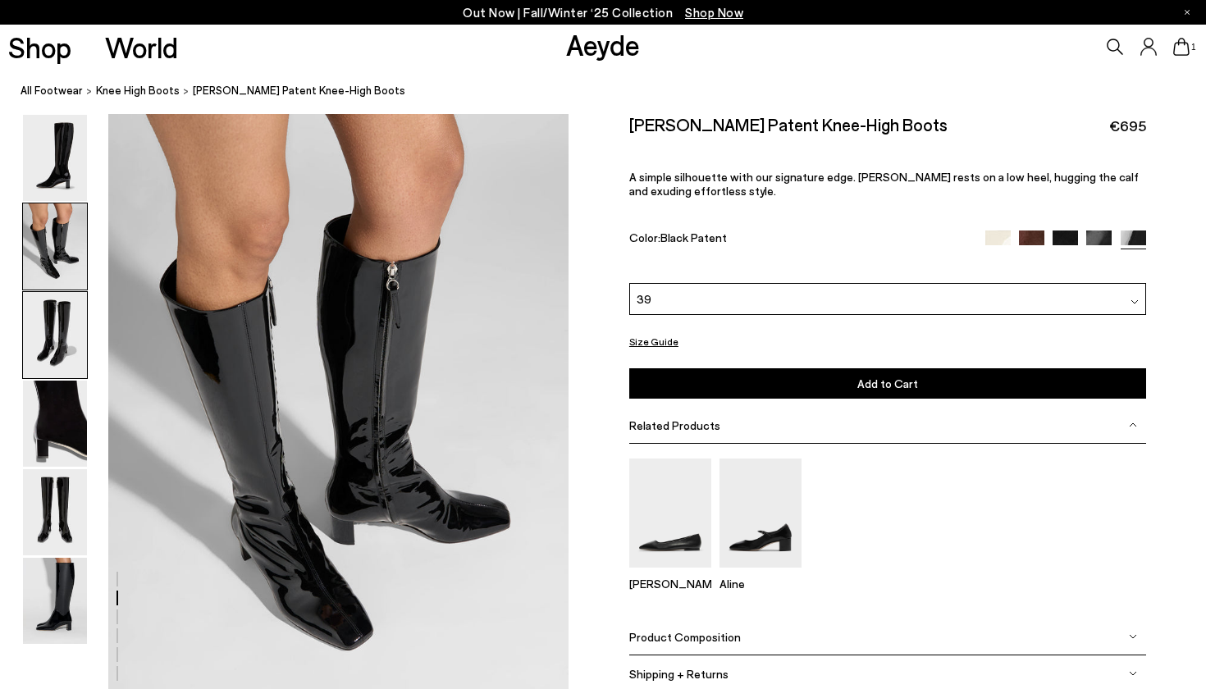
click at [52, 325] on img at bounding box center [55, 335] width 64 height 86
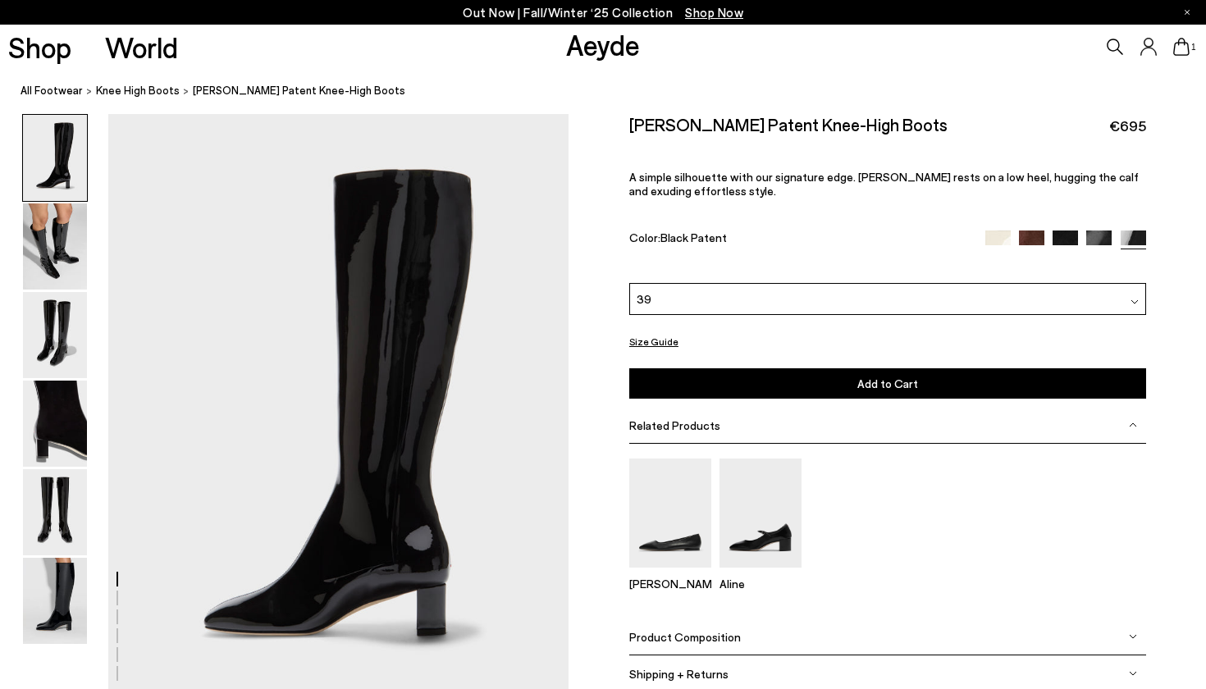
scroll to position [0, 0]
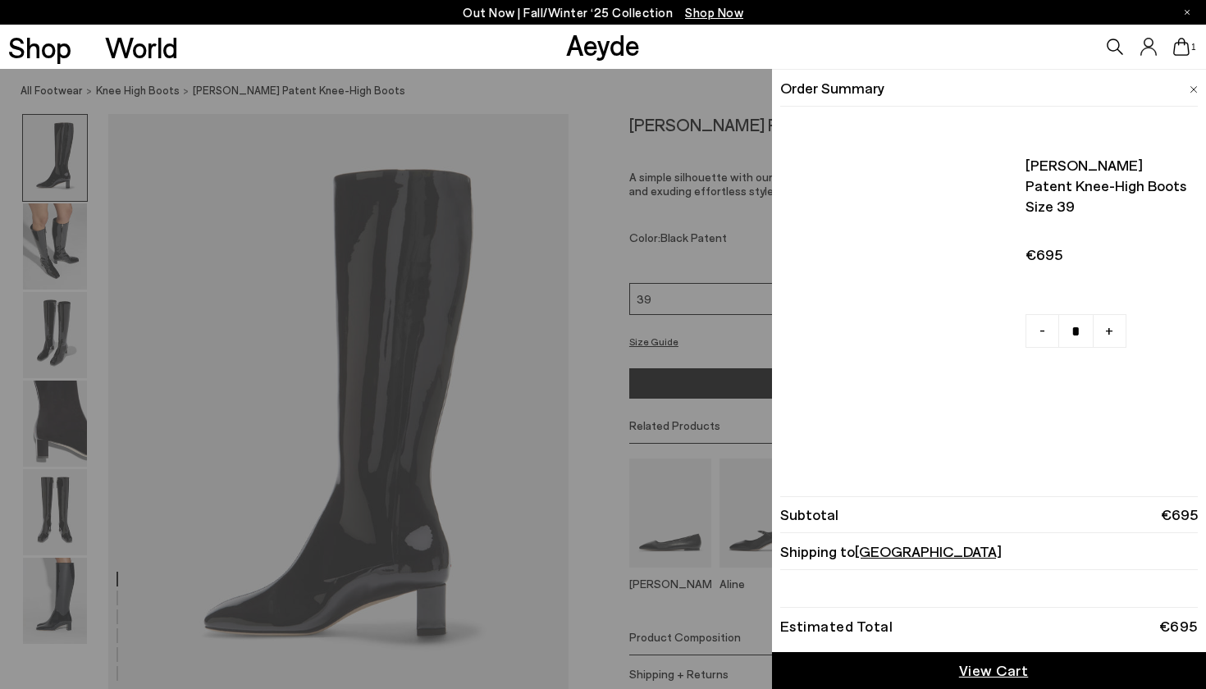
click at [1182, 43] on icon at bounding box center [1181, 47] width 16 height 18
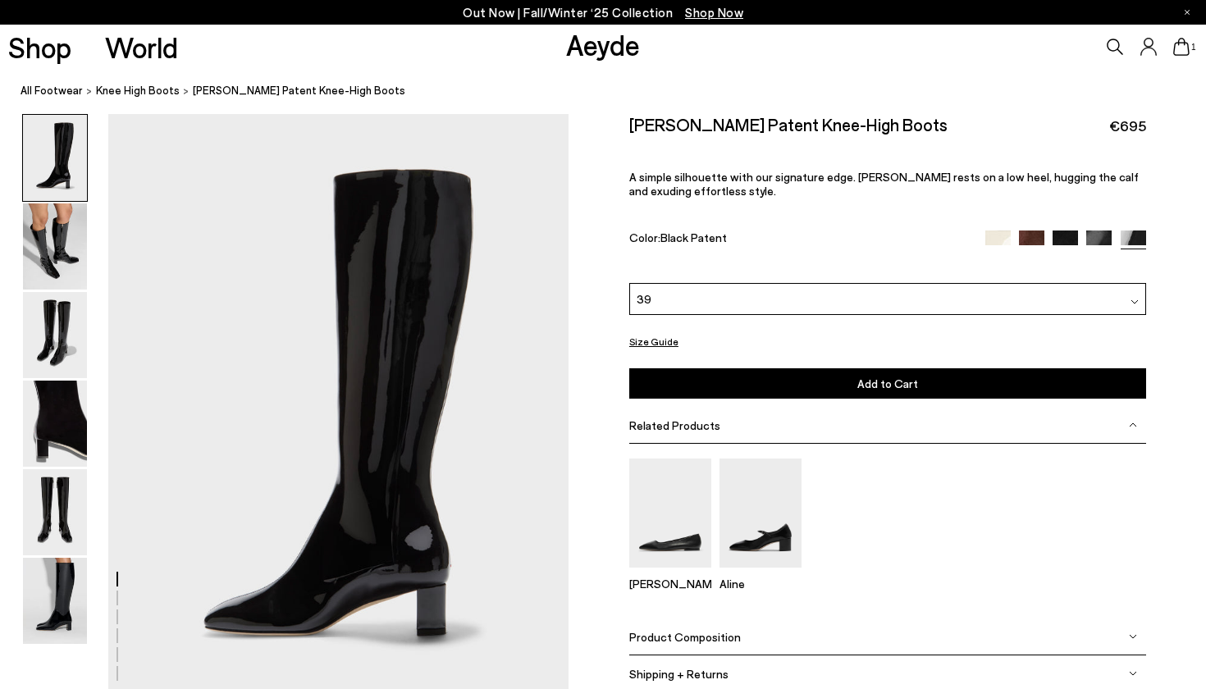
click at [294, 102] on nav "All Footwear knee high boots Marty Patent Knee-High Boots" at bounding box center [613, 91] width 1185 height 45
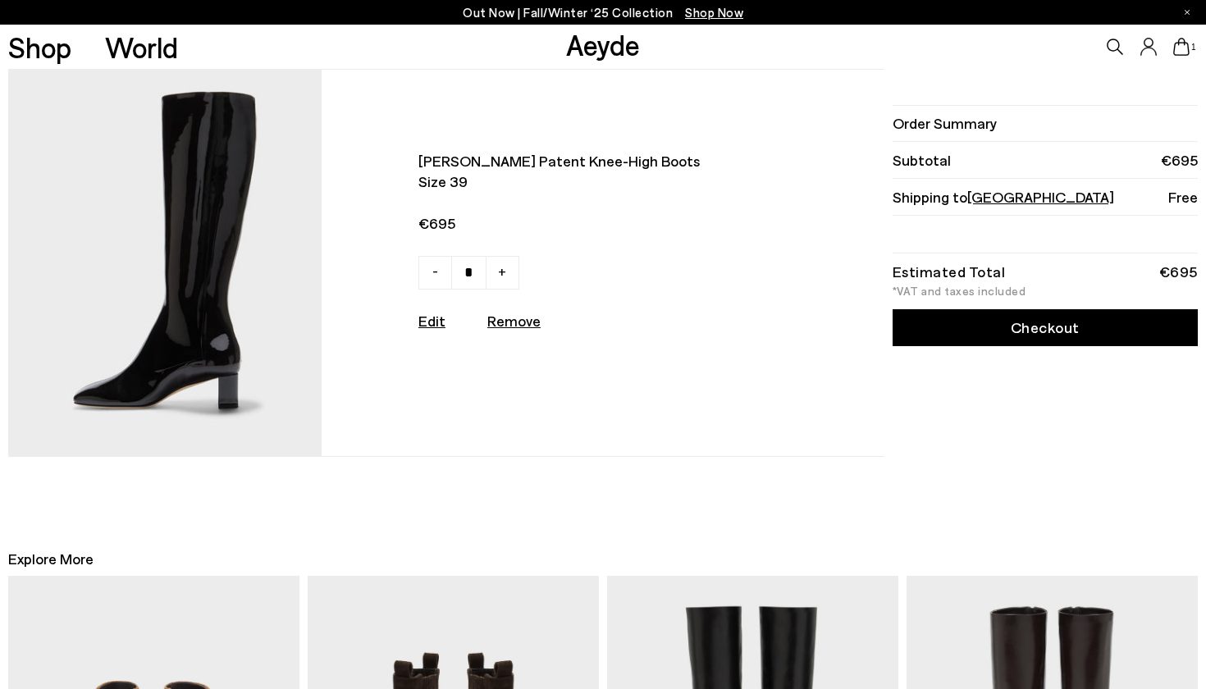
click at [1010, 335] on link "Checkout" at bounding box center [1044, 327] width 305 height 37
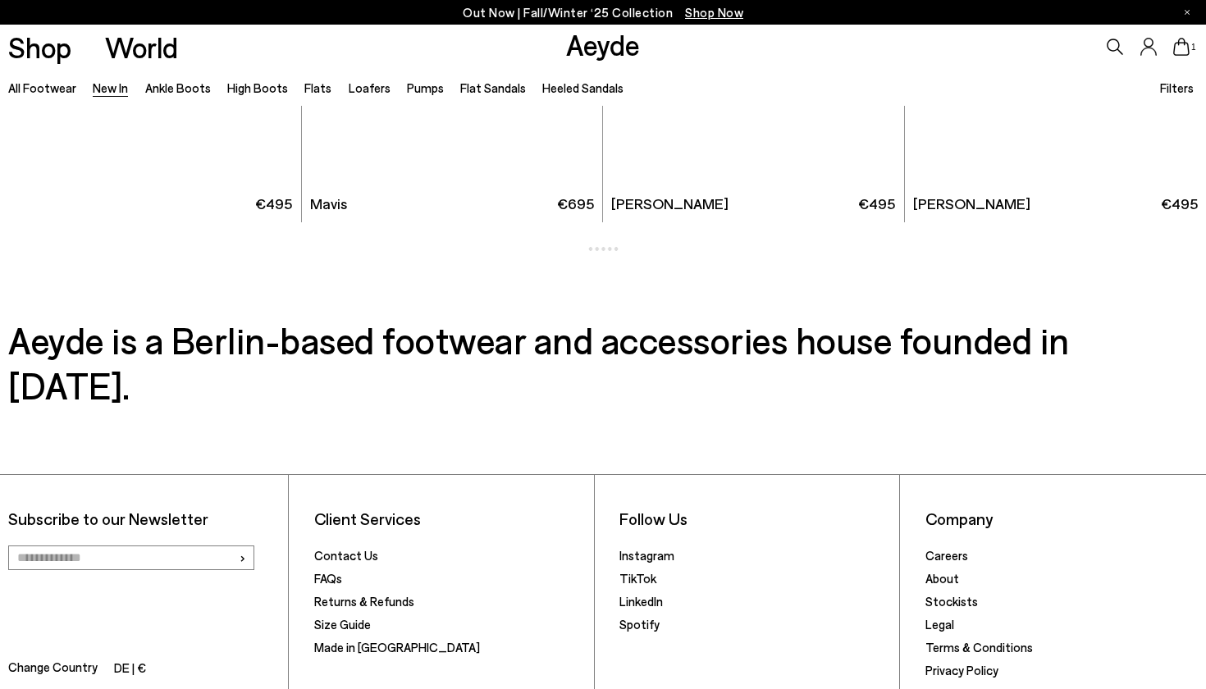
scroll to position [2349, 0]
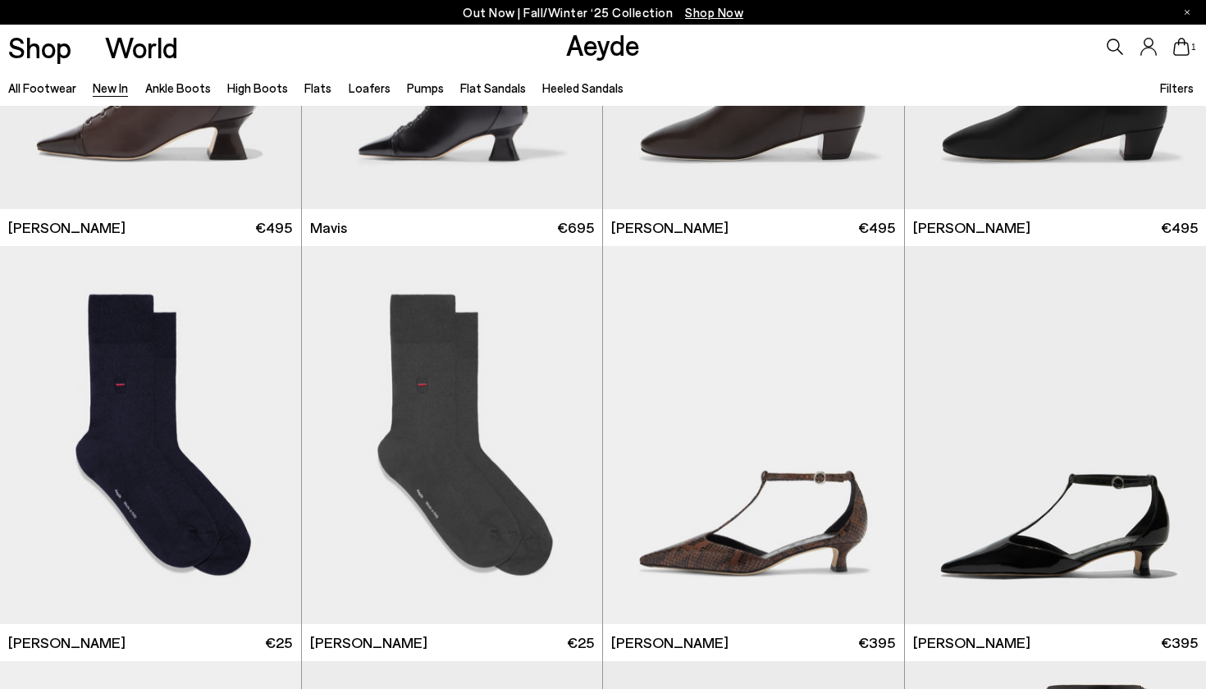
click at [108, 80] on link "New In" at bounding box center [110, 87] width 35 height 15
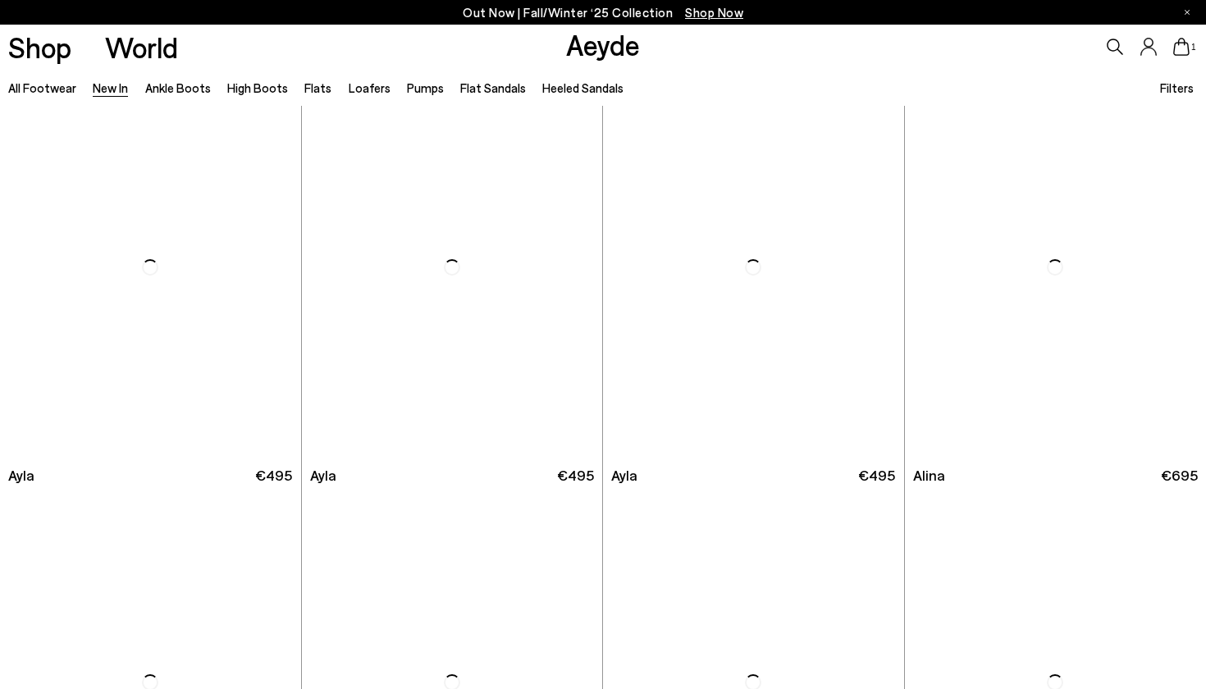
scroll to position [4556, 0]
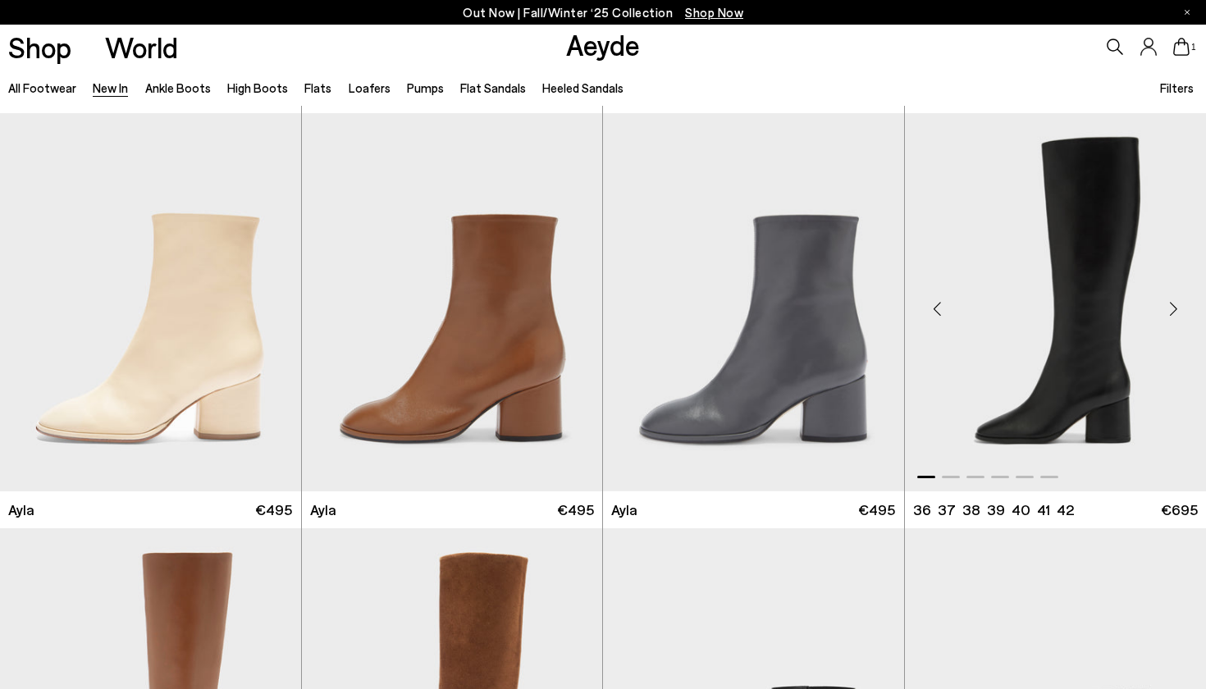
click at [1110, 342] on img "1 / 6" at bounding box center [1056, 302] width 302 height 378
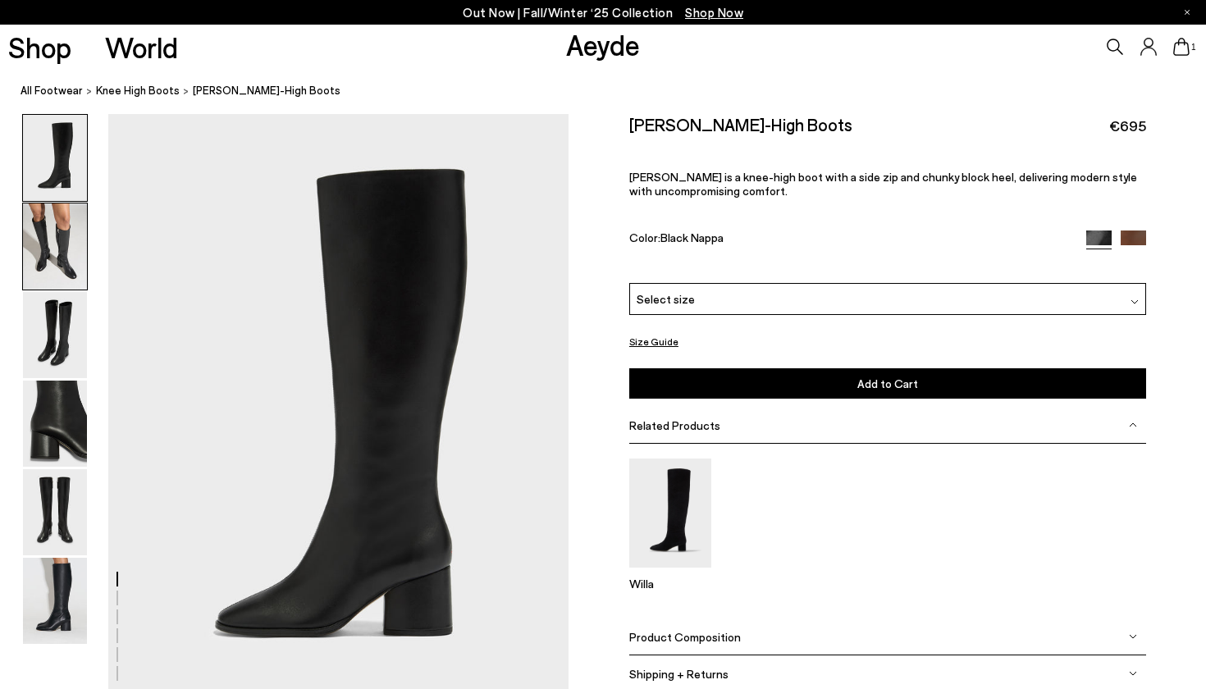
click at [42, 261] on img at bounding box center [55, 246] width 64 height 86
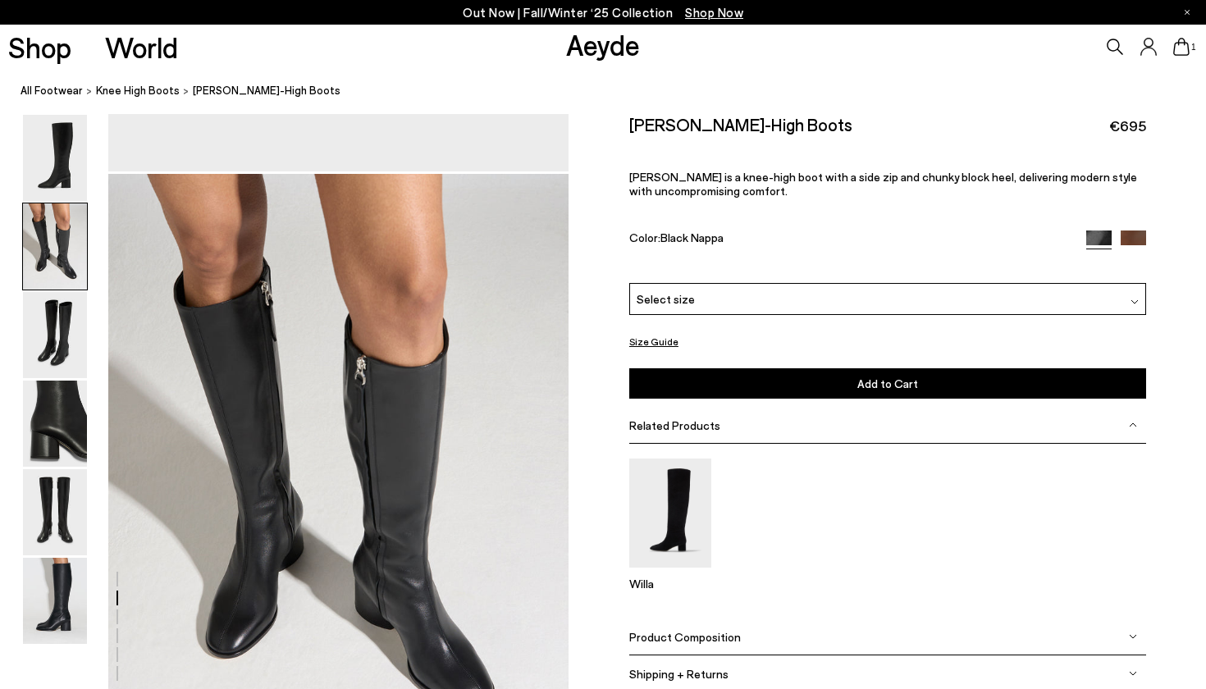
scroll to position [617, 0]
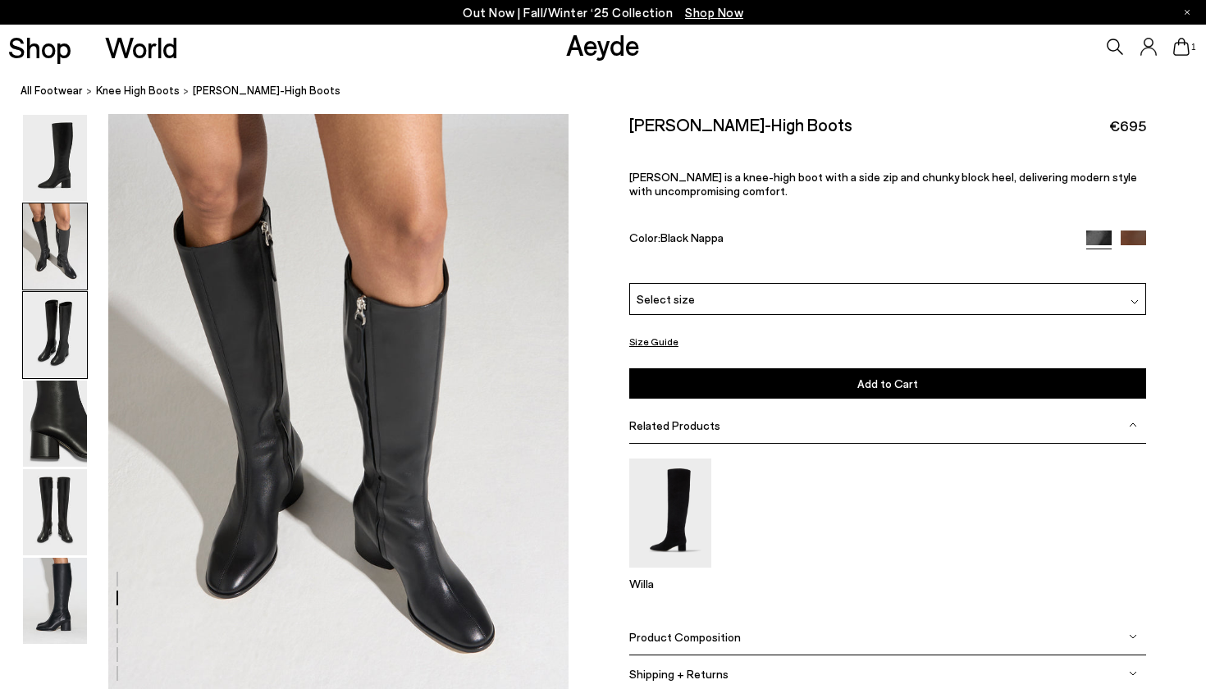
click at [50, 303] on img at bounding box center [55, 335] width 64 height 86
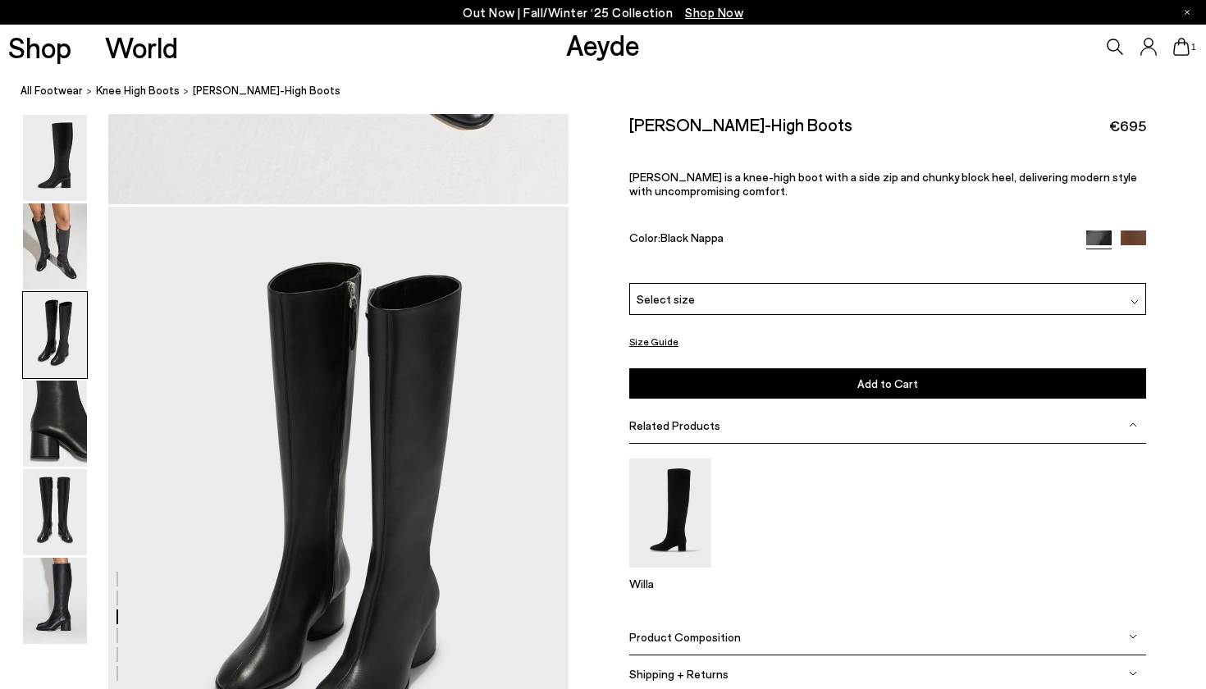
scroll to position [1233, 0]
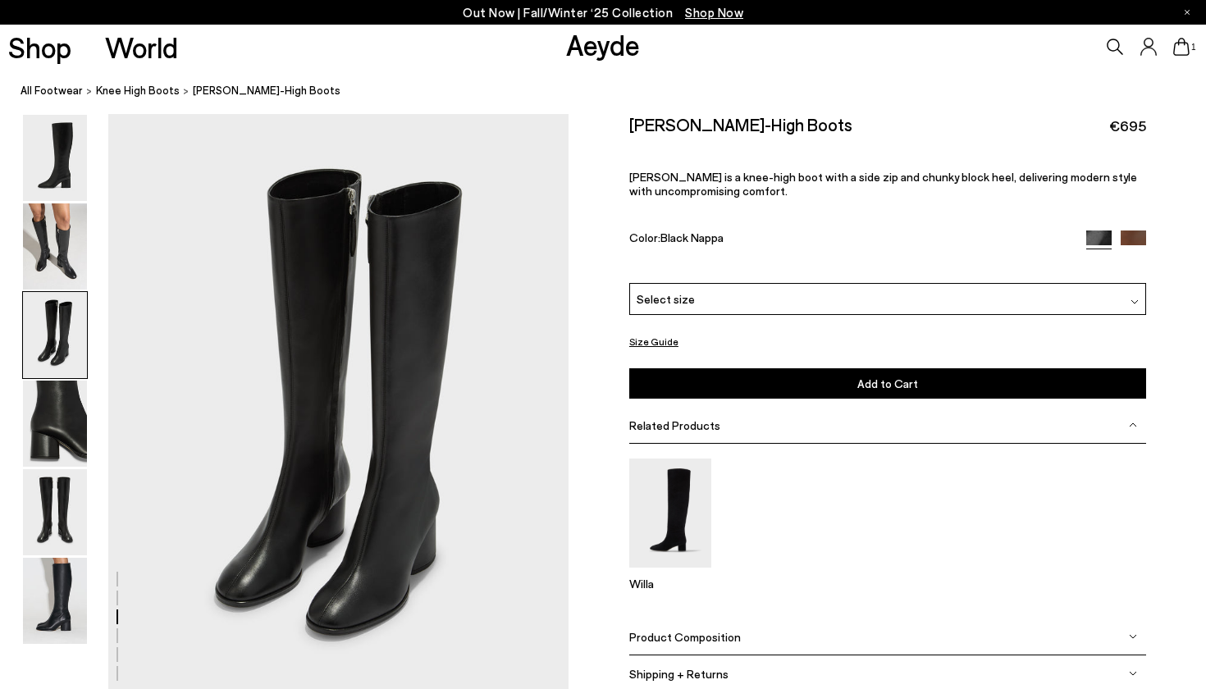
click at [37, 376] on img at bounding box center [55, 335] width 64 height 86
click at [22, 430] on div at bounding box center [55, 424] width 66 height 88
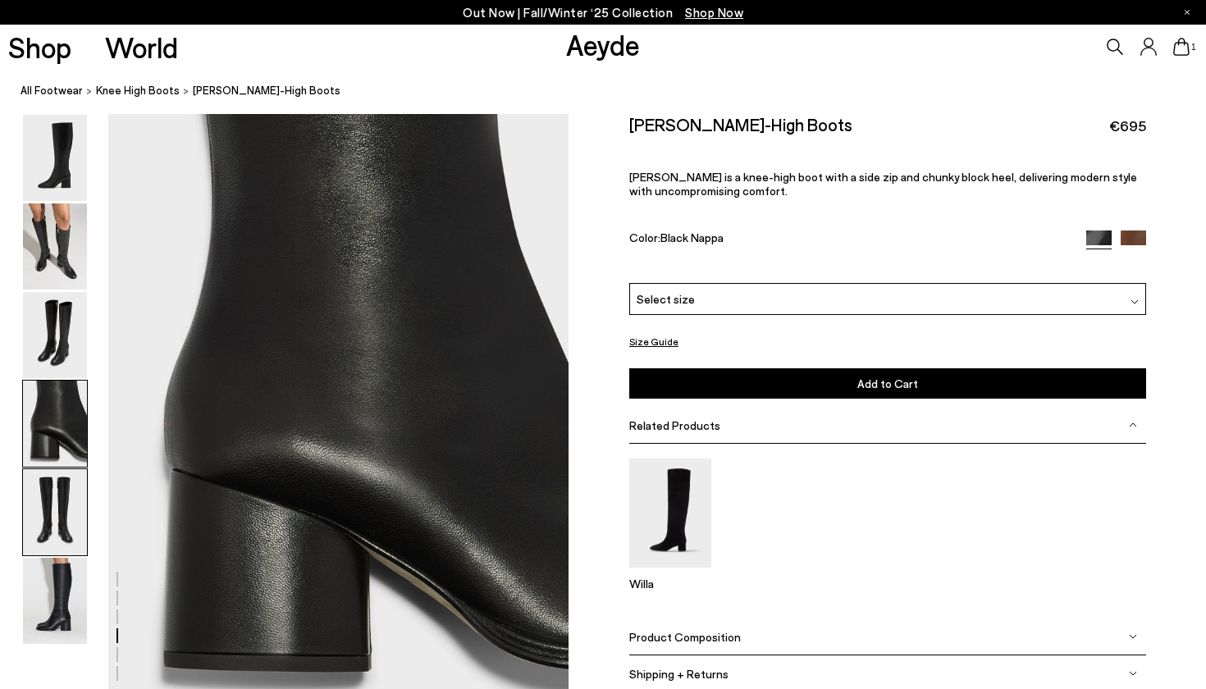
click at [50, 491] on img at bounding box center [55, 512] width 64 height 86
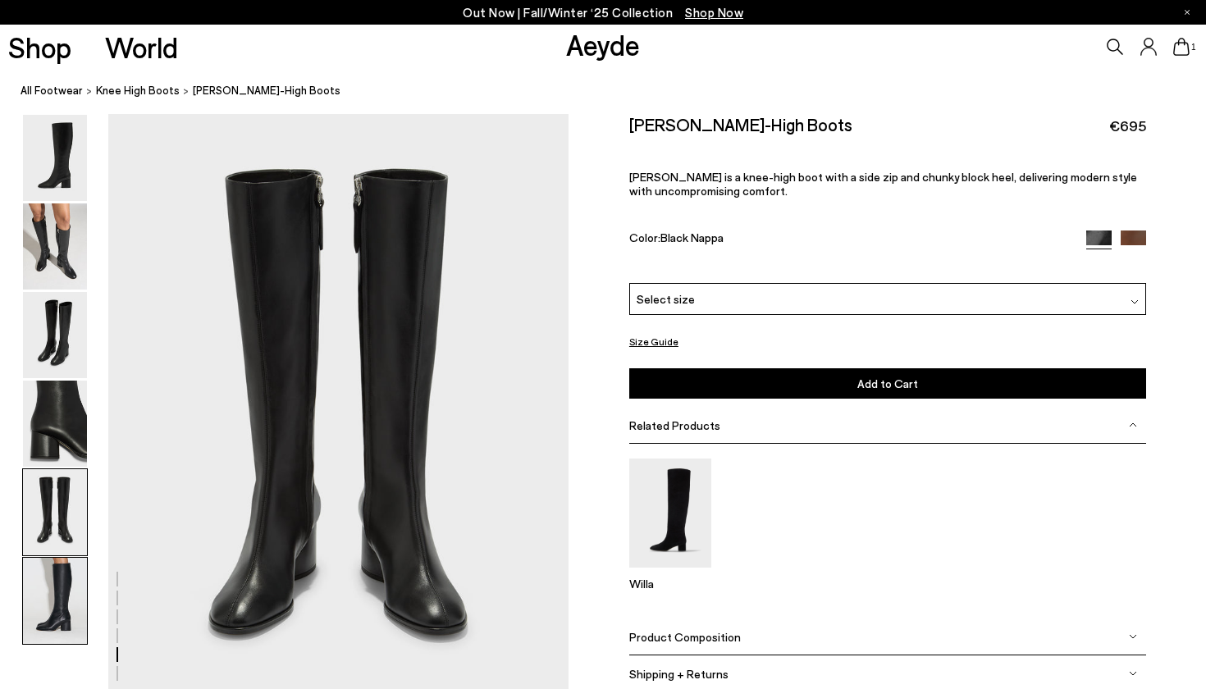
click at [62, 559] on img at bounding box center [55, 601] width 64 height 86
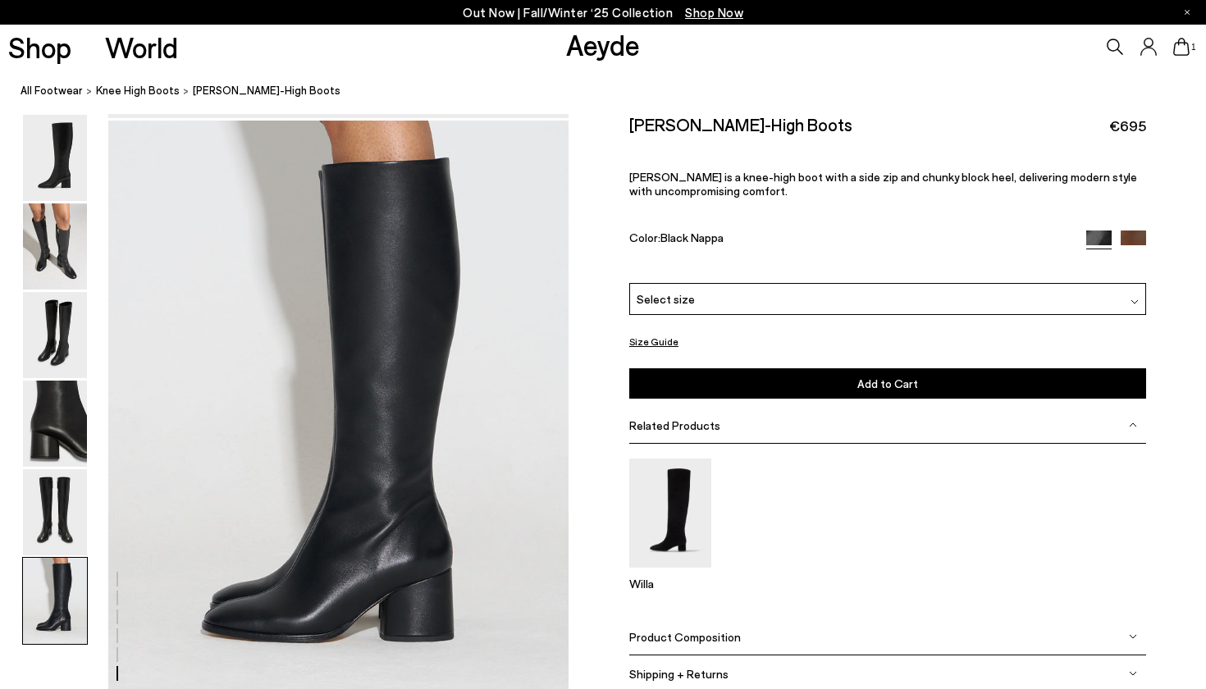
scroll to position [3195, 0]
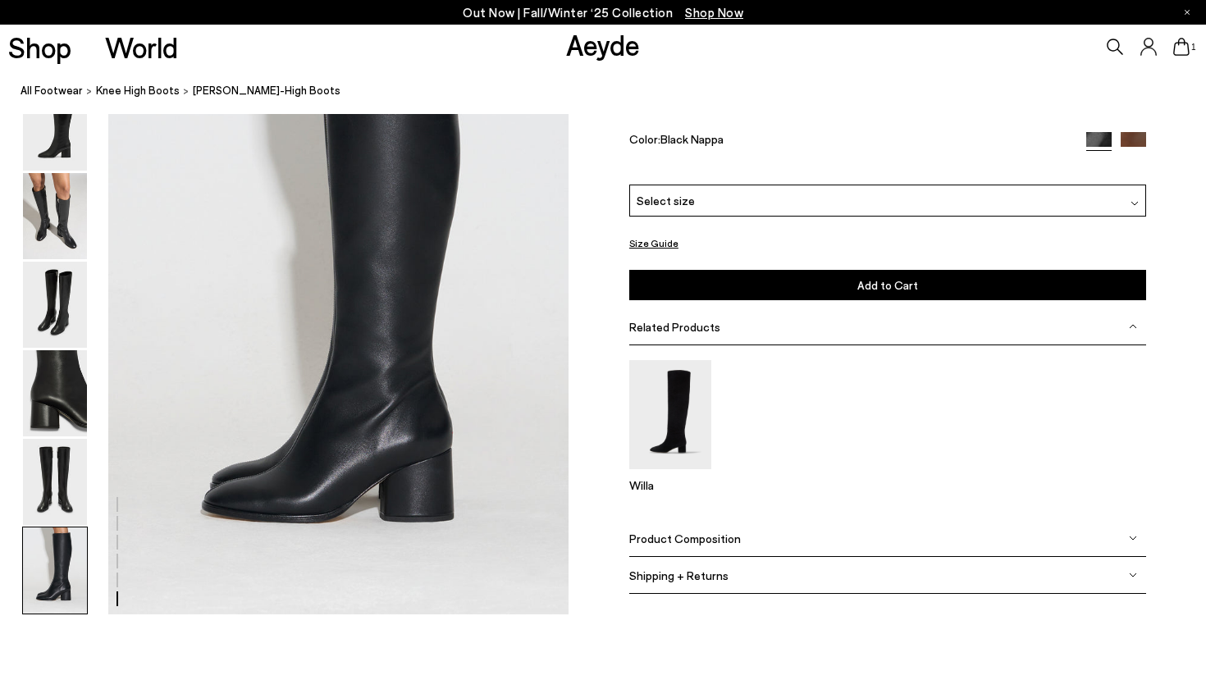
click at [754, 189] on div "Select size" at bounding box center [887, 201] width 517 height 32
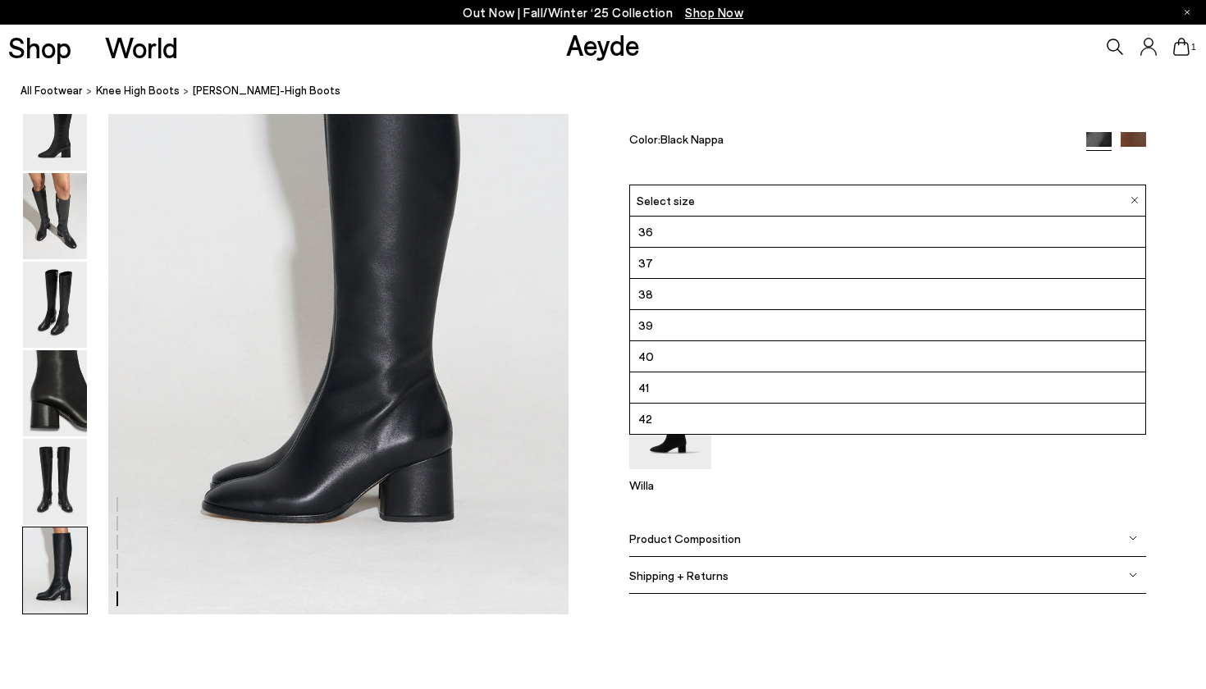
click at [657, 320] on li "39" at bounding box center [887, 325] width 515 height 31
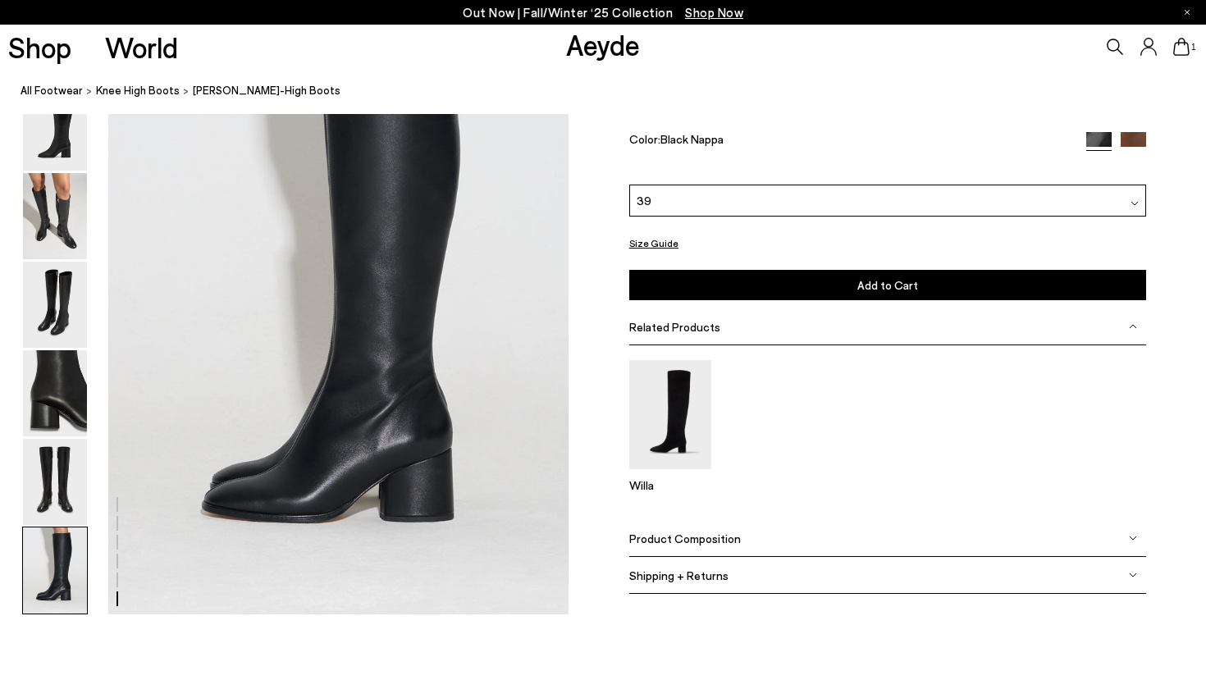
click at [777, 289] on button "Add to Cart Select a Size First" at bounding box center [887, 285] width 517 height 30
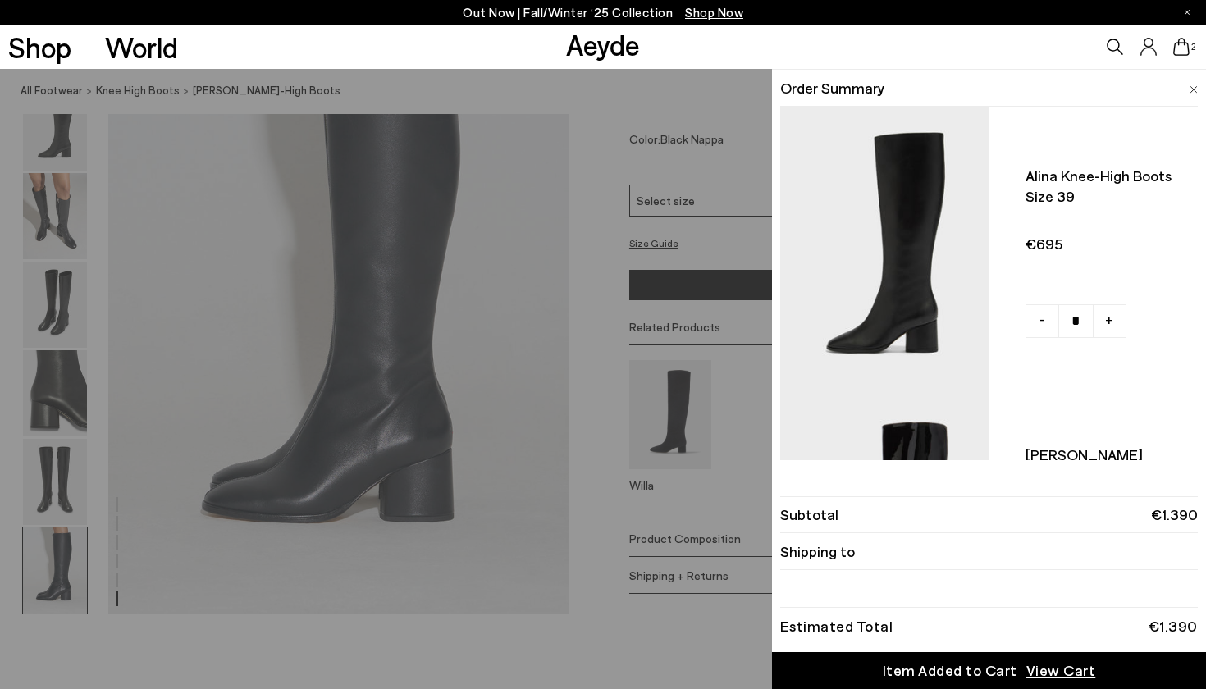
click at [685, 508] on div "Quick Add Color Size View Details Order Summary Alina knee-high boots Size 39 -…" at bounding box center [603, 379] width 1206 height 620
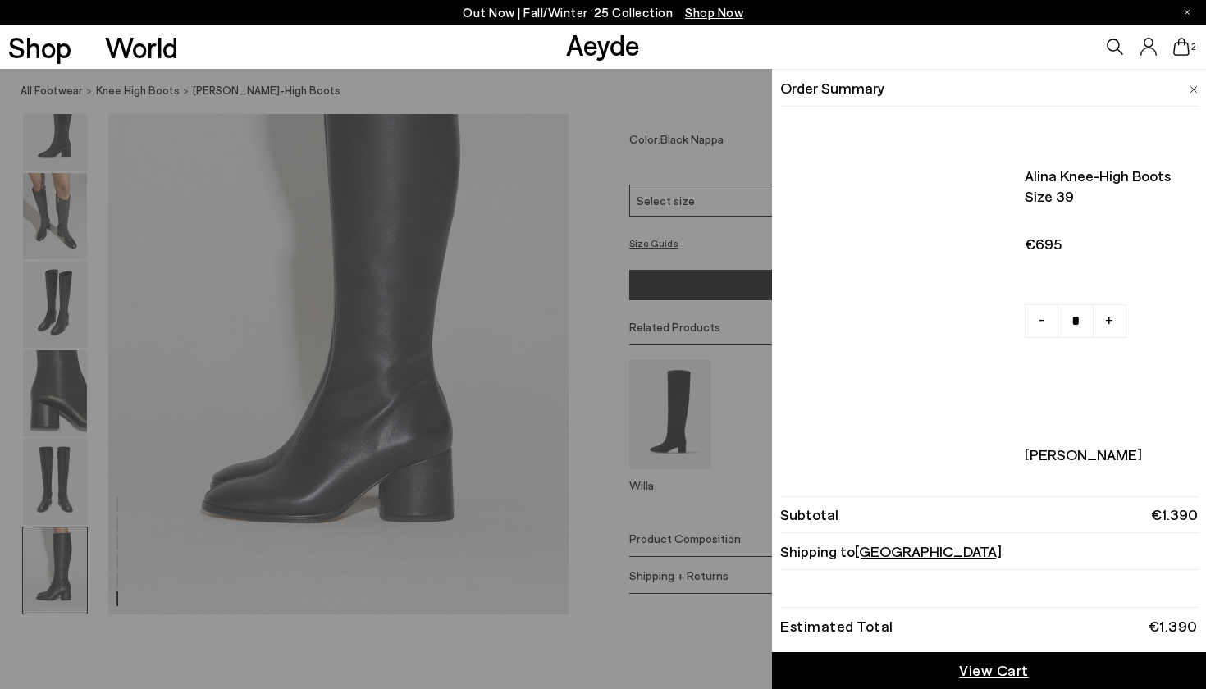
click at [1181, 43] on icon at bounding box center [1181, 47] width 16 height 18
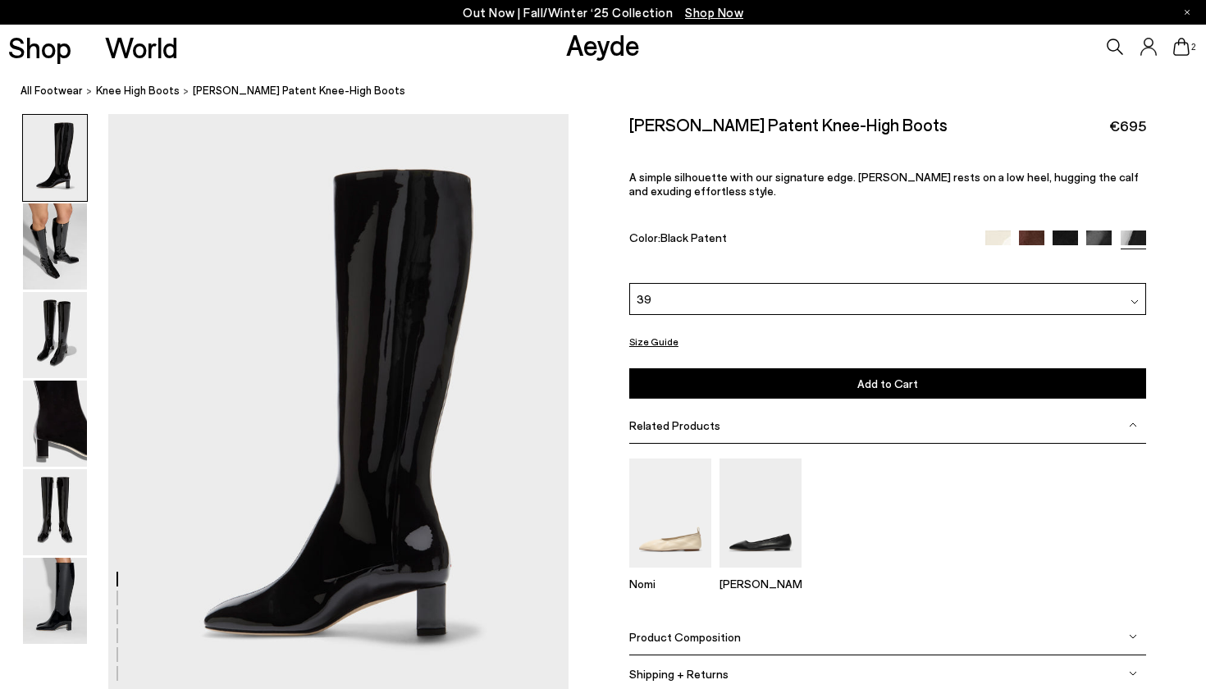
click at [729, 304] on div "39" at bounding box center [887, 299] width 517 height 32
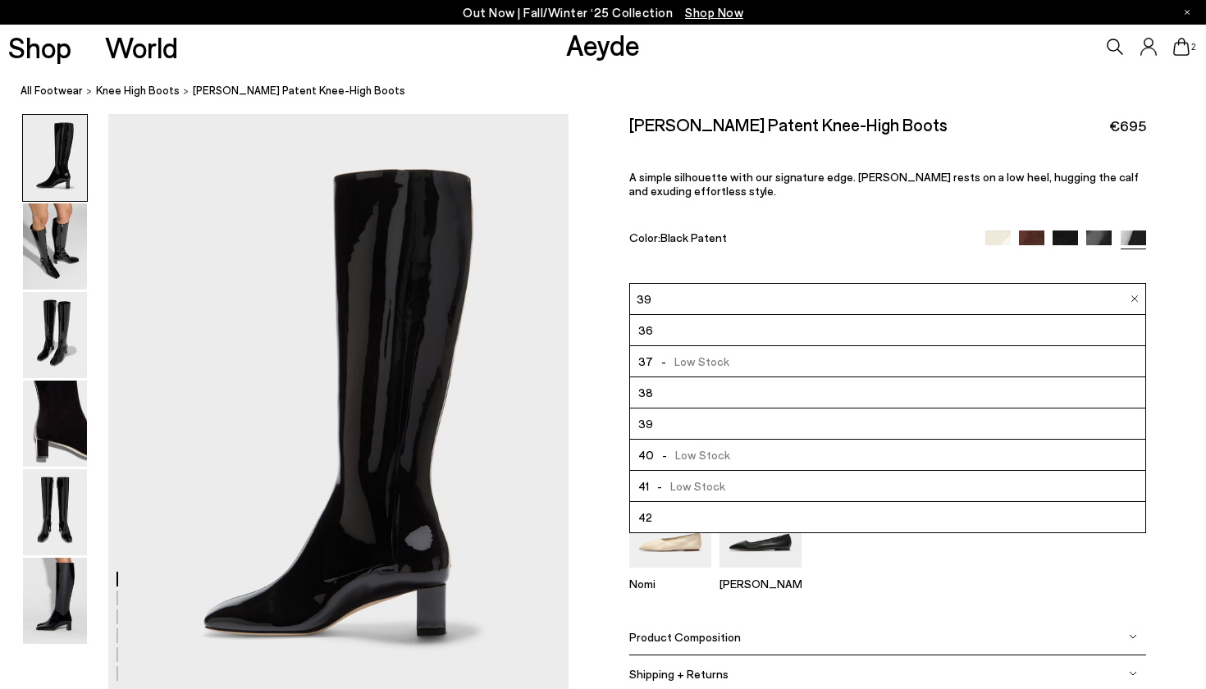
click at [675, 447] on span "- Low Stock" at bounding box center [692, 455] width 76 height 21
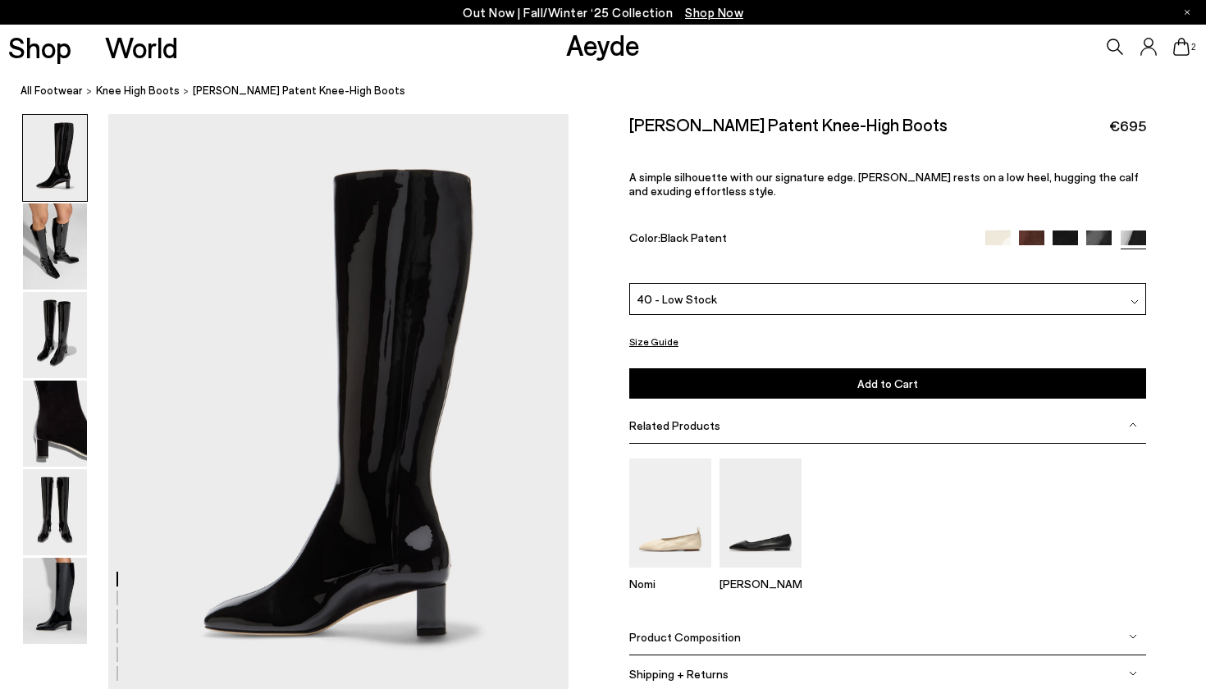
click at [44, 324] on img at bounding box center [55, 335] width 64 height 86
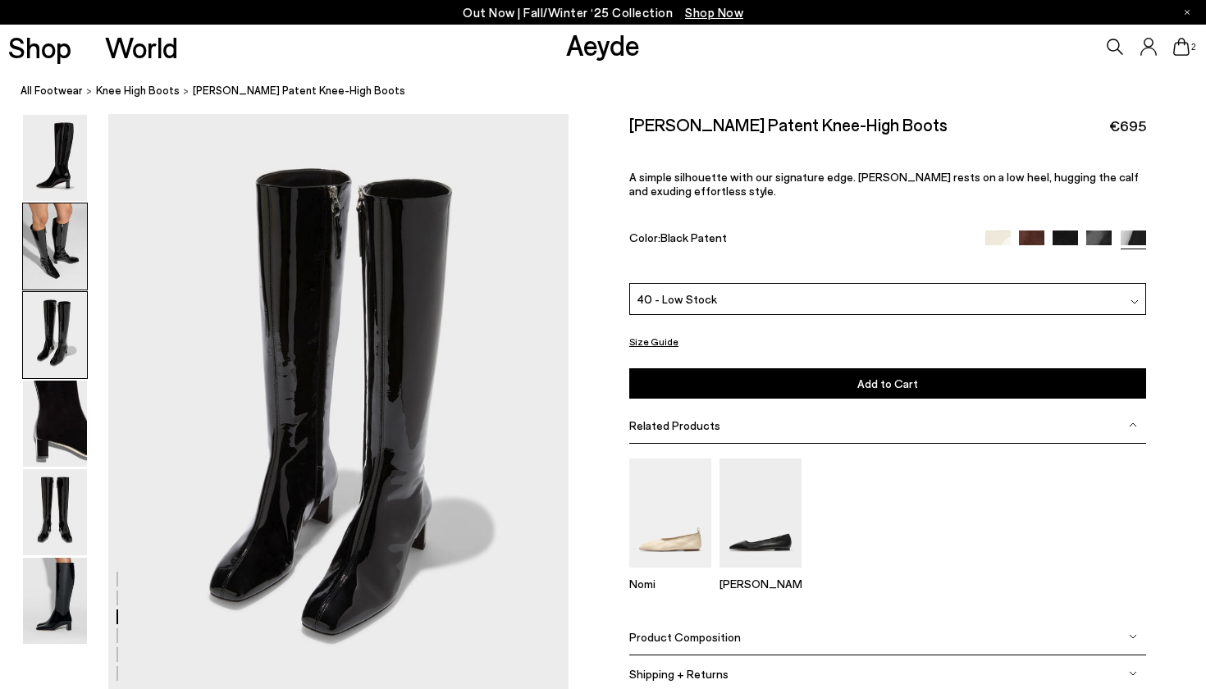
click at [49, 268] on img at bounding box center [55, 246] width 64 height 86
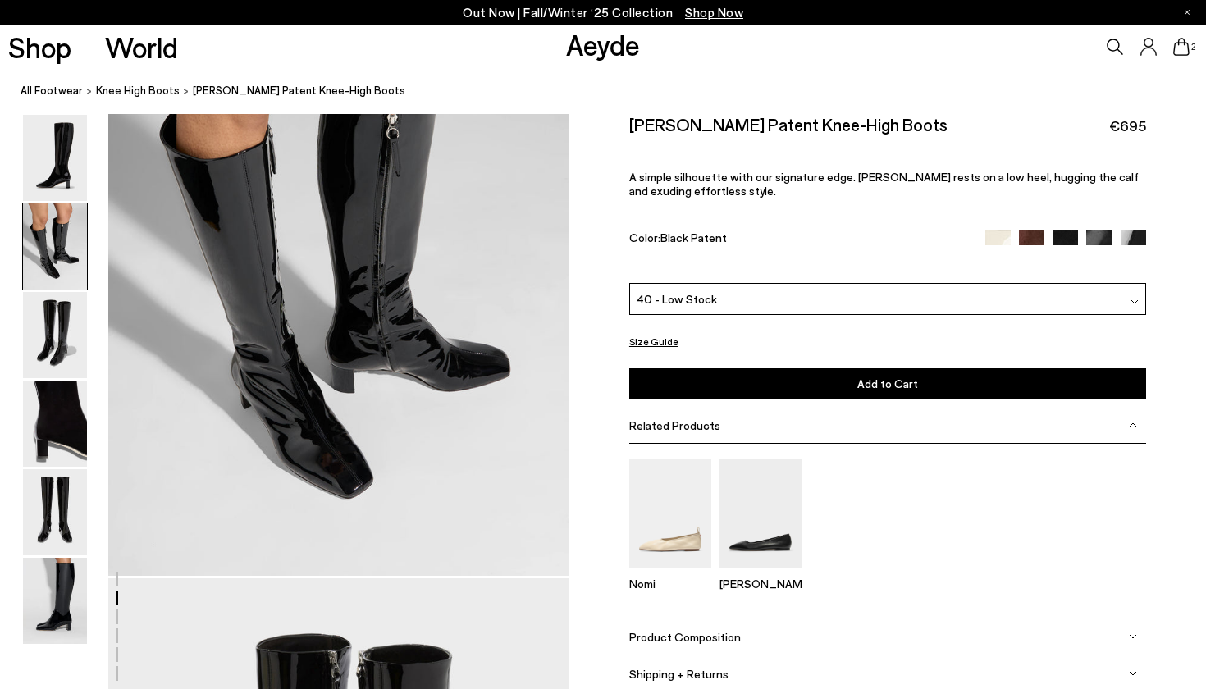
scroll to position [617, 0]
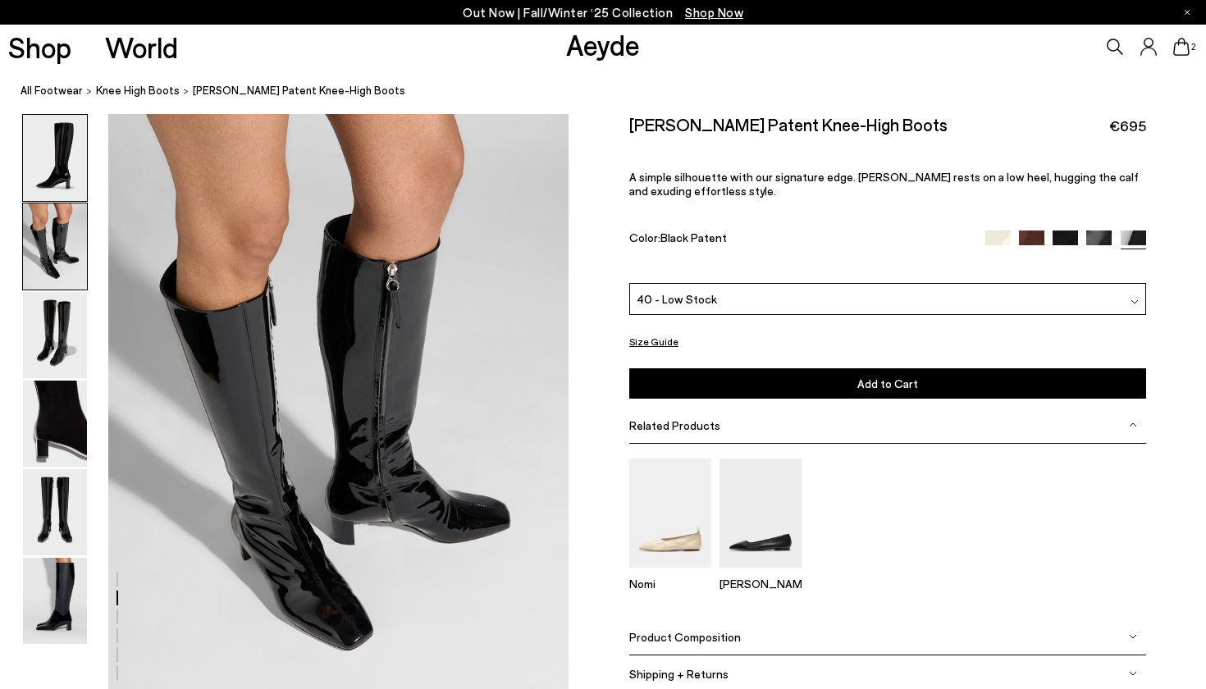
click at [61, 181] on img at bounding box center [55, 158] width 64 height 86
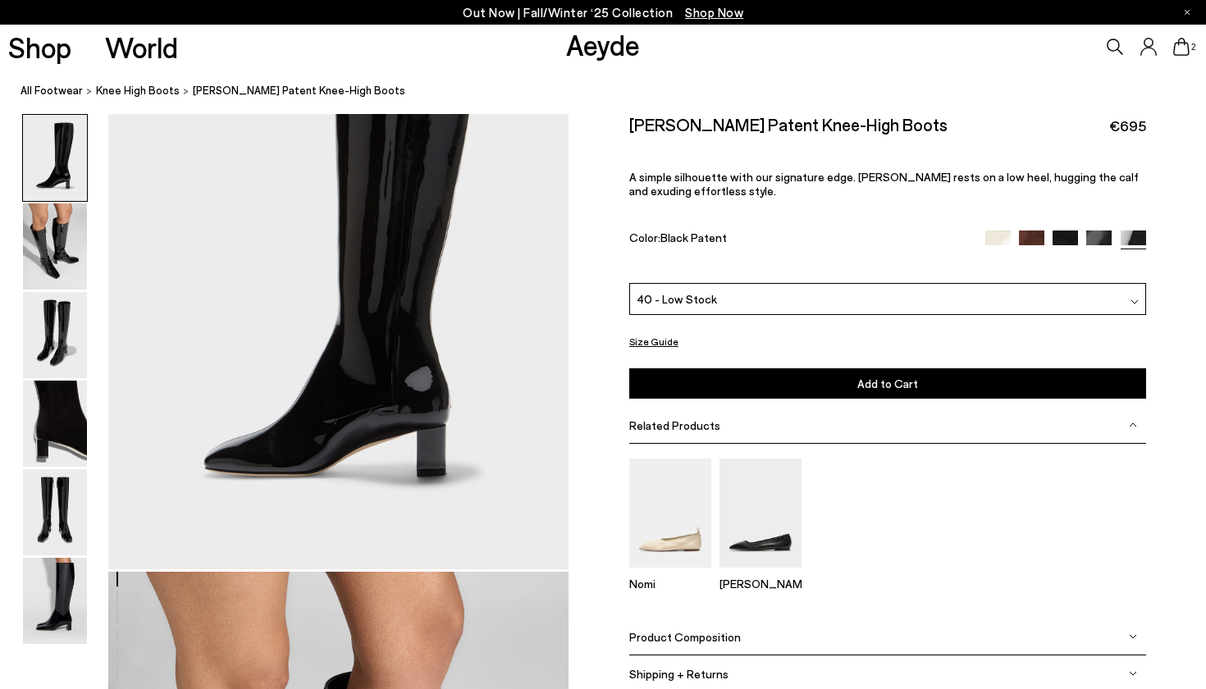
scroll to position [0, 0]
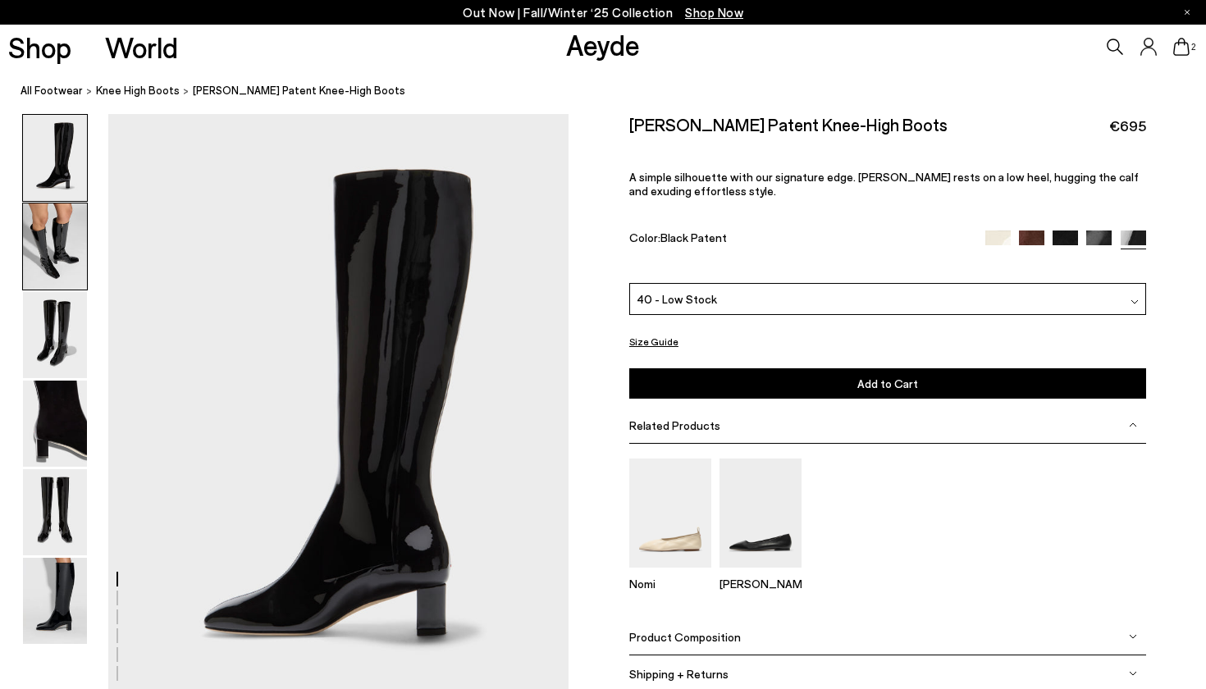
click at [57, 221] on img at bounding box center [55, 246] width 64 height 86
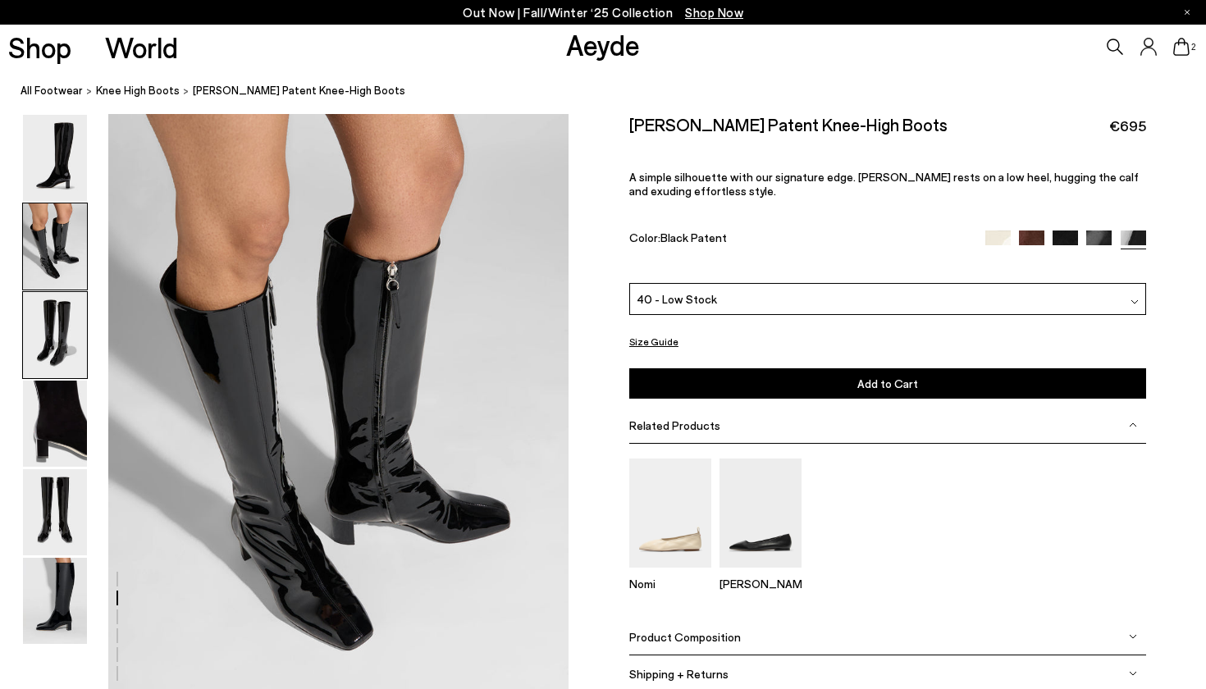
click at [48, 323] on img at bounding box center [55, 335] width 64 height 86
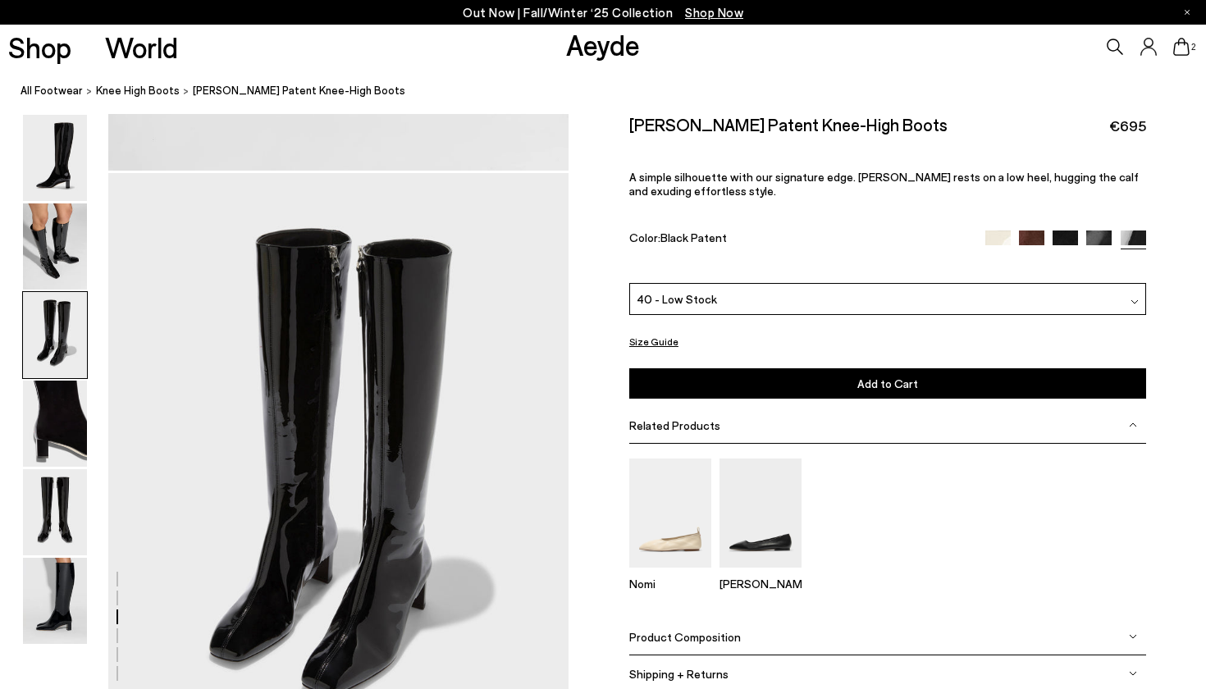
scroll to position [1233, 0]
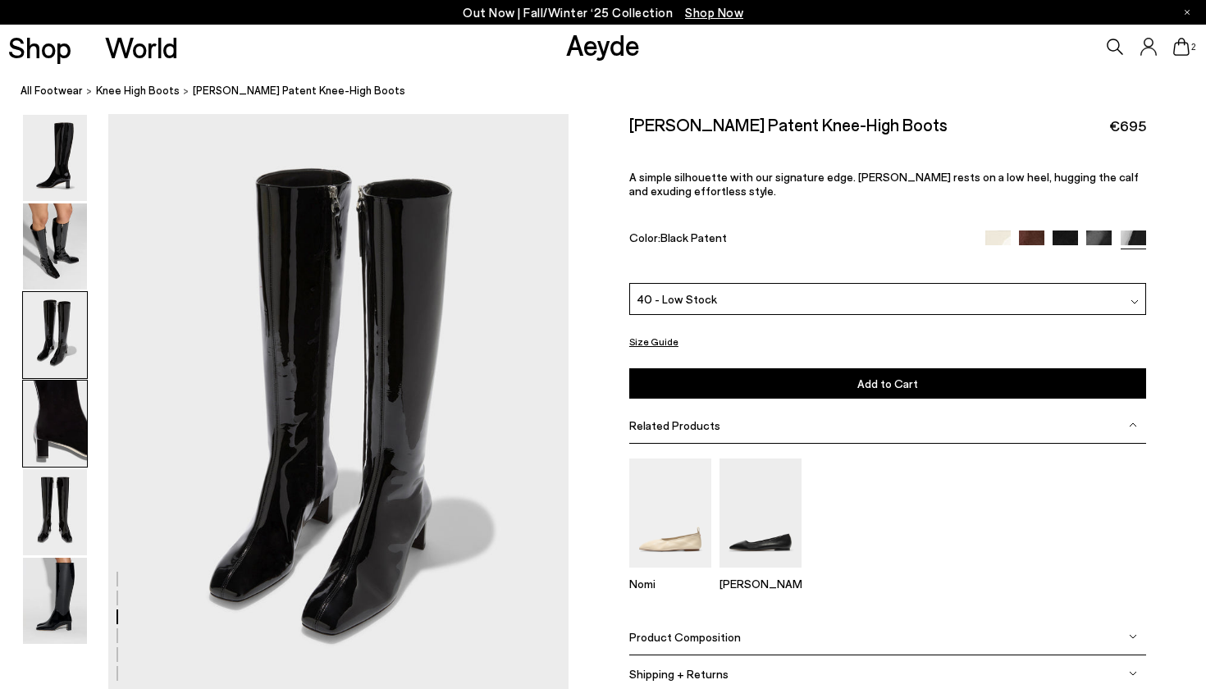
click at [45, 411] on img at bounding box center [55, 424] width 64 height 86
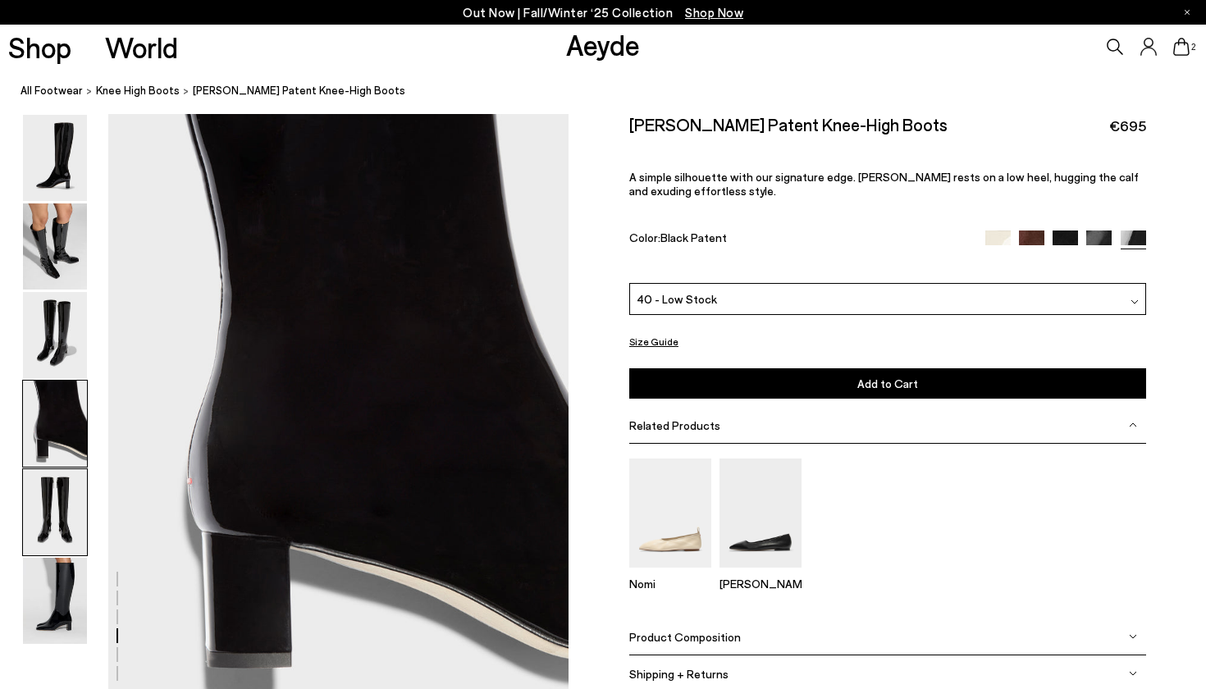
click at [42, 475] on img at bounding box center [55, 512] width 64 height 86
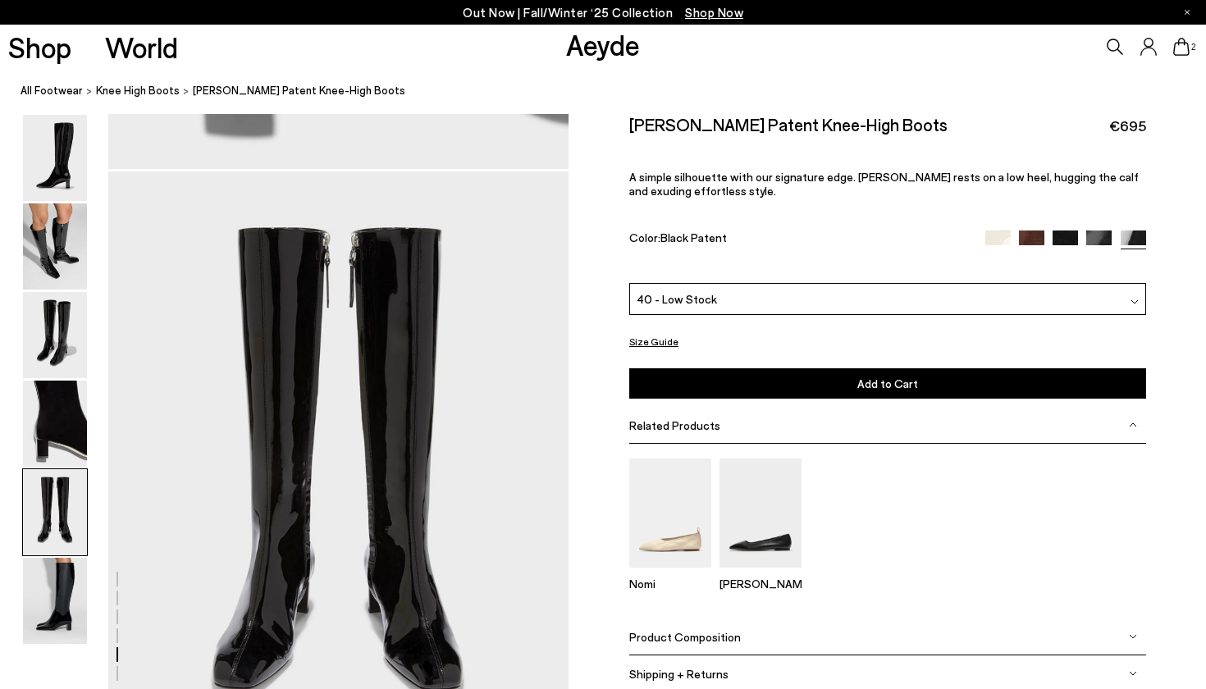
scroll to position [2466, 0]
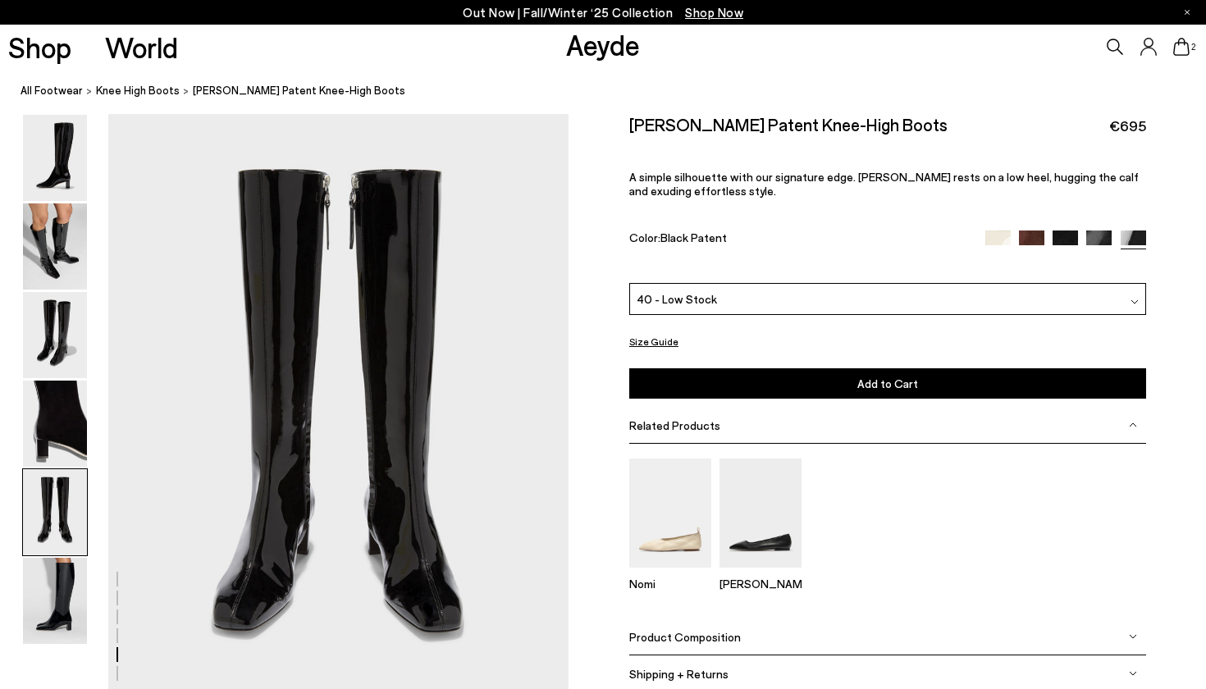
click at [39, 540] on img at bounding box center [55, 512] width 64 height 86
click at [40, 572] on img at bounding box center [55, 601] width 64 height 86
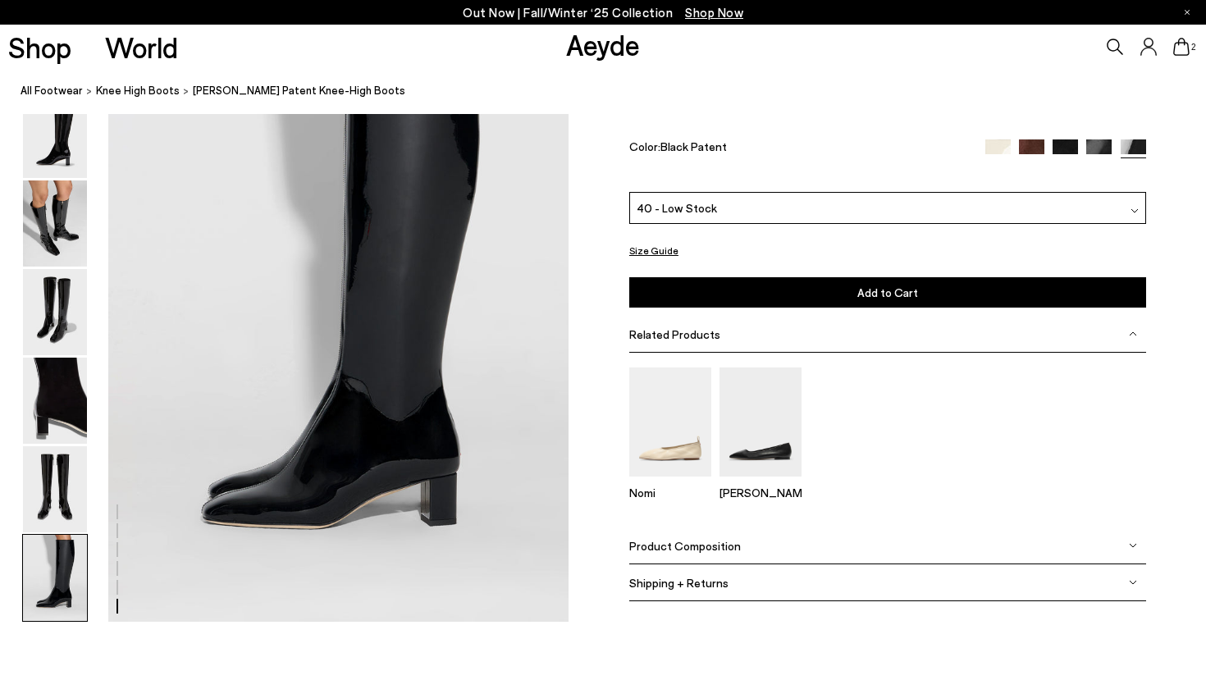
scroll to position [3195, 0]
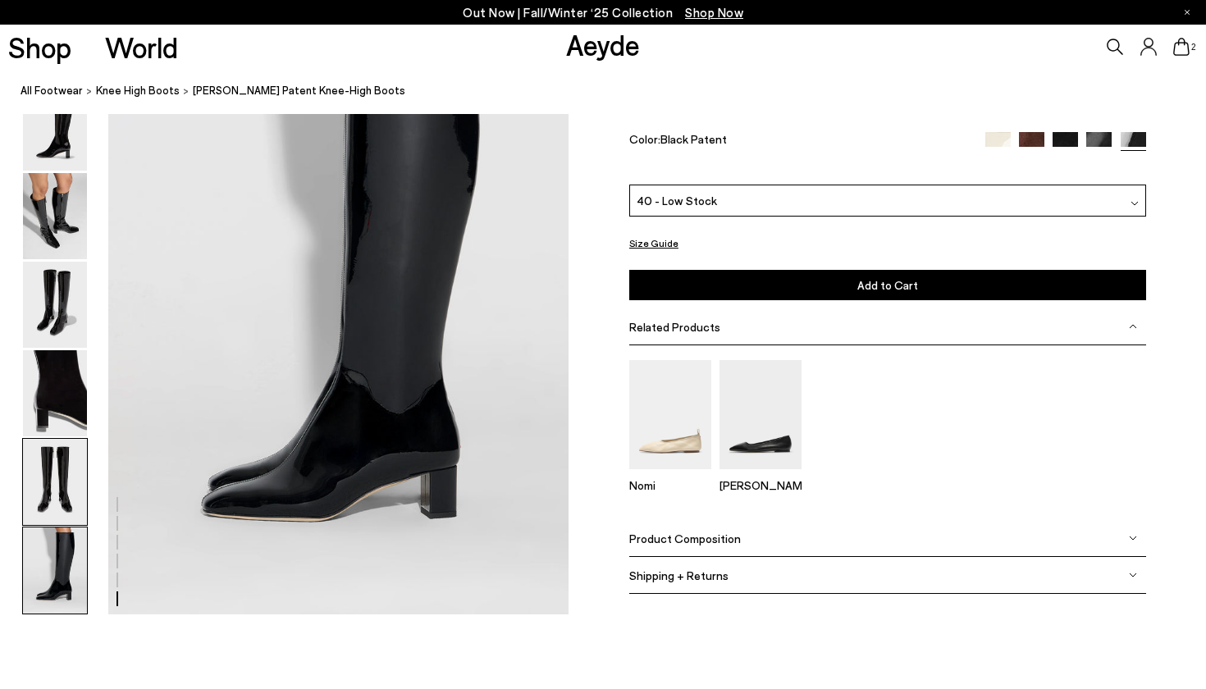
click at [54, 504] on img at bounding box center [55, 482] width 64 height 86
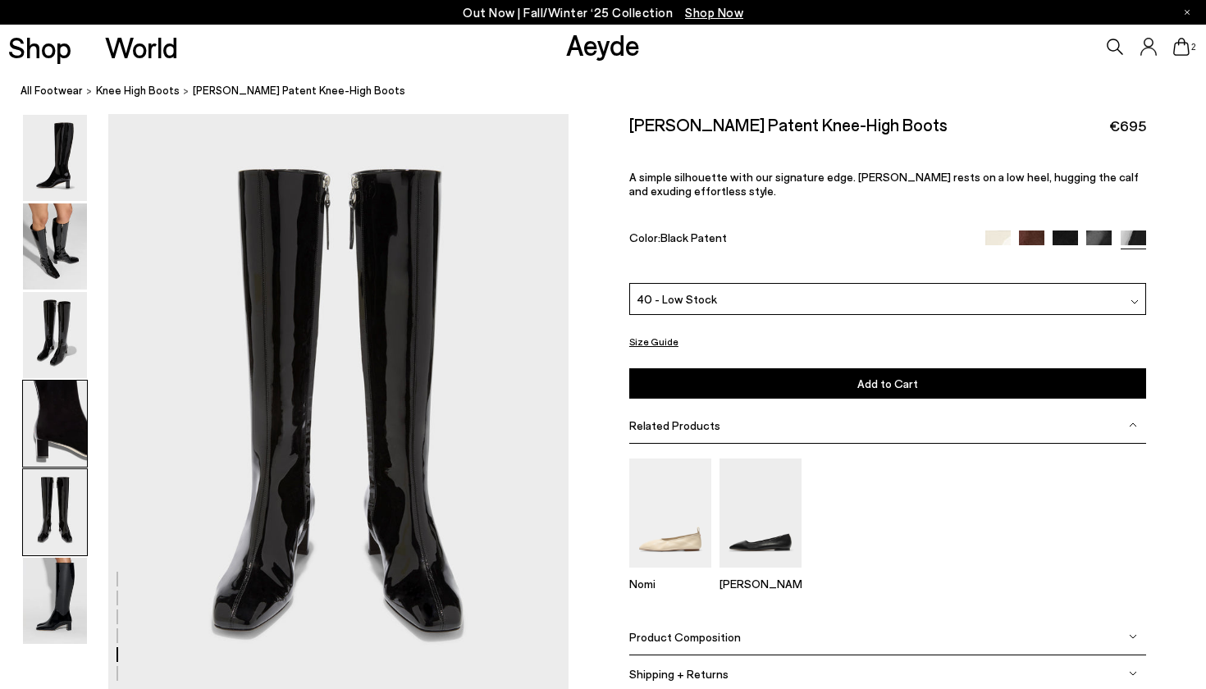
click at [58, 444] on img at bounding box center [55, 424] width 64 height 86
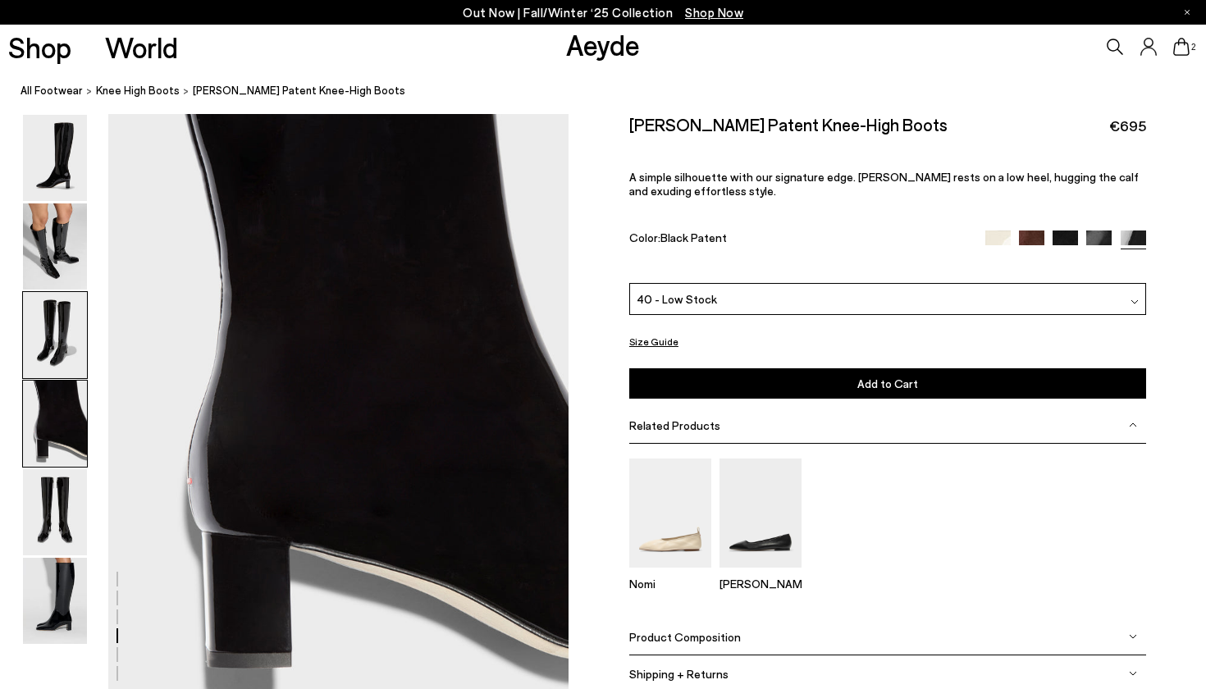
click at [68, 378] on div at bounding box center [55, 335] width 66 height 88
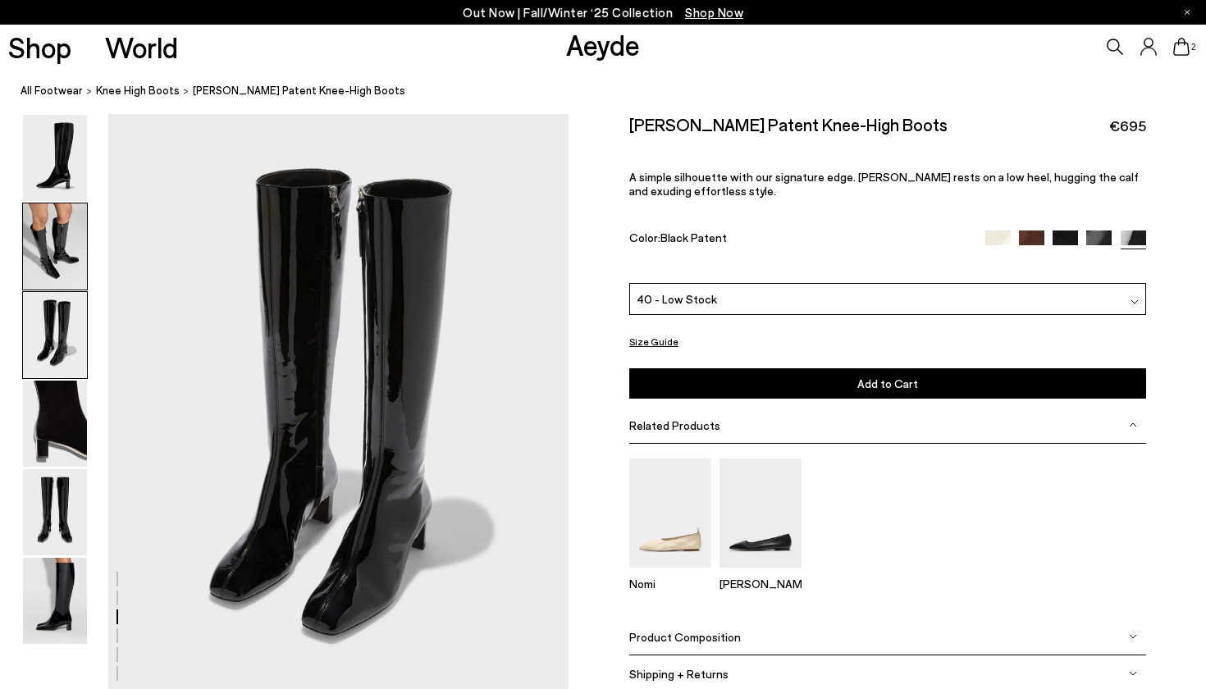
click at [67, 281] on img at bounding box center [55, 246] width 64 height 86
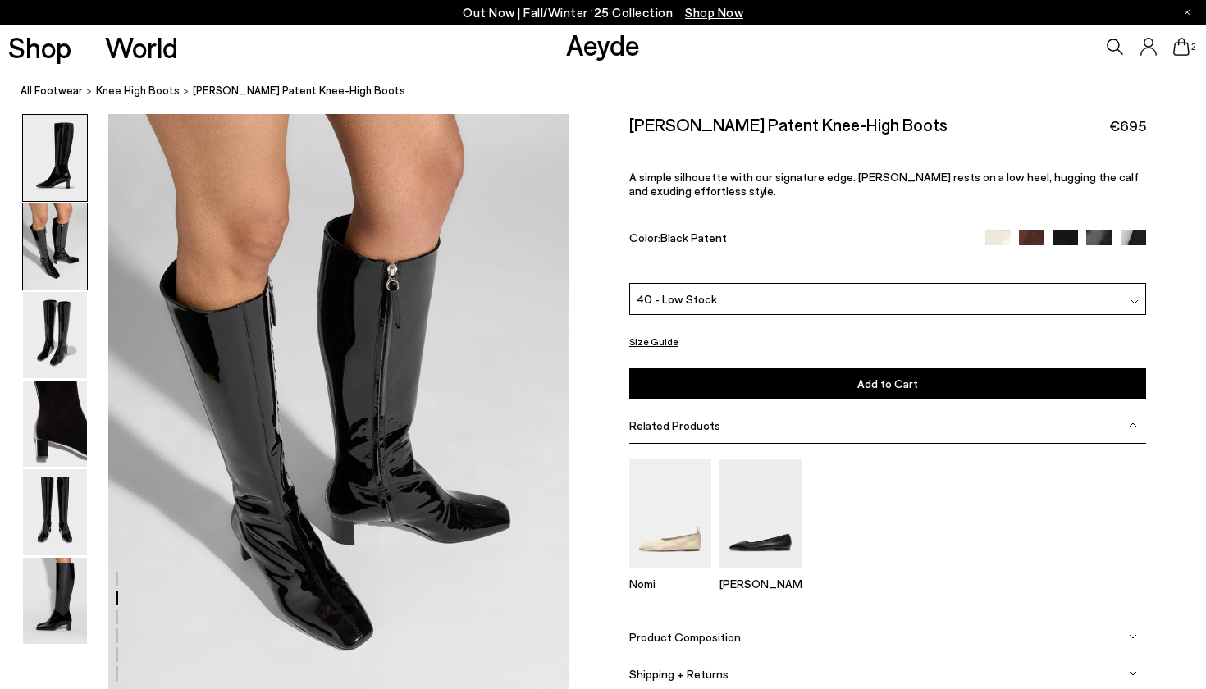
click at [68, 194] on img at bounding box center [55, 158] width 64 height 86
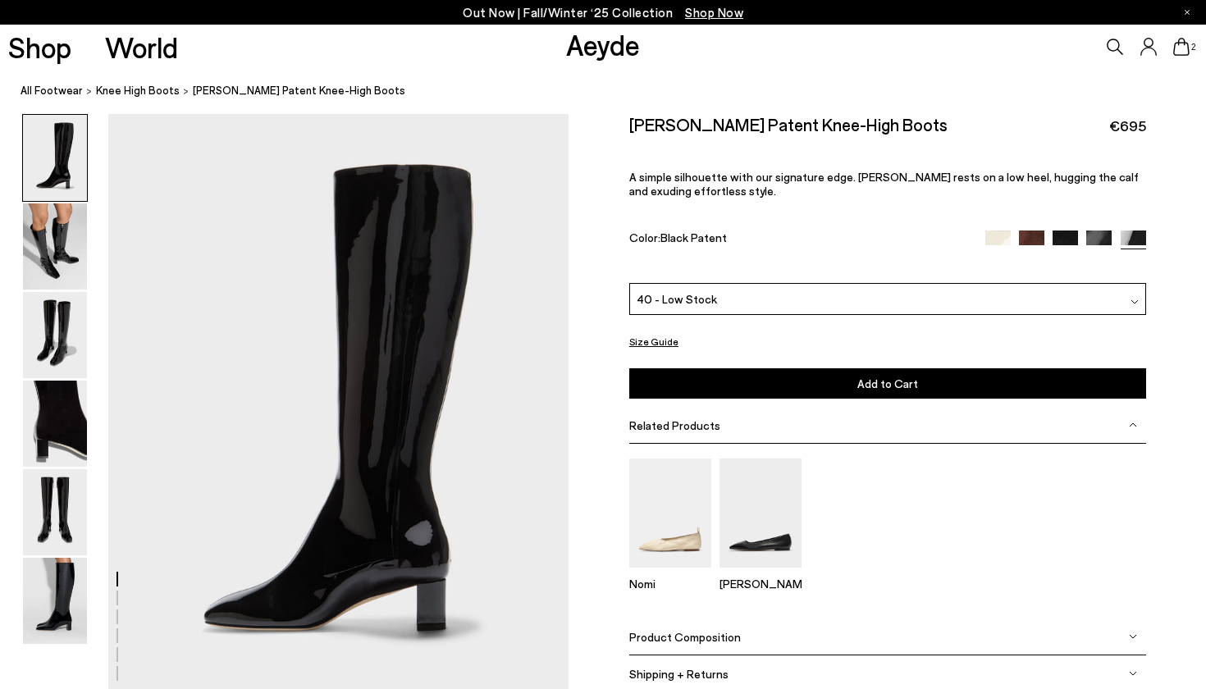
scroll to position [0, 0]
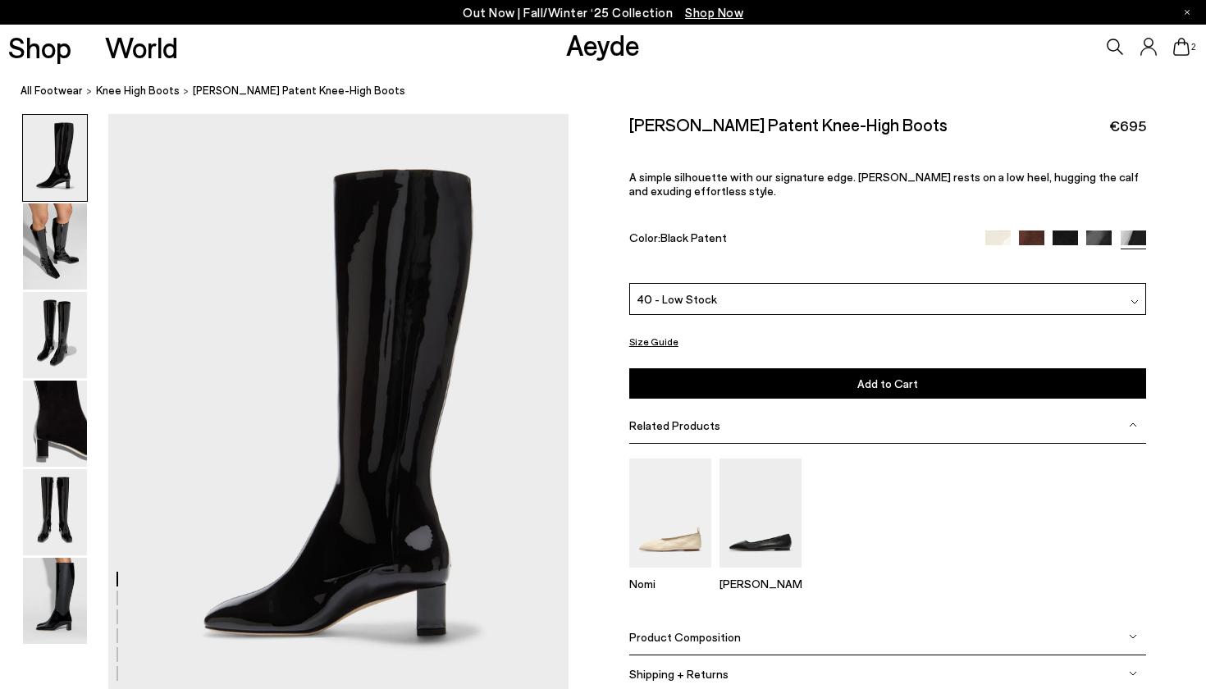
click at [1177, 42] on icon at bounding box center [1181, 47] width 16 height 18
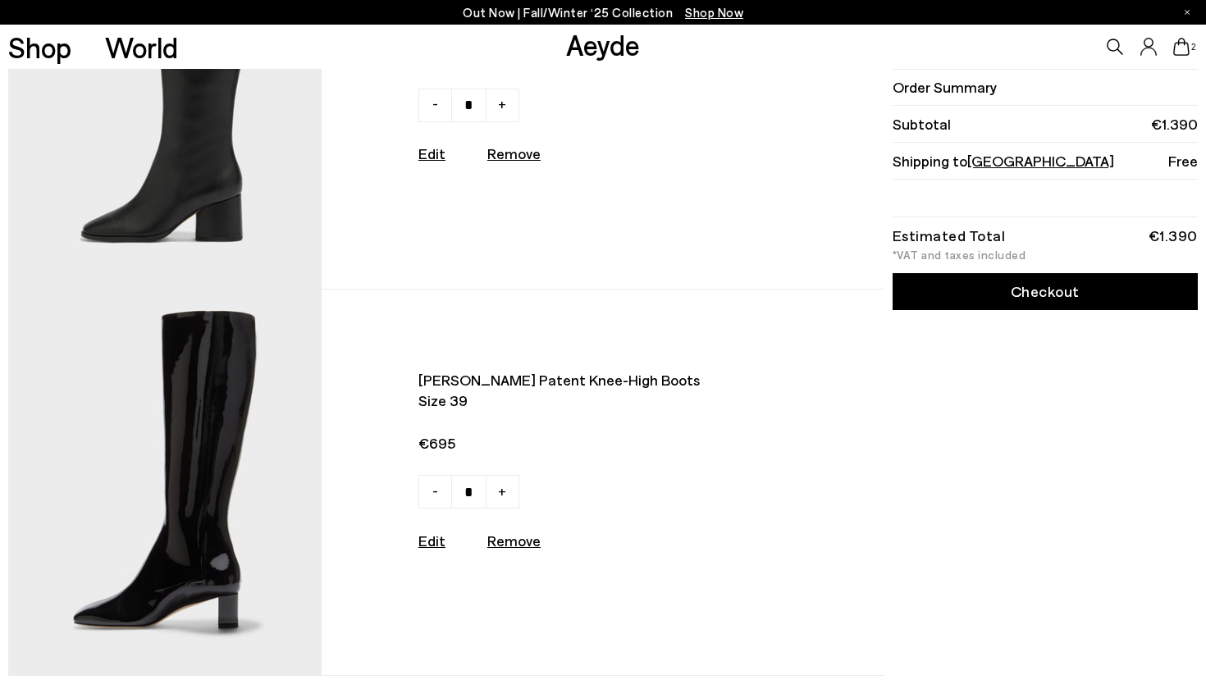
scroll to position [170, 0]
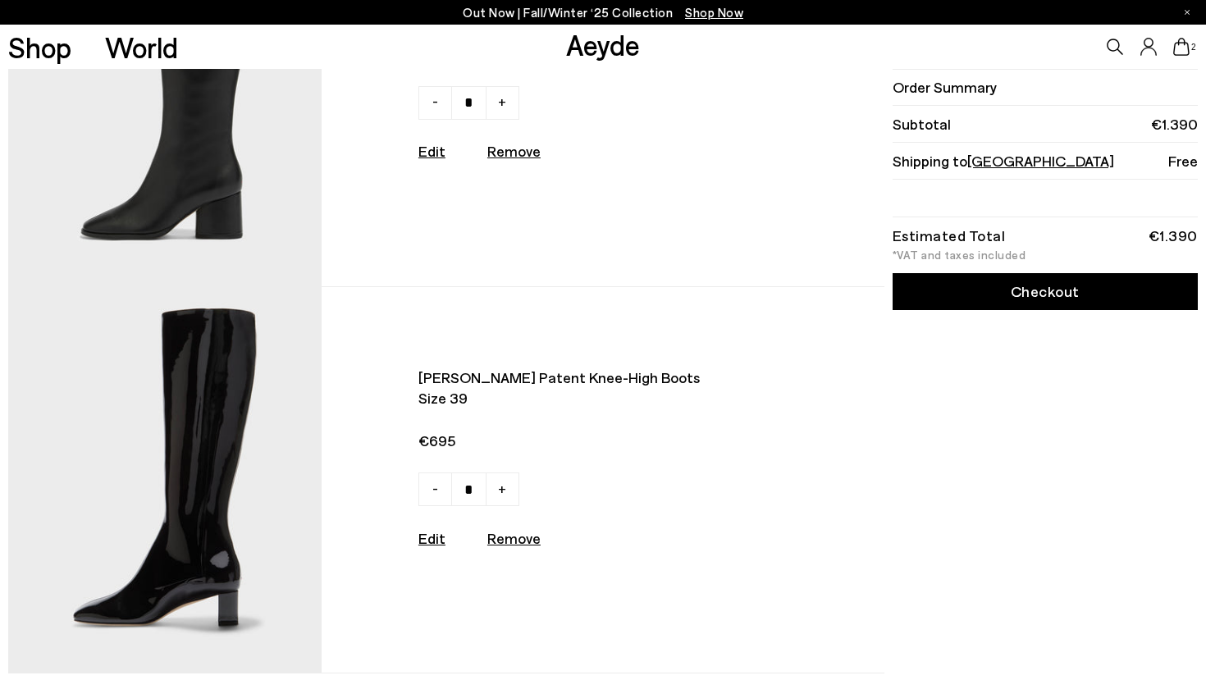
click at [144, 458] on img at bounding box center [164, 479] width 313 height 385
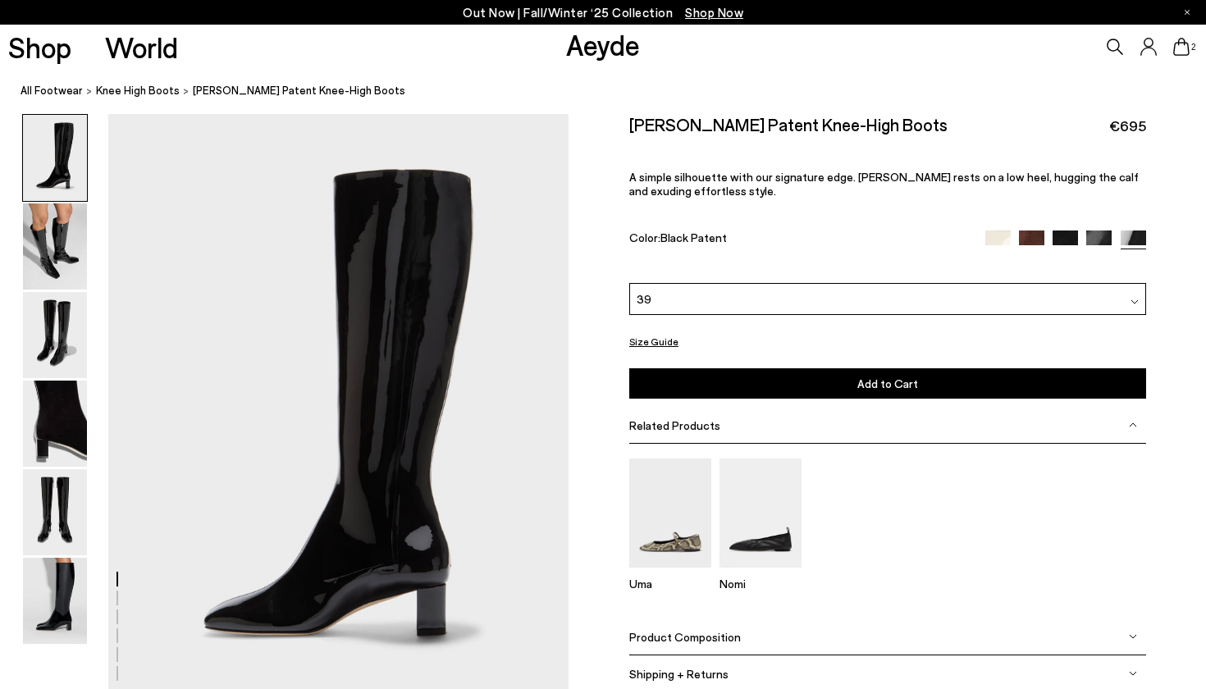
click at [745, 300] on div "39" at bounding box center [887, 299] width 517 height 32
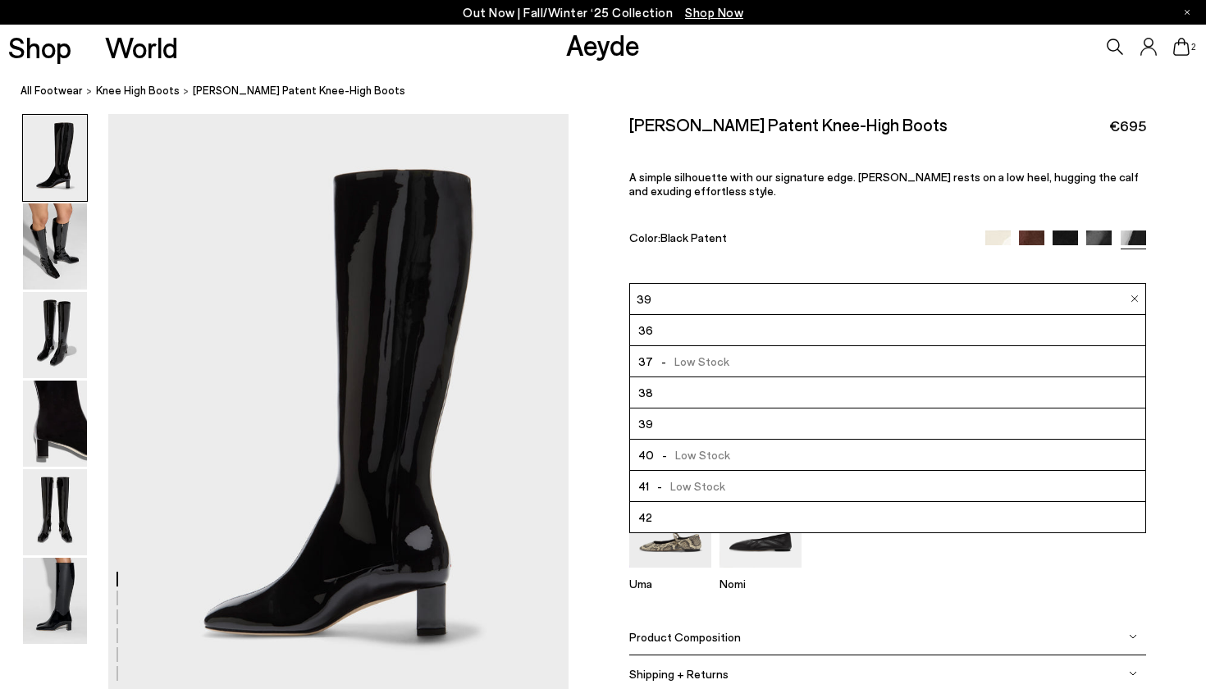
click at [677, 452] on span "- Low Stock" at bounding box center [692, 455] width 76 height 21
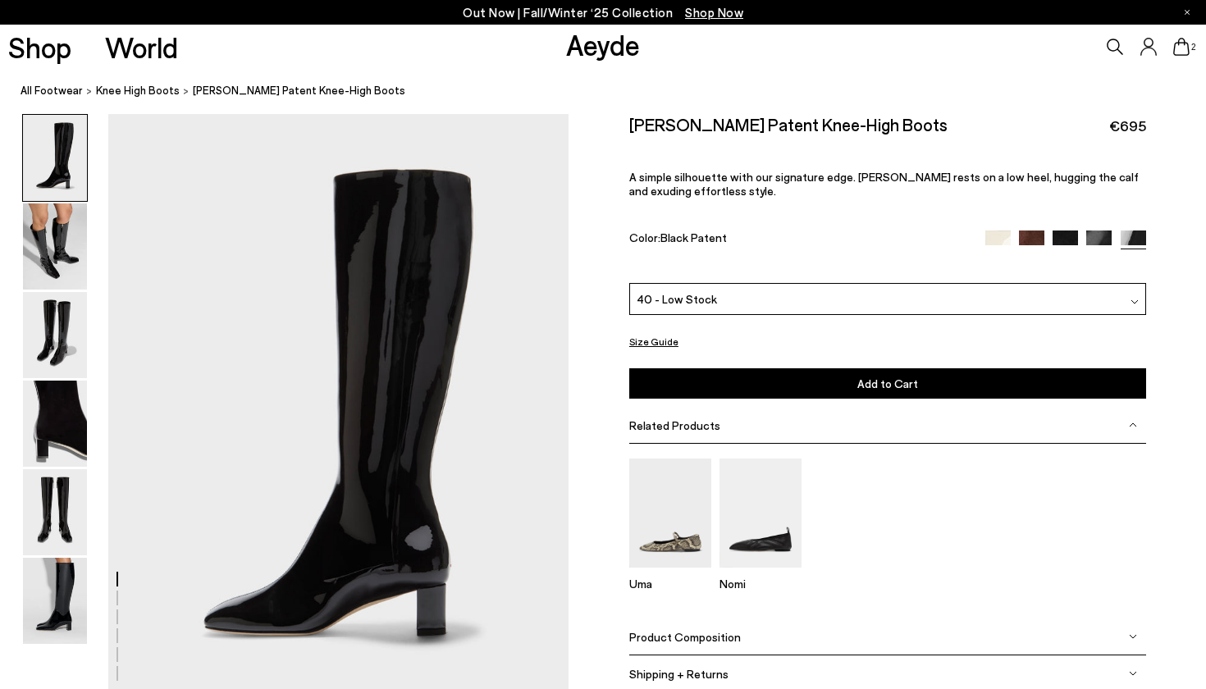
click at [760, 391] on button "Add to Cart Select a Size First" at bounding box center [887, 383] width 517 height 30
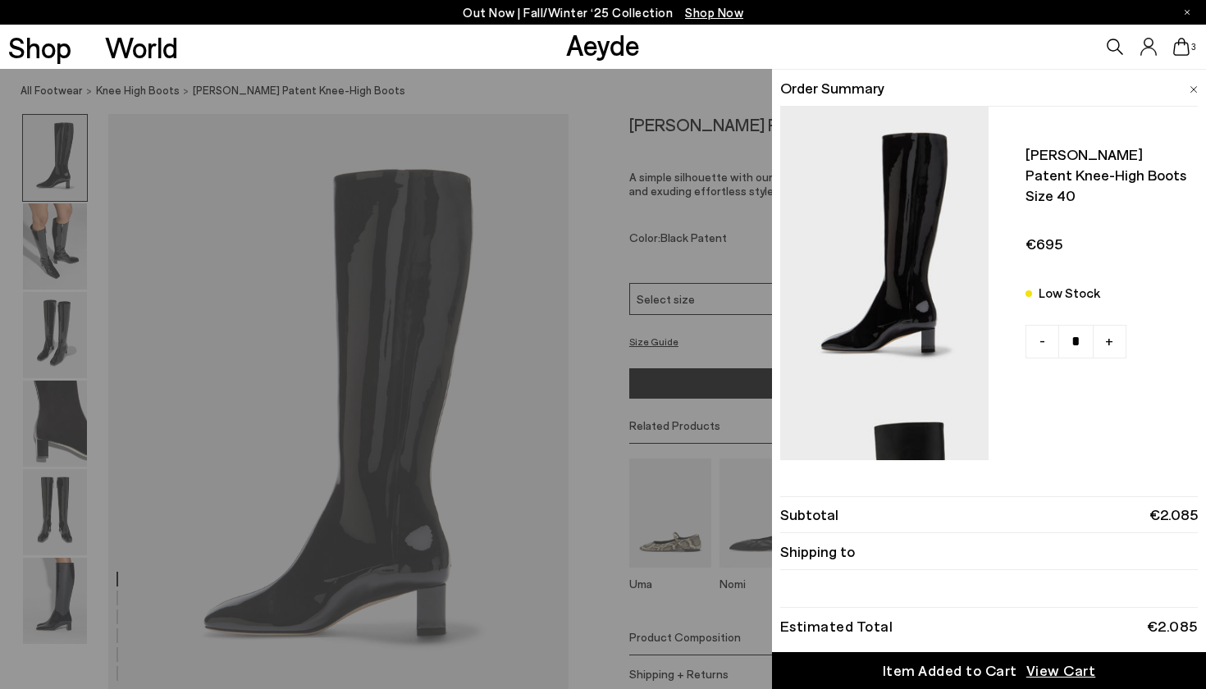
click at [1180, 45] on icon at bounding box center [1181, 47] width 16 height 18
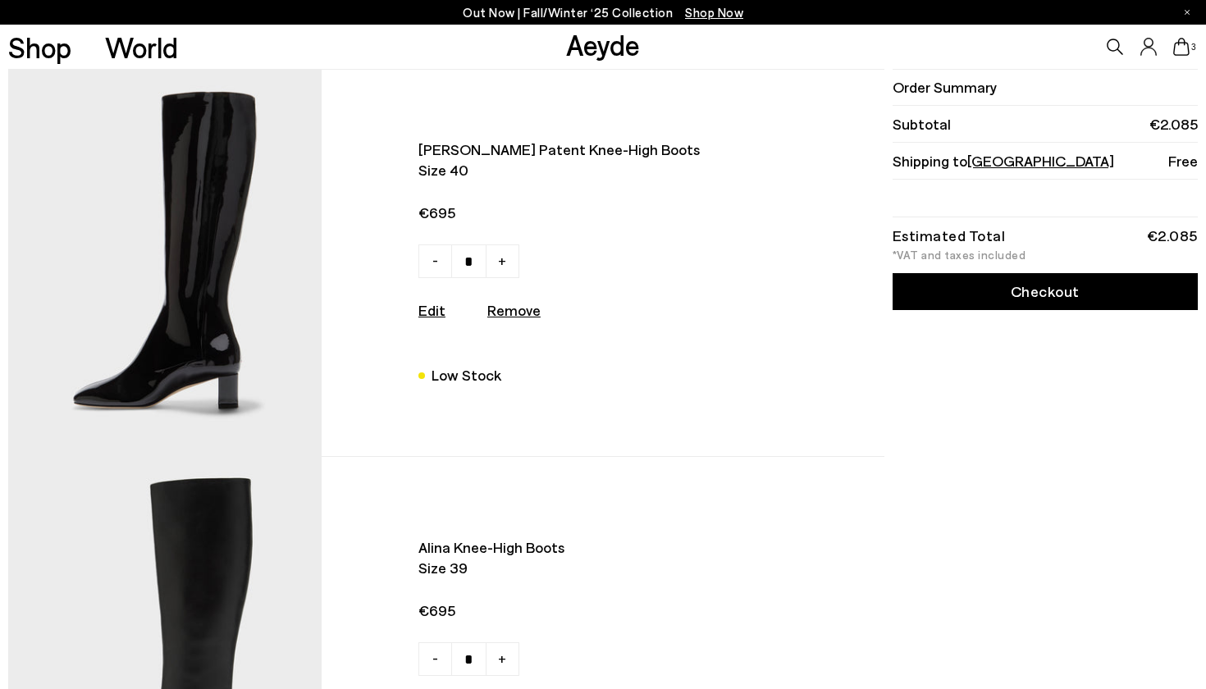
click at [1014, 340] on div "Order Summary Subtotal €2.085 Shipping to Germany Free Estimated Total €2.085 *…" at bounding box center [1042, 649] width 309 height 1160
click at [1019, 299] on link "Checkout" at bounding box center [1044, 291] width 305 height 37
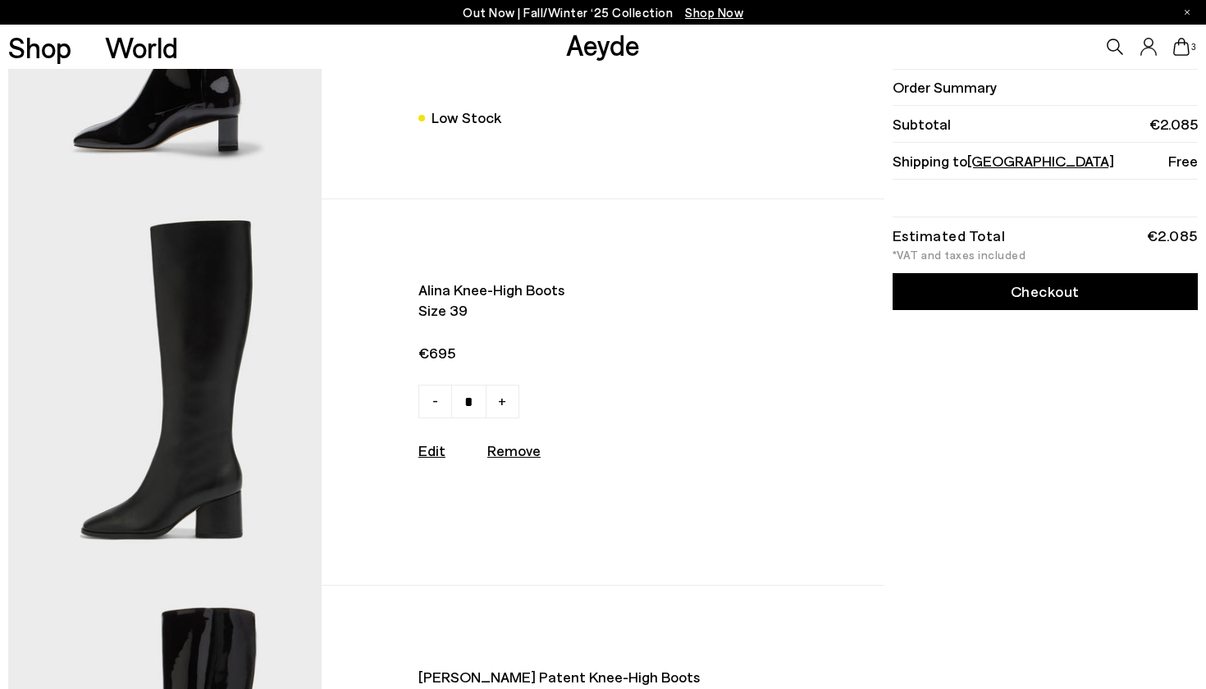
scroll to position [257, 0]
click at [205, 379] on img at bounding box center [164, 392] width 313 height 385
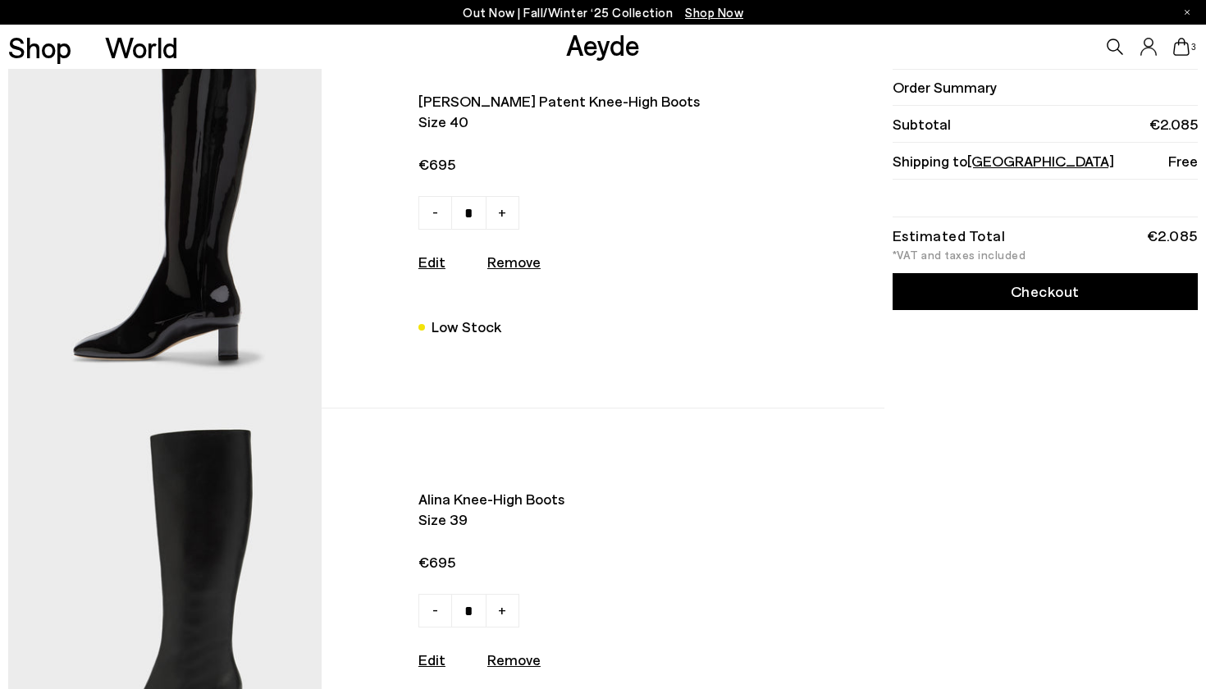
scroll to position [43, 0]
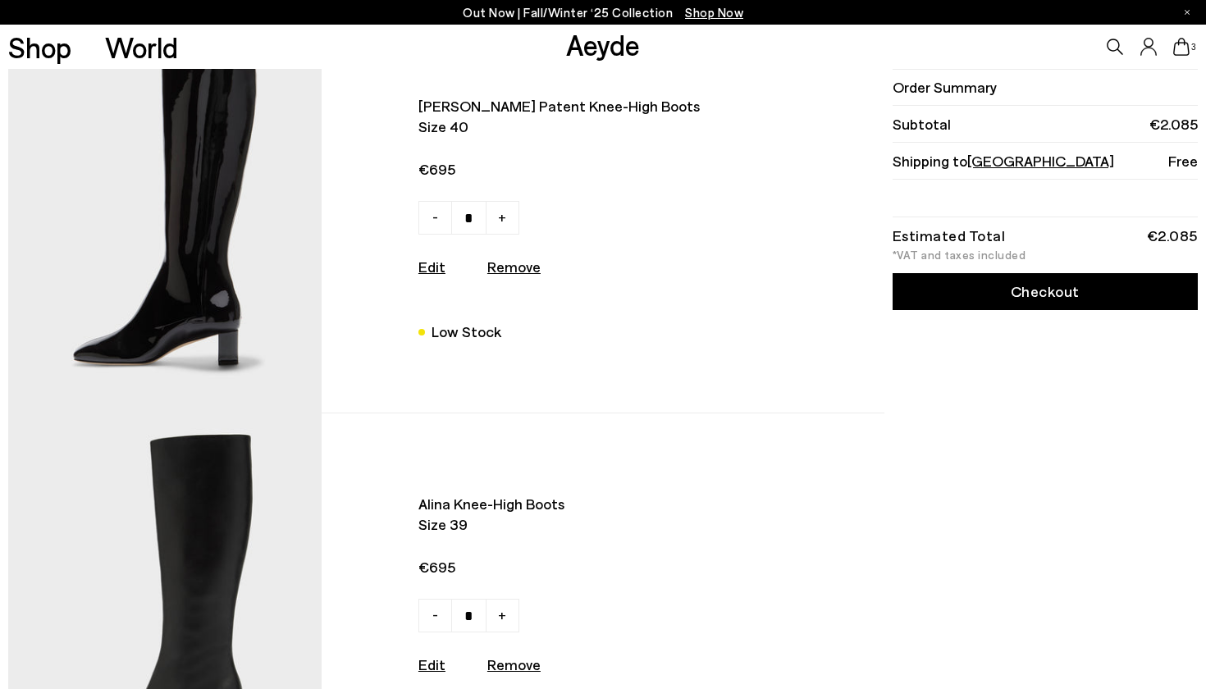
click at [229, 536] on img at bounding box center [164, 605] width 313 height 385
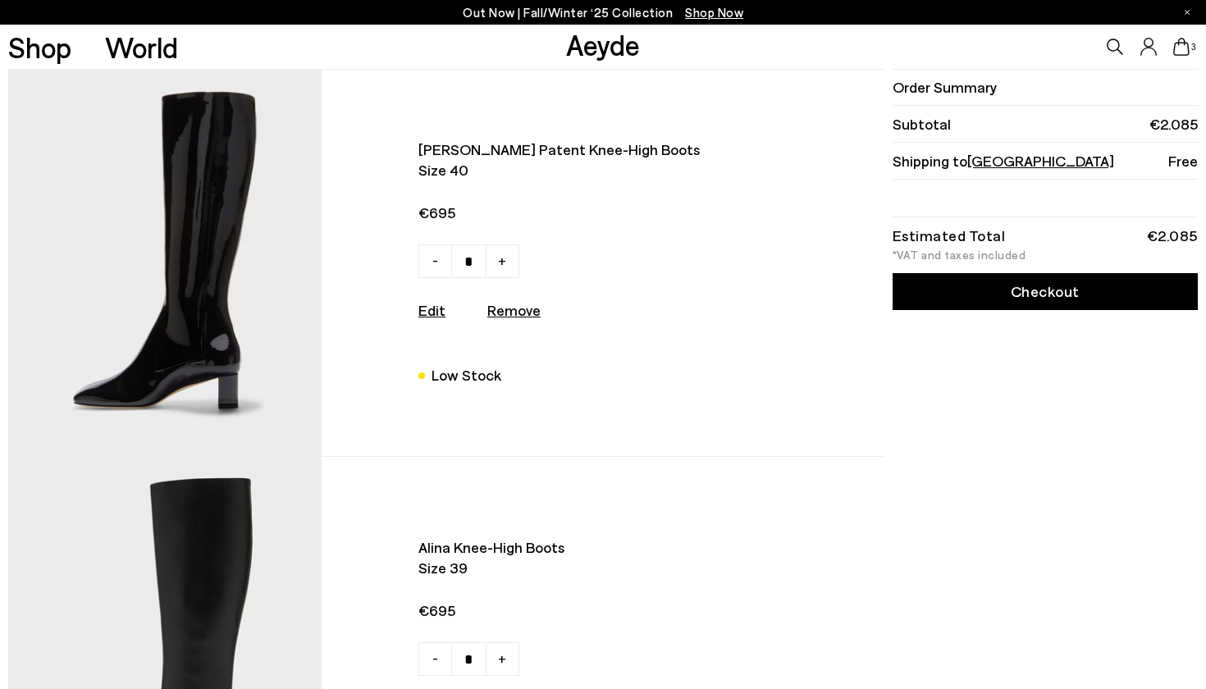
scroll to position [0, 0]
click at [451, 153] on span "Marty patent knee-high boots" at bounding box center [588, 149] width 341 height 21
click at [217, 334] on img at bounding box center [164, 262] width 313 height 385
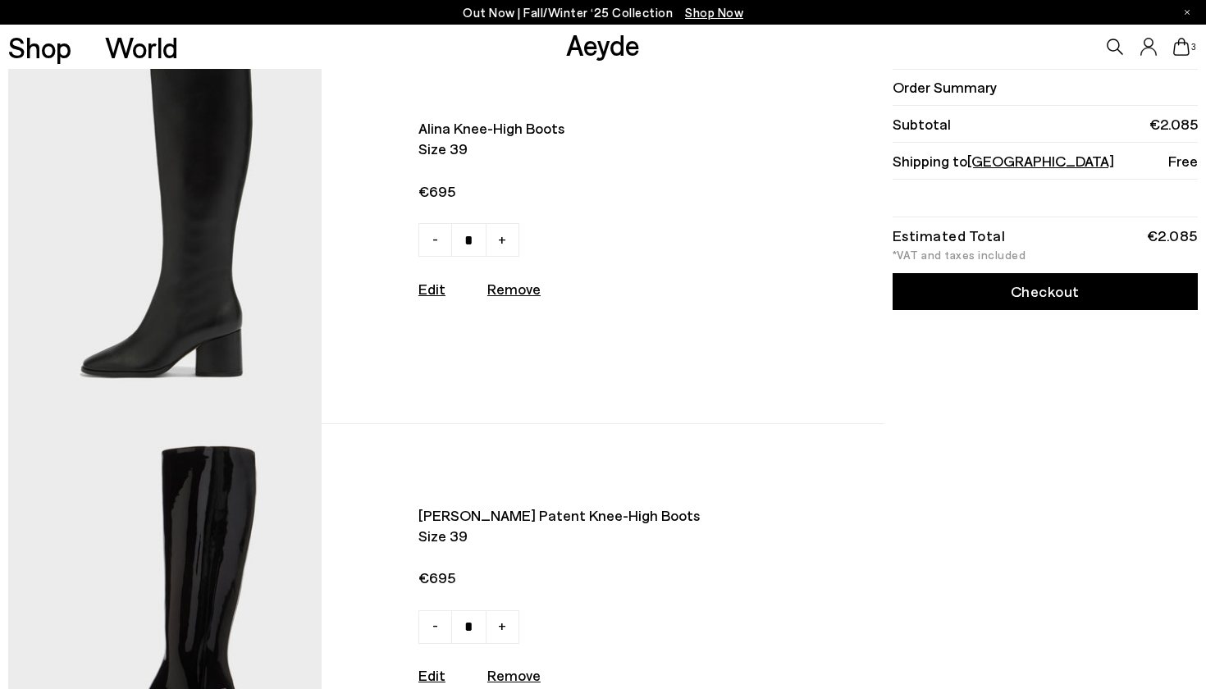
scroll to position [420, 0]
click at [1005, 280] on link "Checkout" at bounding box center [1044, 291] width 305 height 37
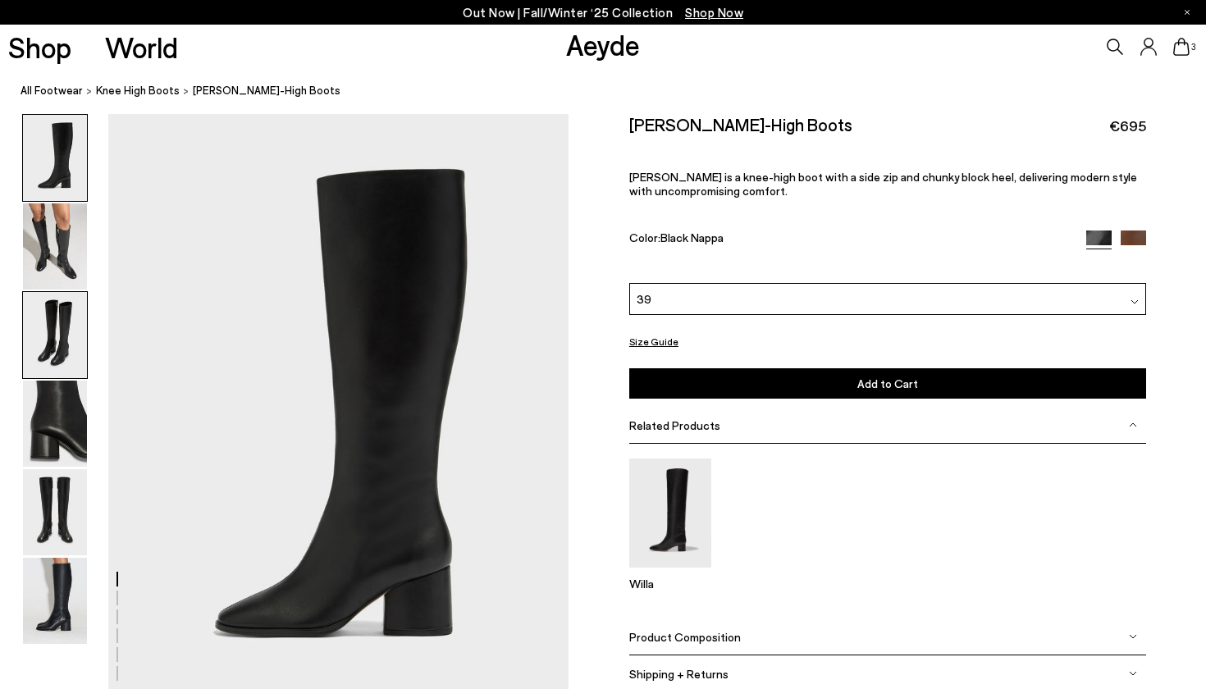
click at [55, 360] on img at bounding box center [55, 335] width 64 height 86
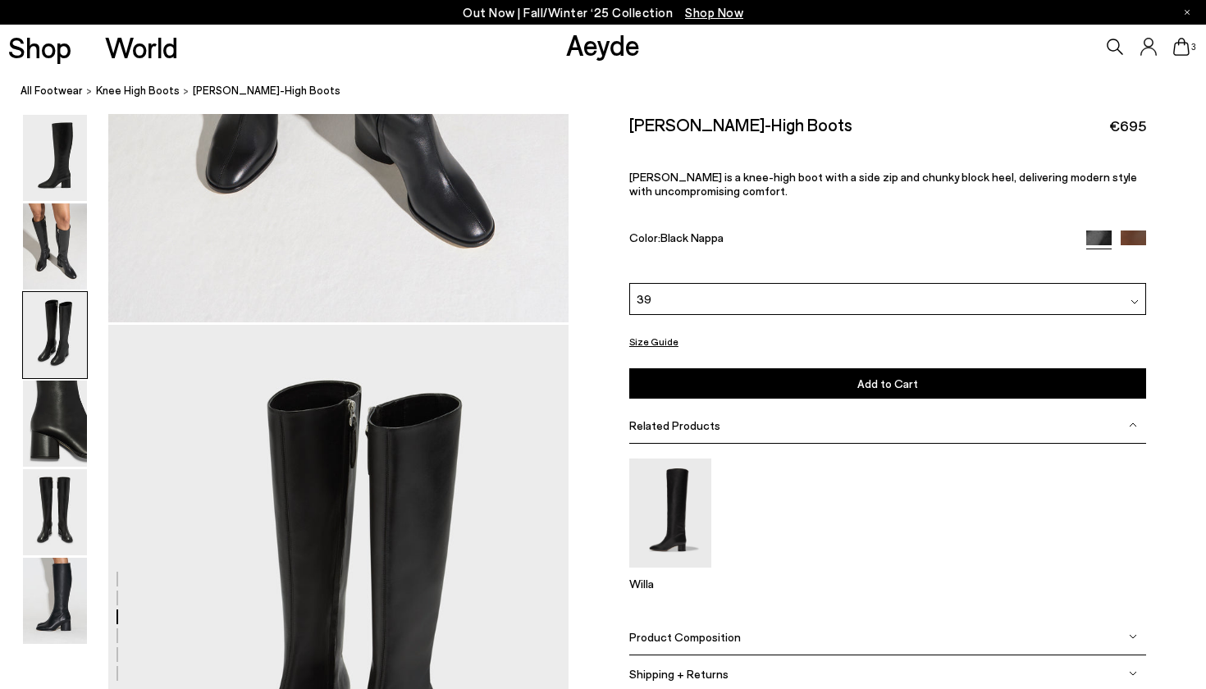
scroll to position [1233, 0]
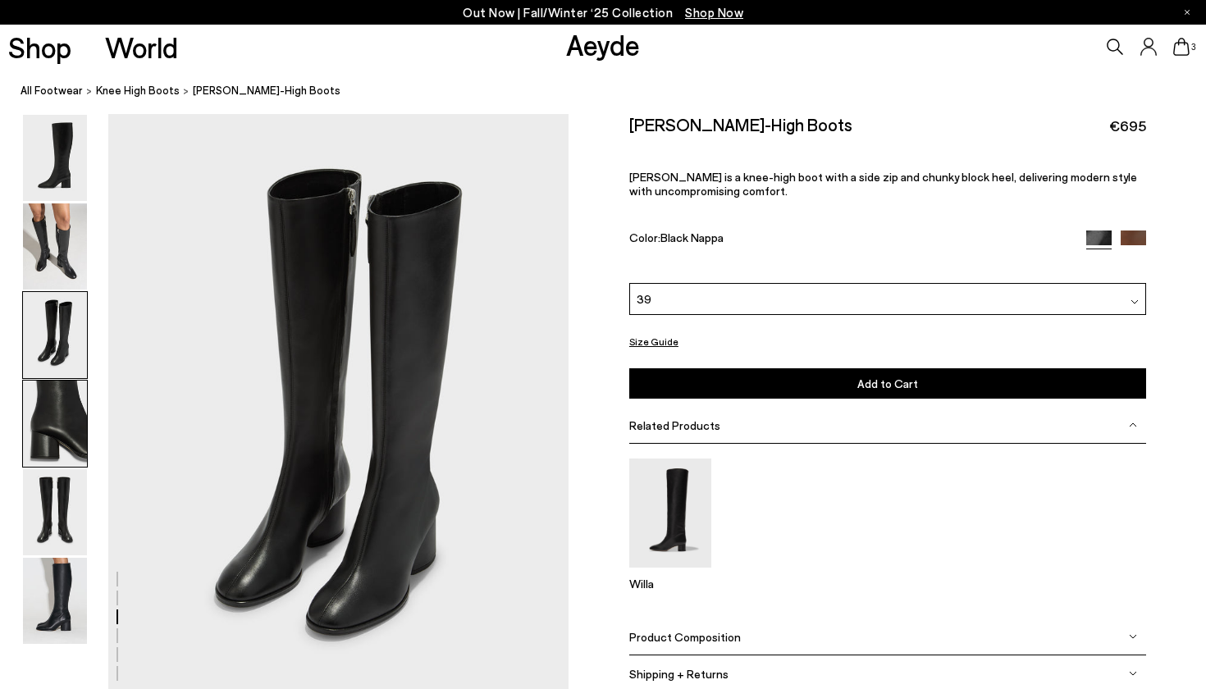
click at [55, 418] on img at bounding box center [55, 424] width 64 height 86
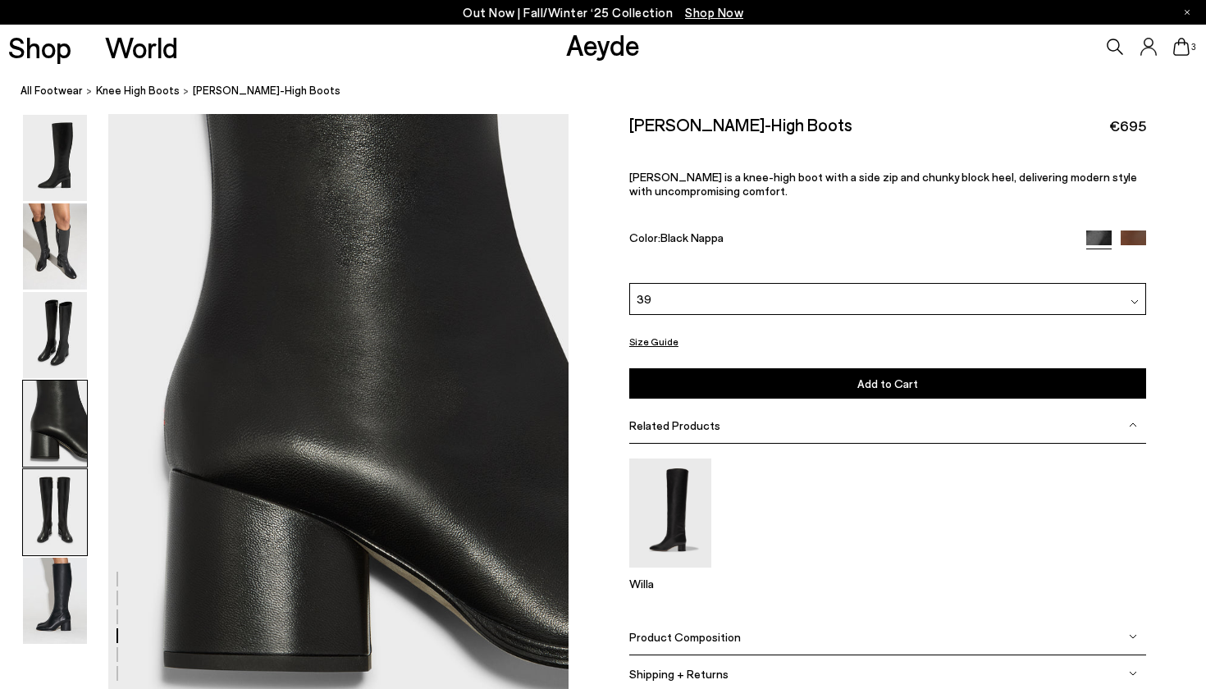
click at [62, 491] on img at bounding box center [55, 512] width 64 height 86
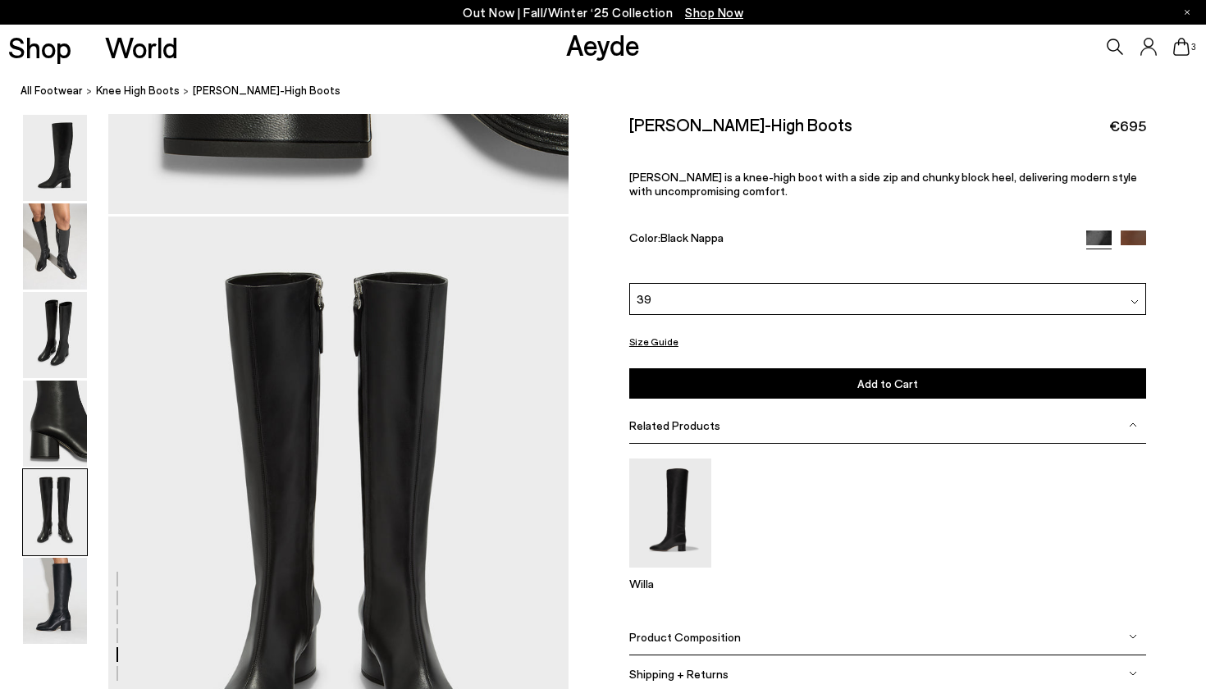
scroll to position [2466, 0]
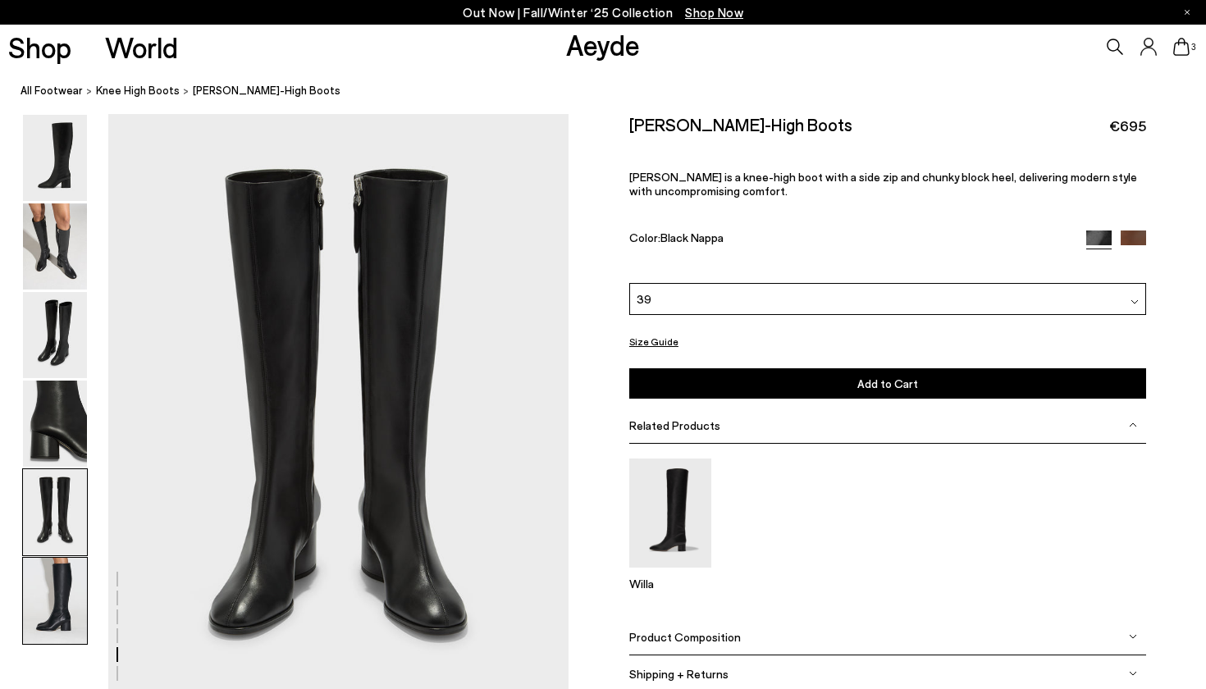
click at [47, 619] on img at bounding box center [55, 601] width 64 height 86
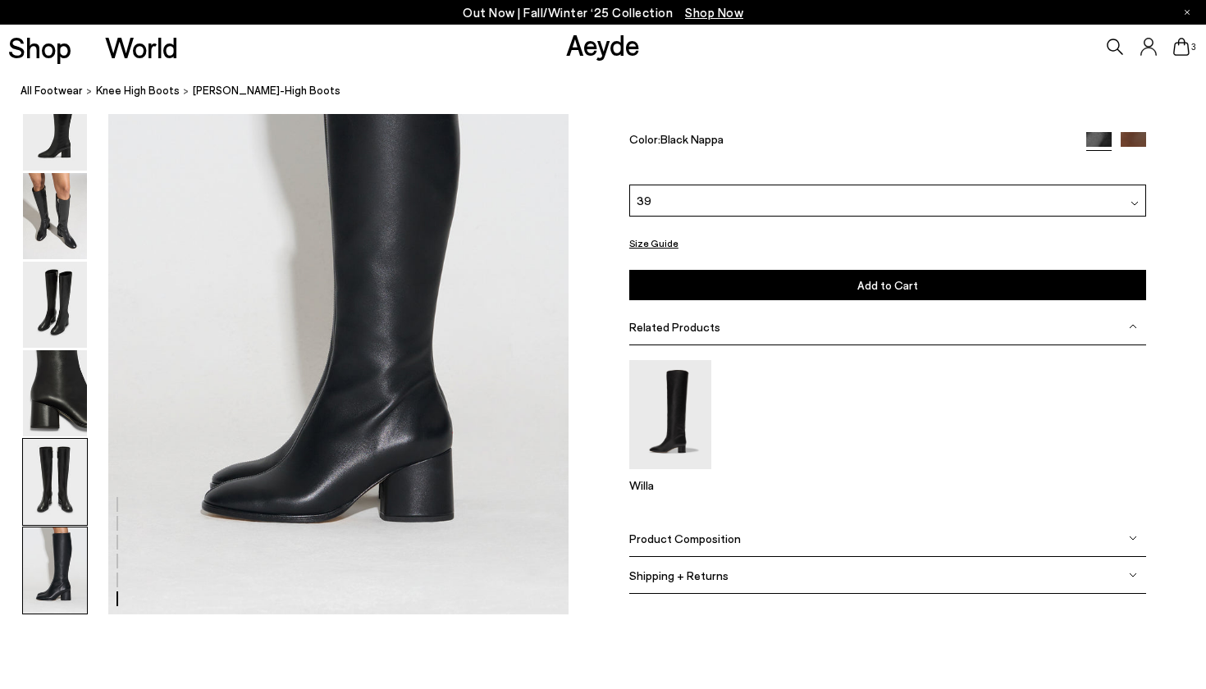
click at [52, 478] on img at bounding box center [55, 482] width 64 height 86
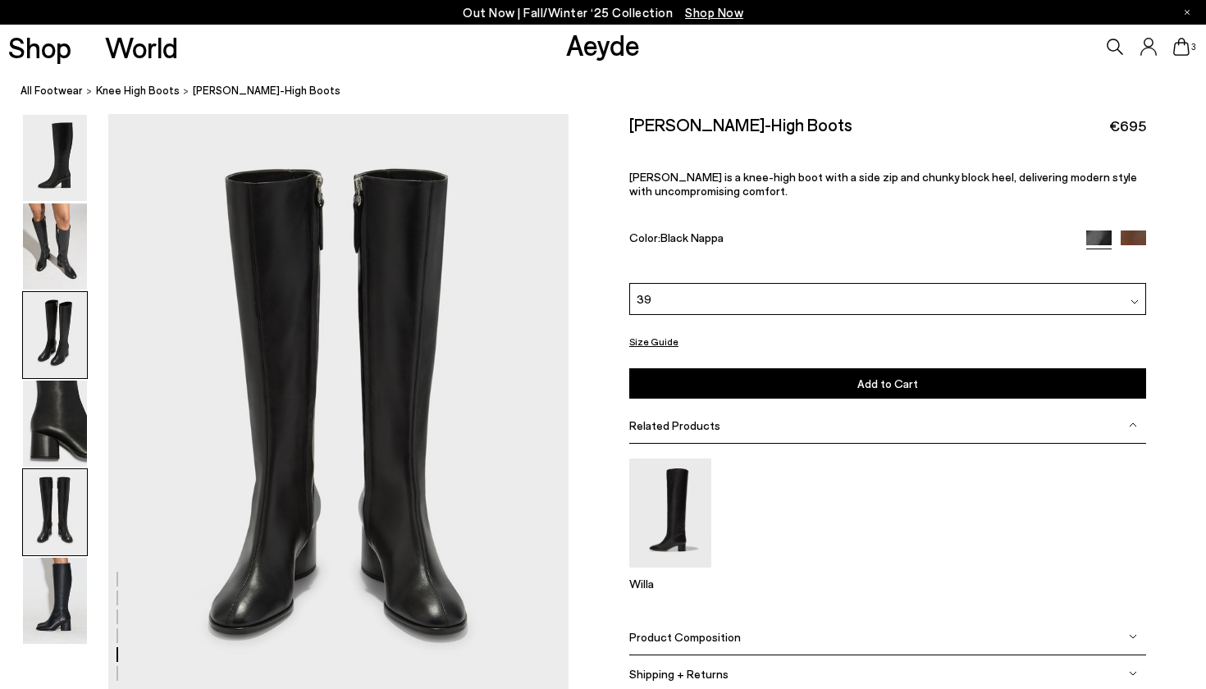
click at [46, 342] on img at bounding box center [55, 335] width 64 height 86
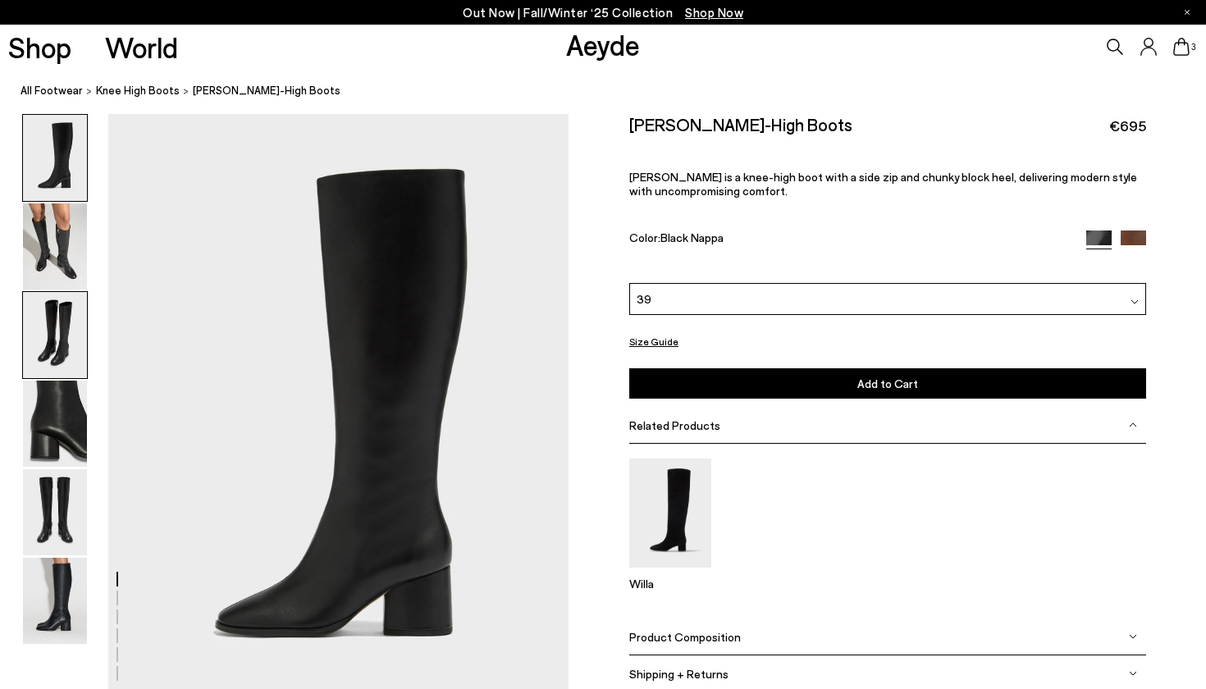
click at [38, 335] on img at bounding box center [55, 335] width 64 height 86
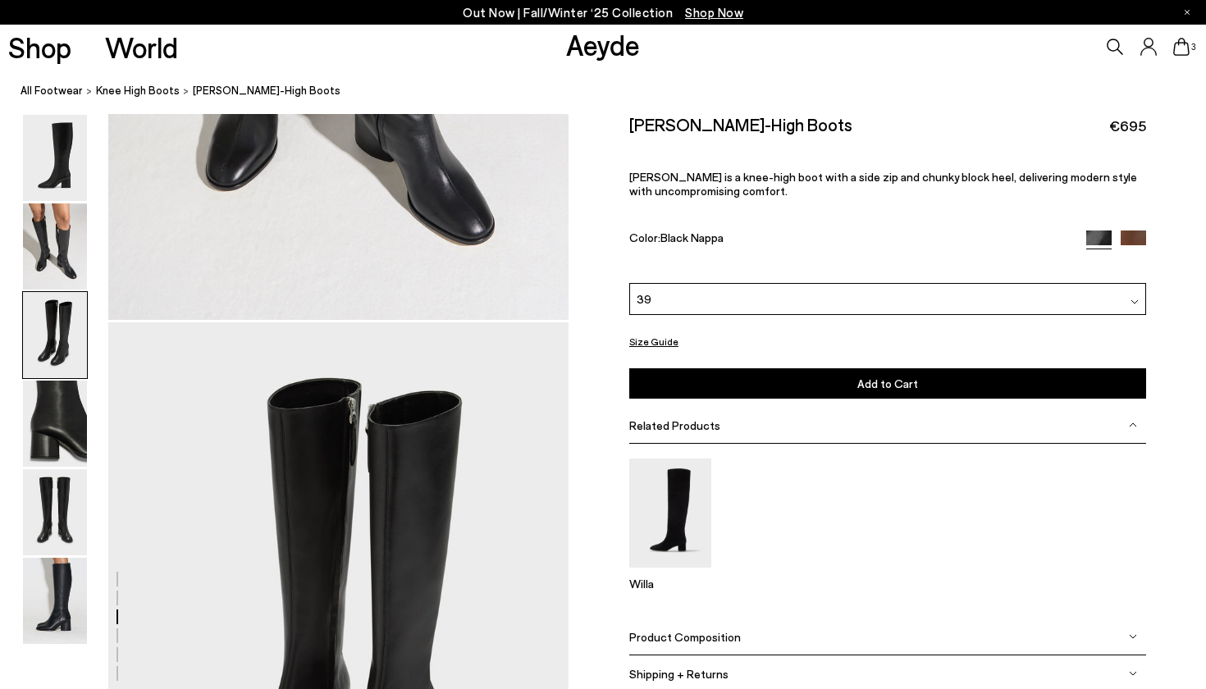
scroll to position [1233, 0]
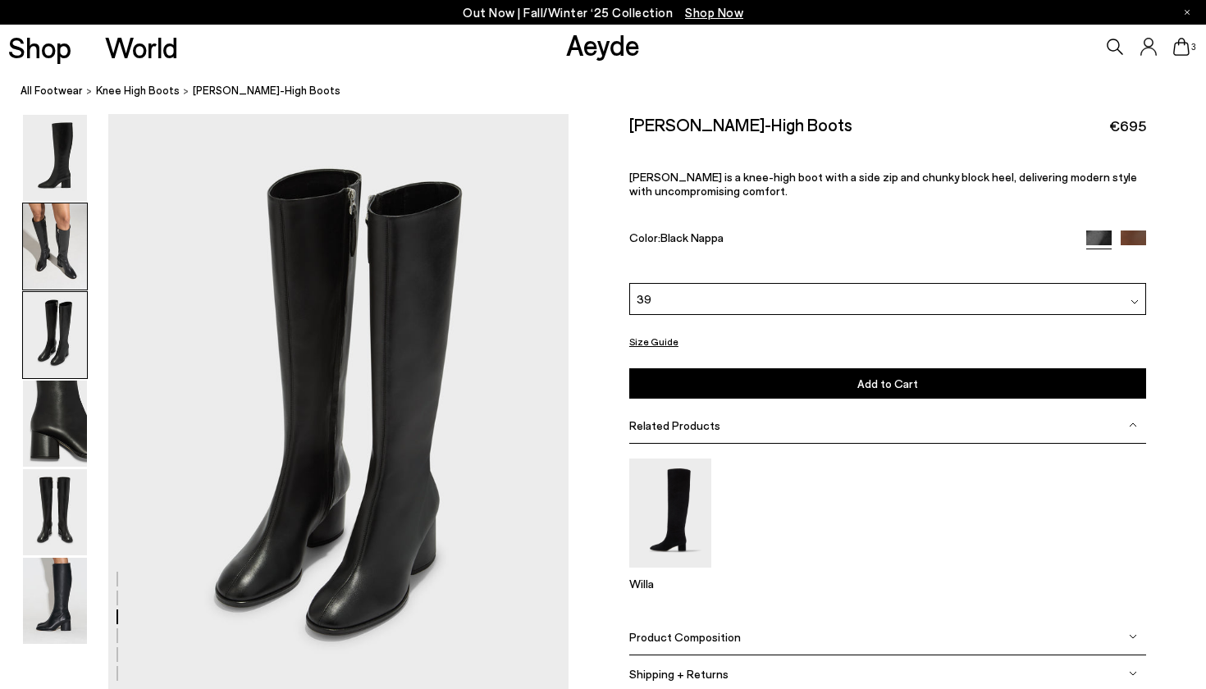
click at [38, 266] on img at bounding box center [55, 246] width 64 height 86
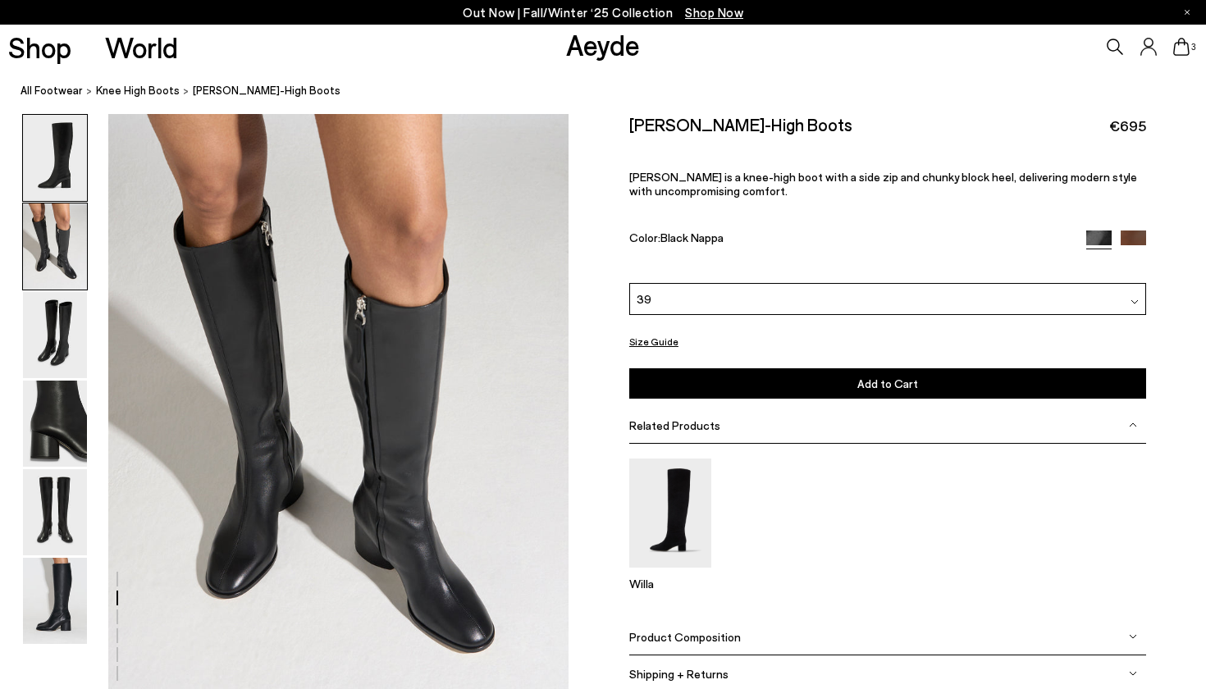
click at [62, 147] on img at bounding box center [55, 158] width 64 height 86
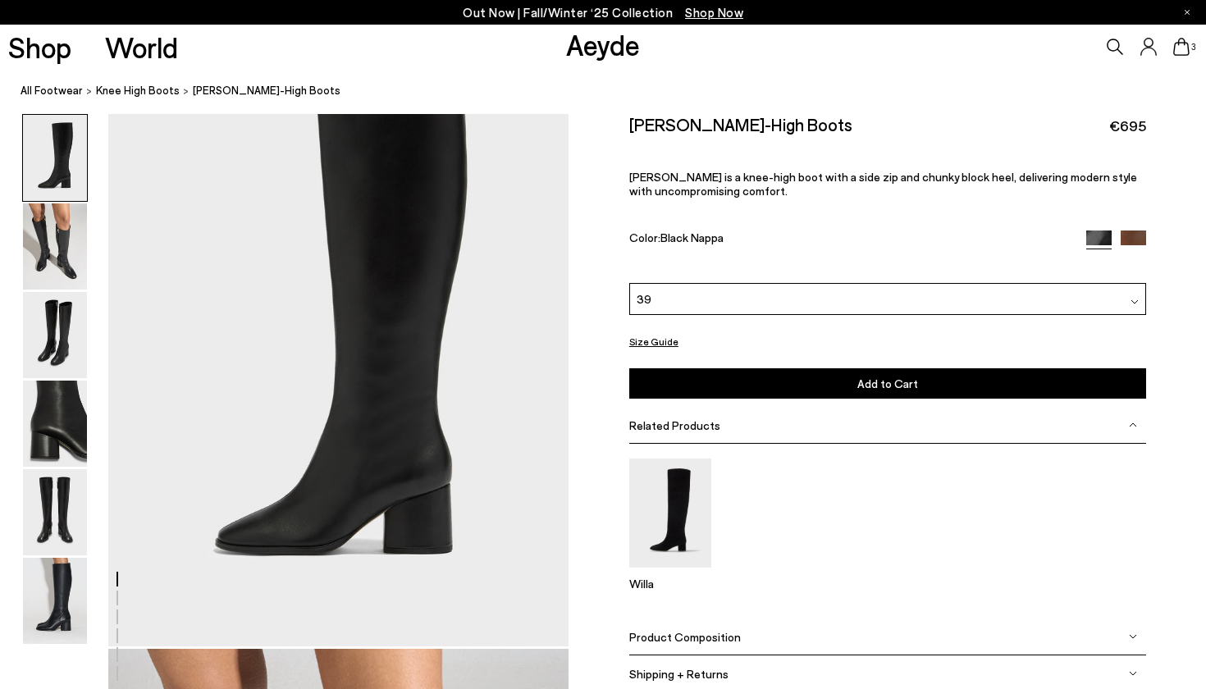
scroll to position [0, 0]
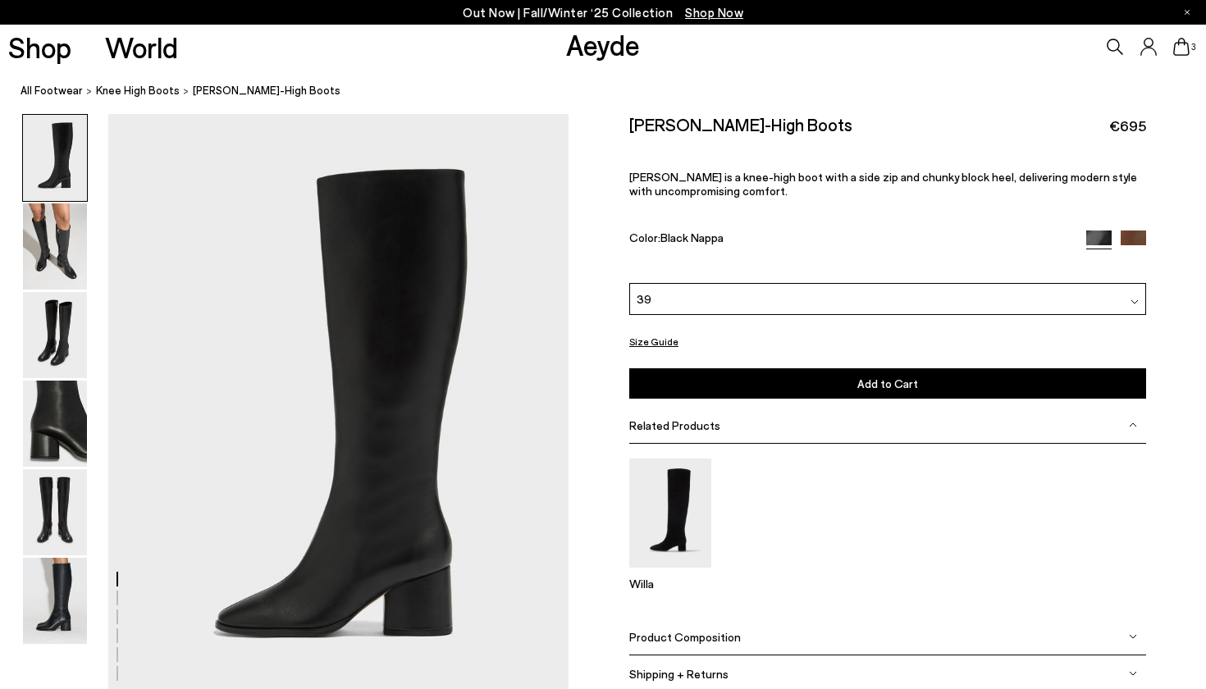
click at [715, 306] on div "39" at bounding box center [887, 299] width 517 height 32
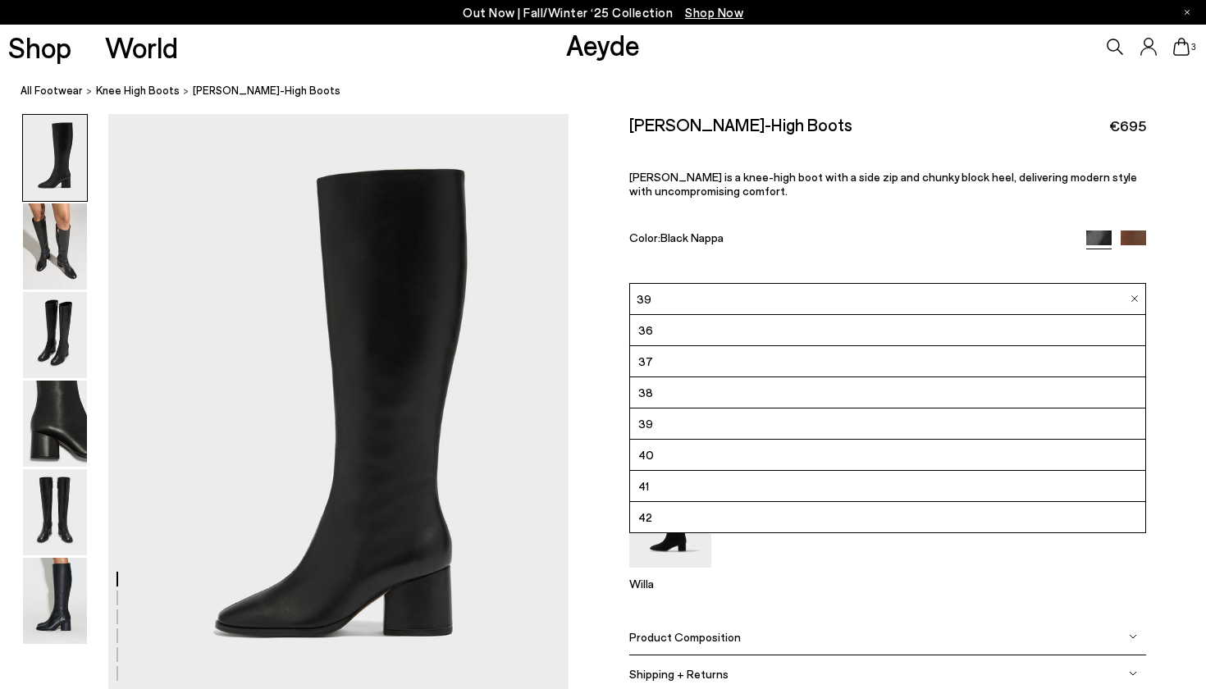
click at [719, 238] on span "Black Nappa" at bounding box center [691, 237] width 63 height 14
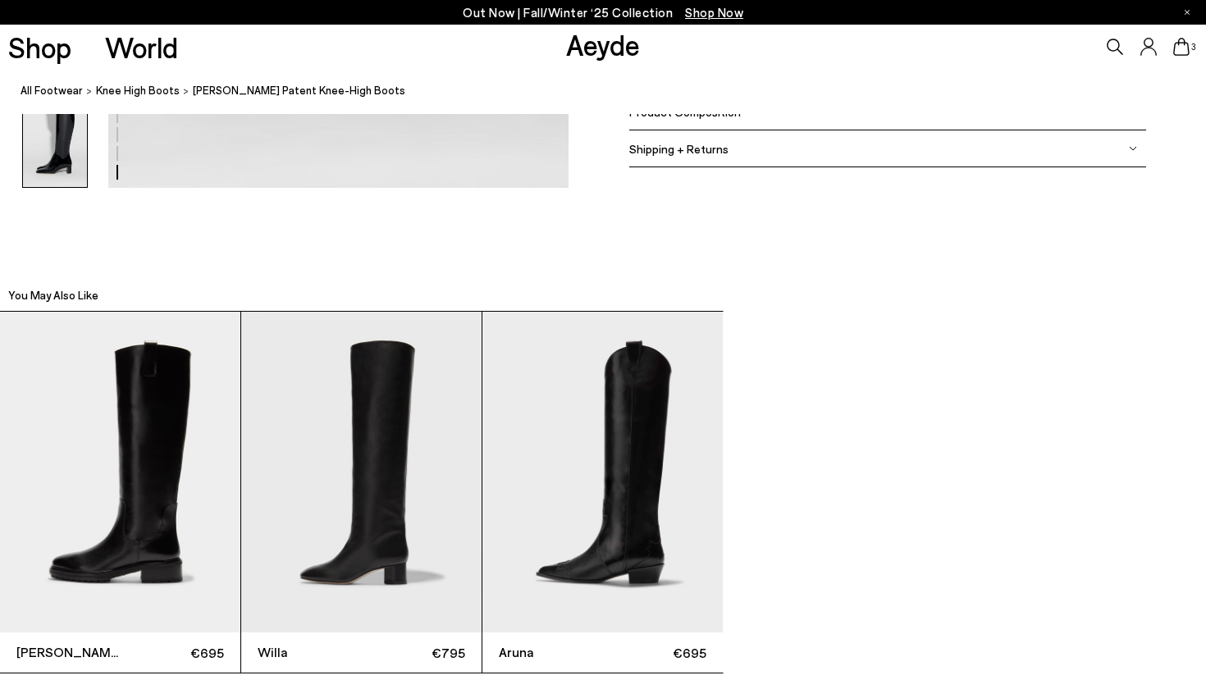
scroll to position [3490, 0]
